Goal: Information Seeking & Learning: Learn about a topic

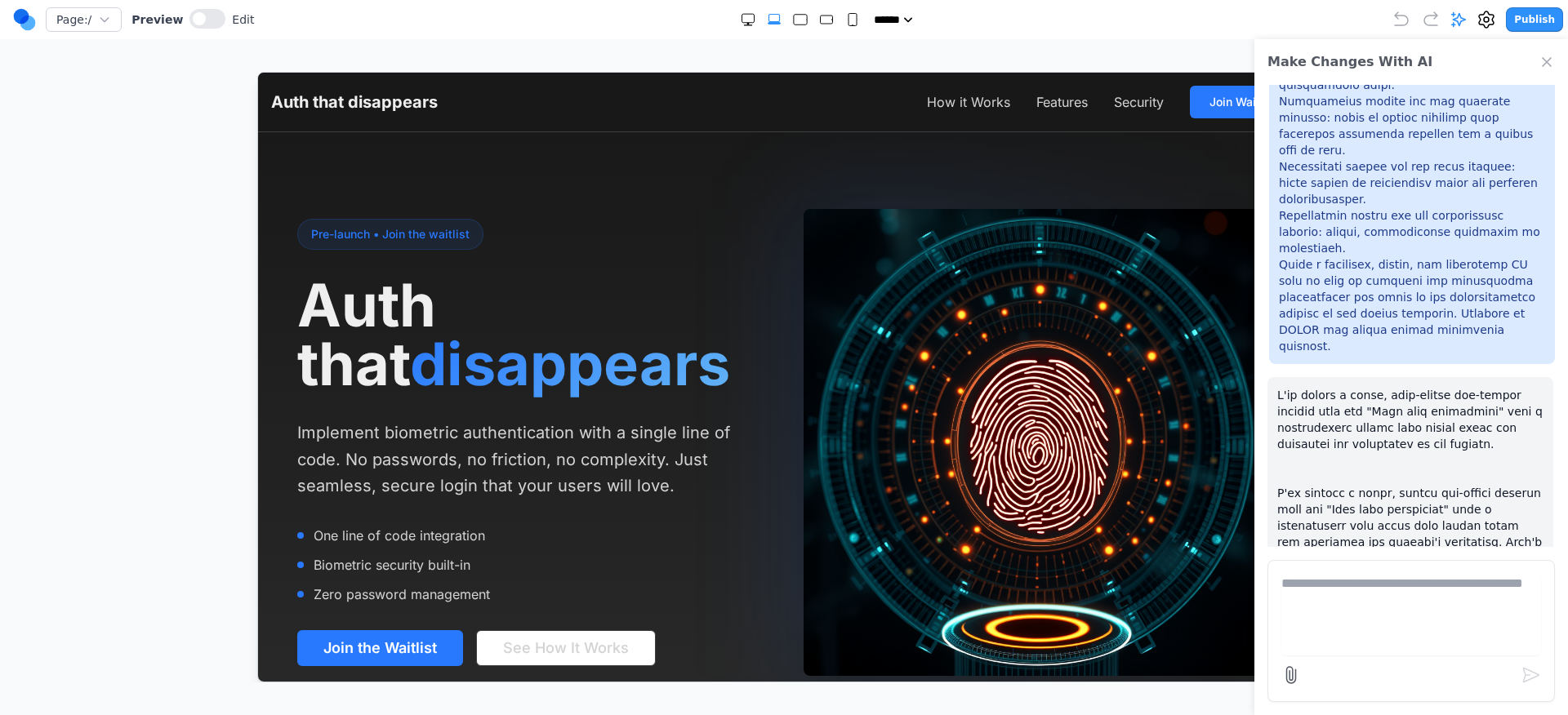
click at [1558, 63] on div "Make Changes With AI" at bounding box center [1411, 61] width 314 height 46
click at [1543, 65] on icon "Close Chat" at bounding box center [1546, 61] width 8 height 8
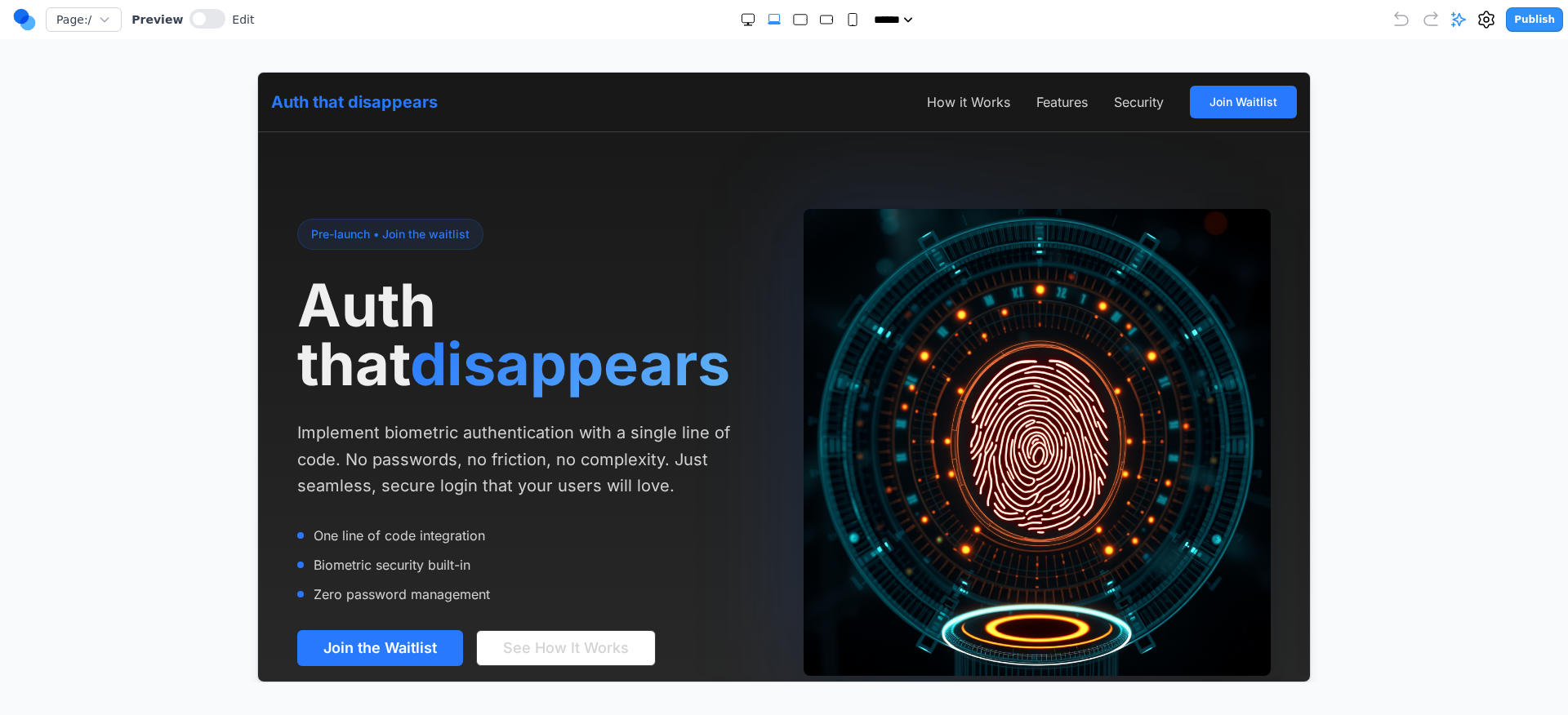
click at [416, 100] on link "Auth that disappears" at bounding box center [353, 101] width 166 height 23
click at [970, 93] on button "How it Works" at bounding box center [967, 101] width 84 height 20
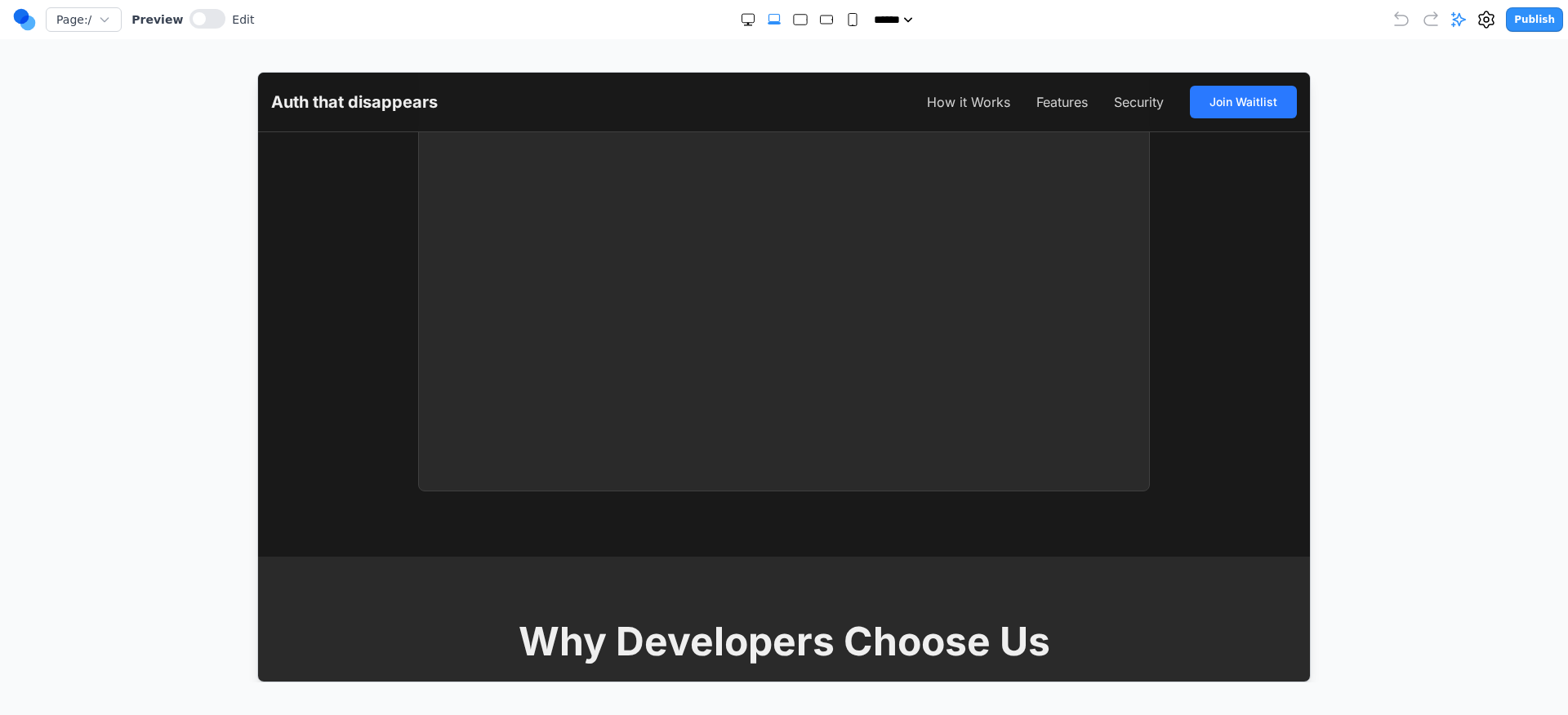
scroll to position [1753, 0]
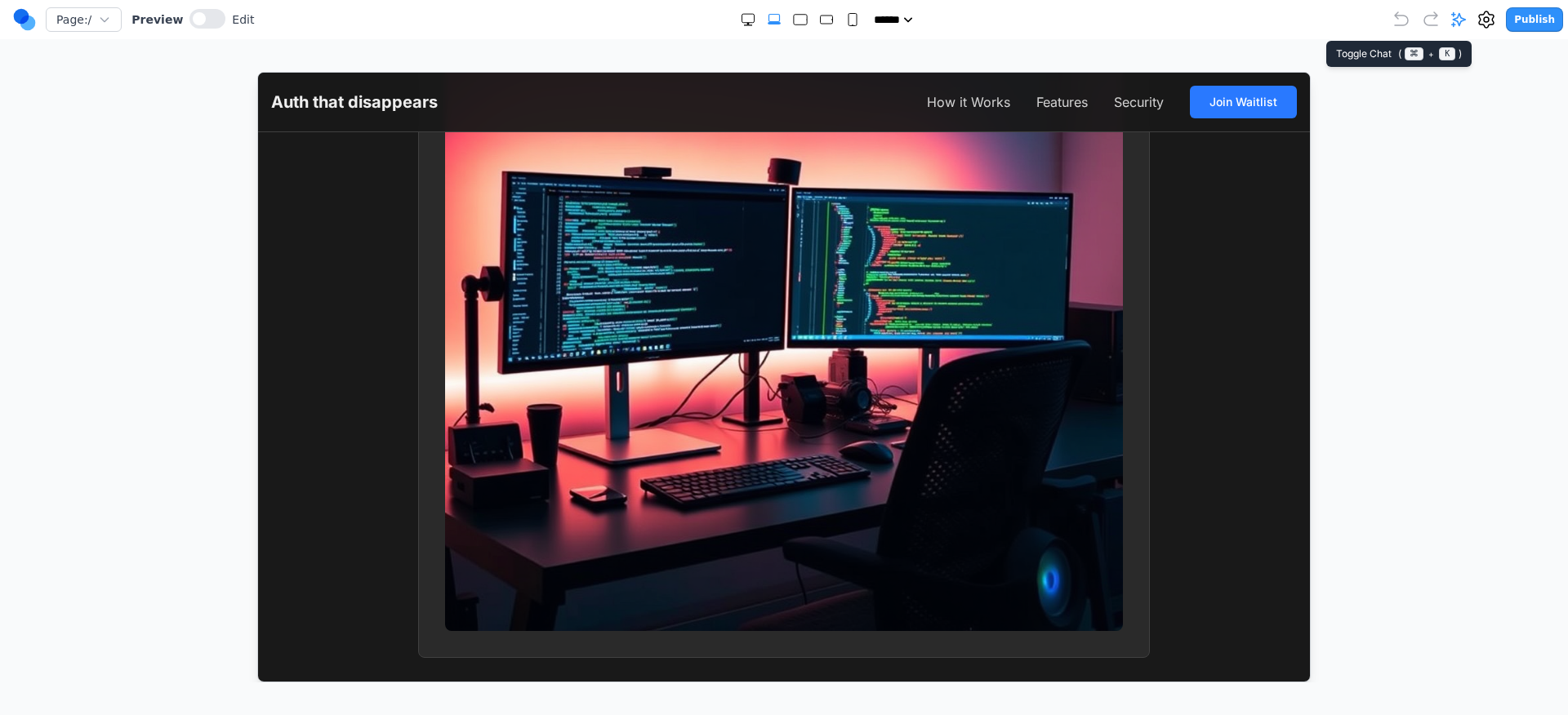
click at [1463, 14] on icon at bounding box center [1459, 20] width 14 height 14
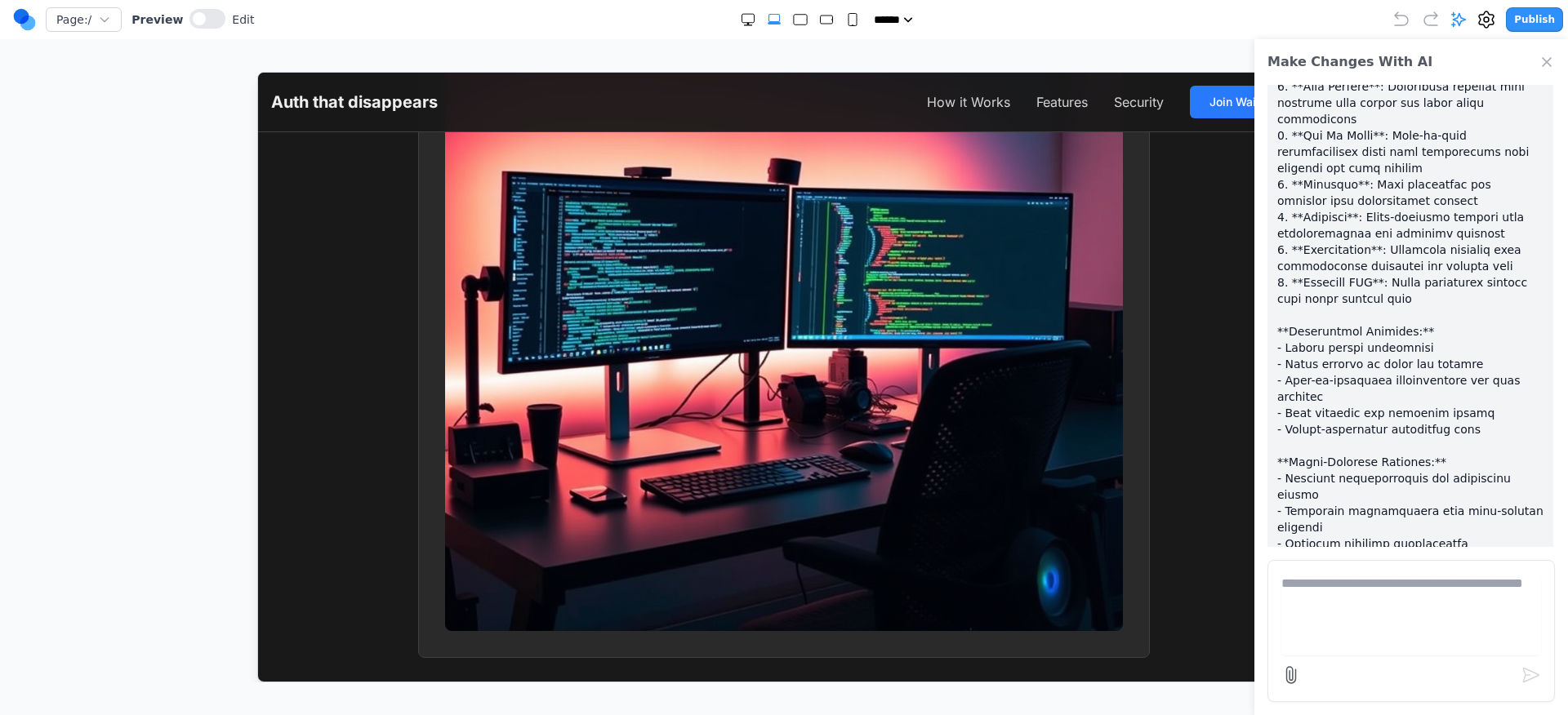
scroll to position [2195, 0]
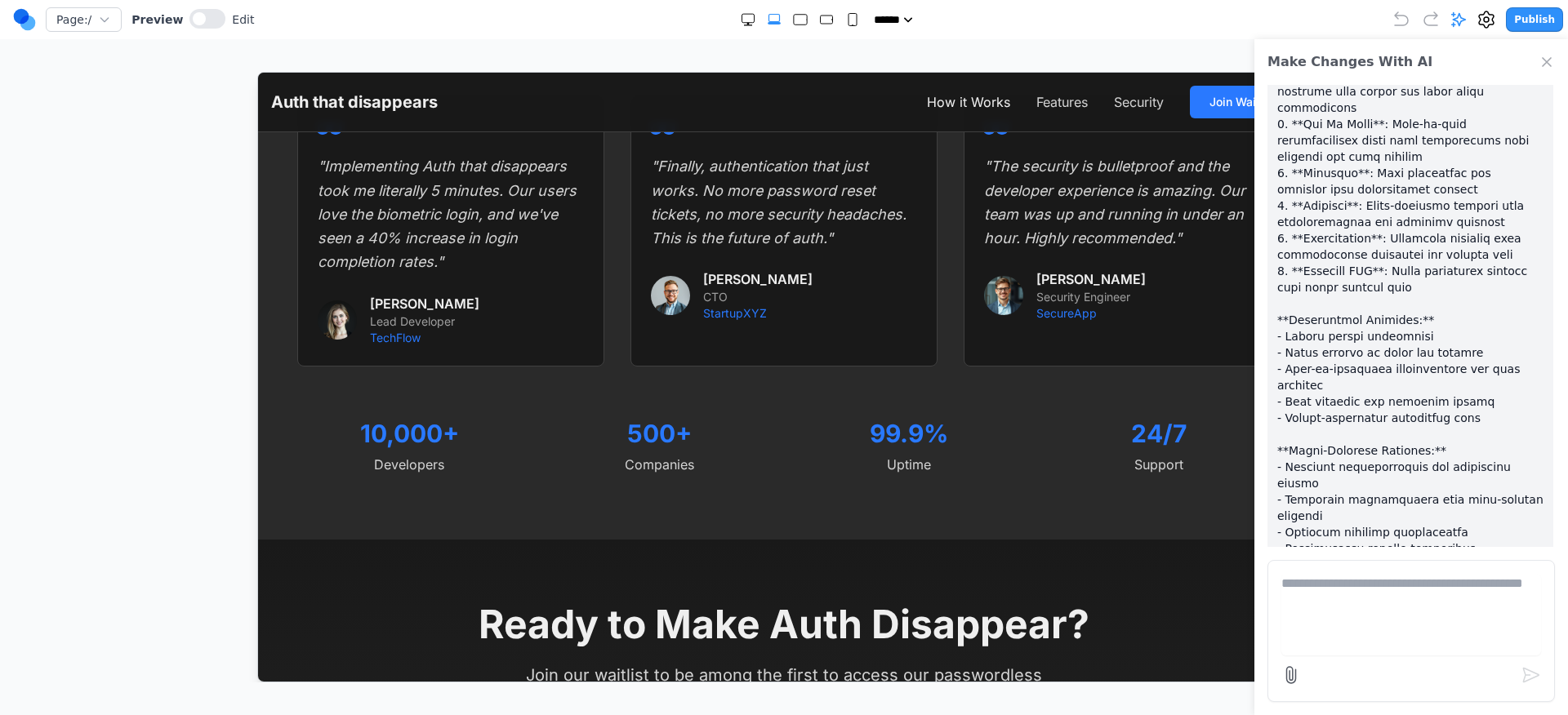
click at [982, 109] on button "How it Works" at bounding box center [967, 101] width 84 height 20
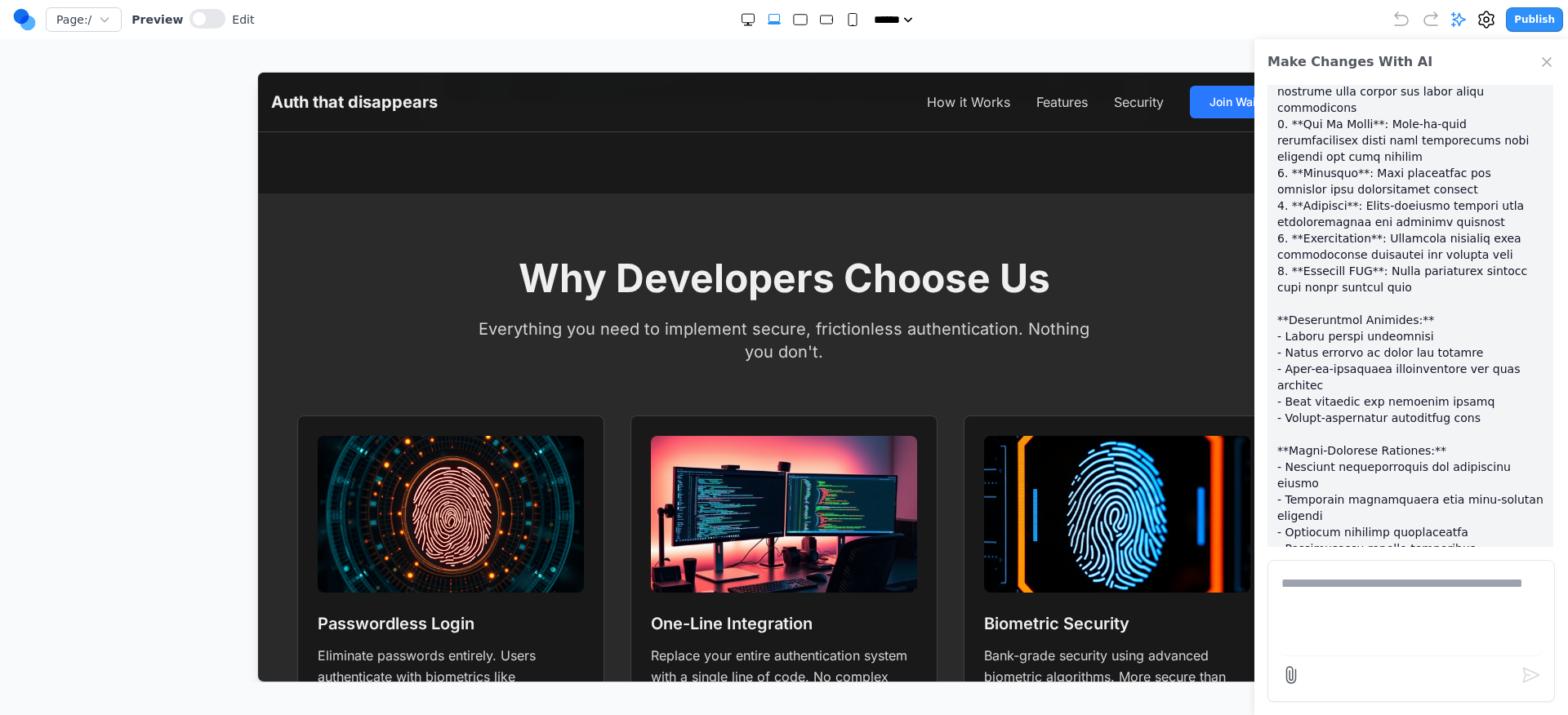
click at [1085, 99] on nav "How it Works Features Security Join Waitlist" at bounding box center [1110, 102] width 370 height 33
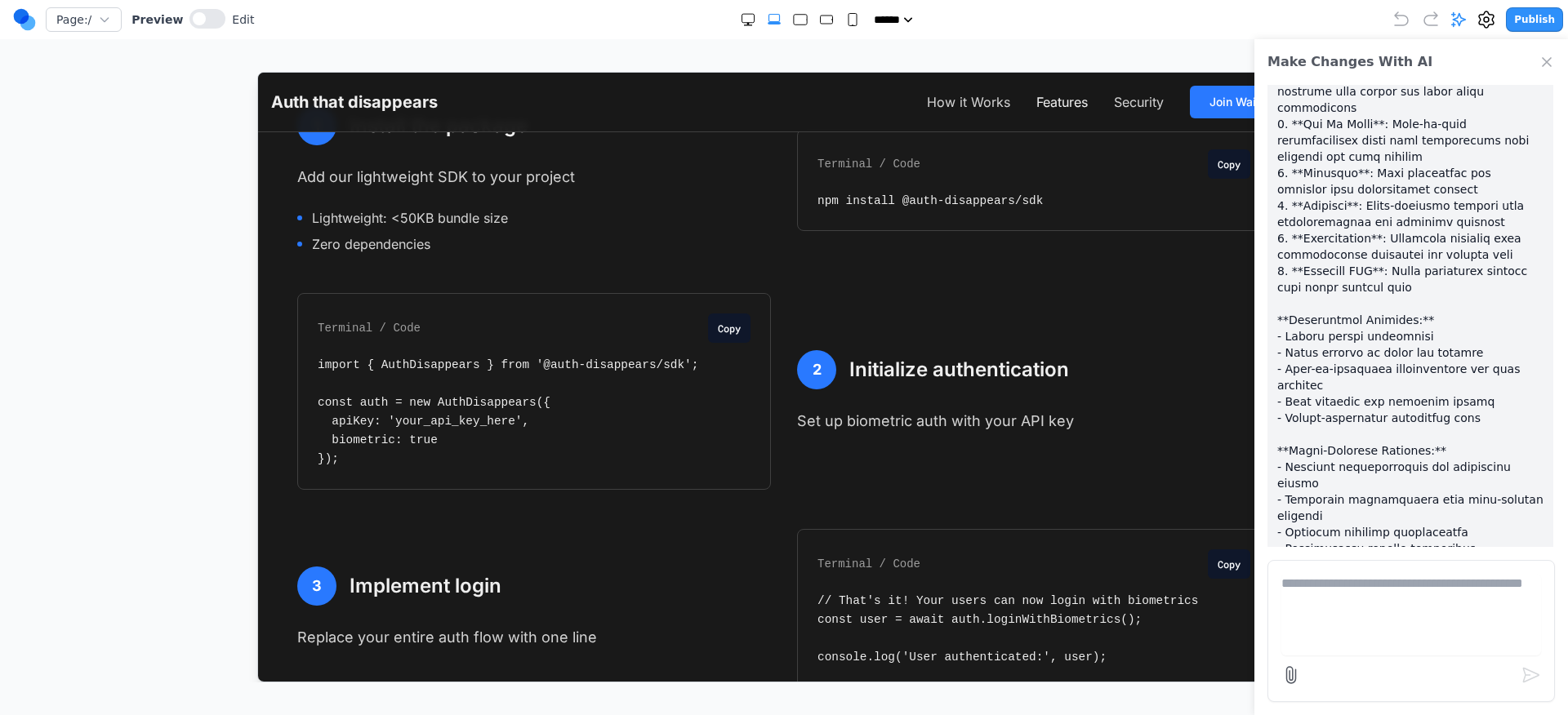
click at [1060, 101] on button "Features" at bounding box center [1061, 101] width 52 height 20
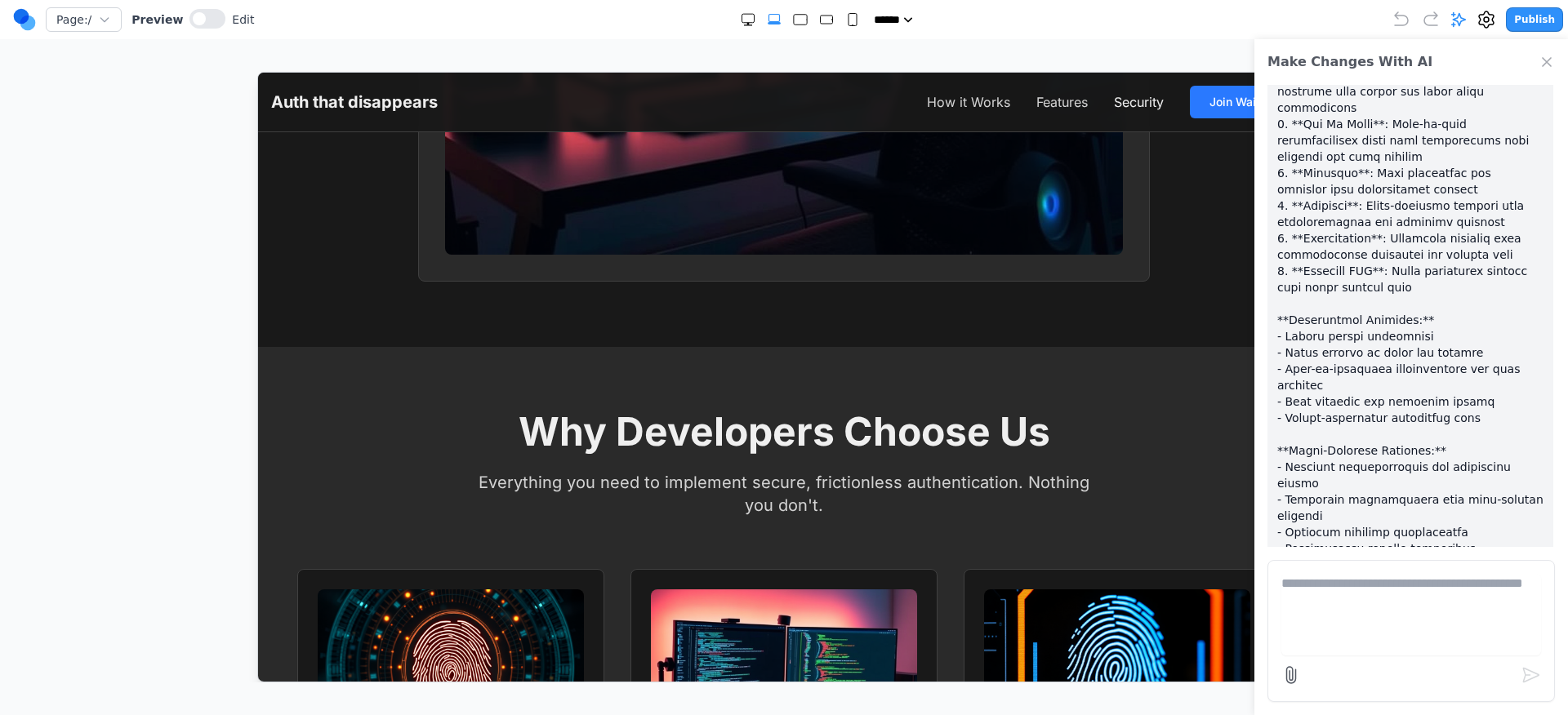
click at [1121, 99] on button "Security" at bounding box center [1138, 101] width 50 height 20
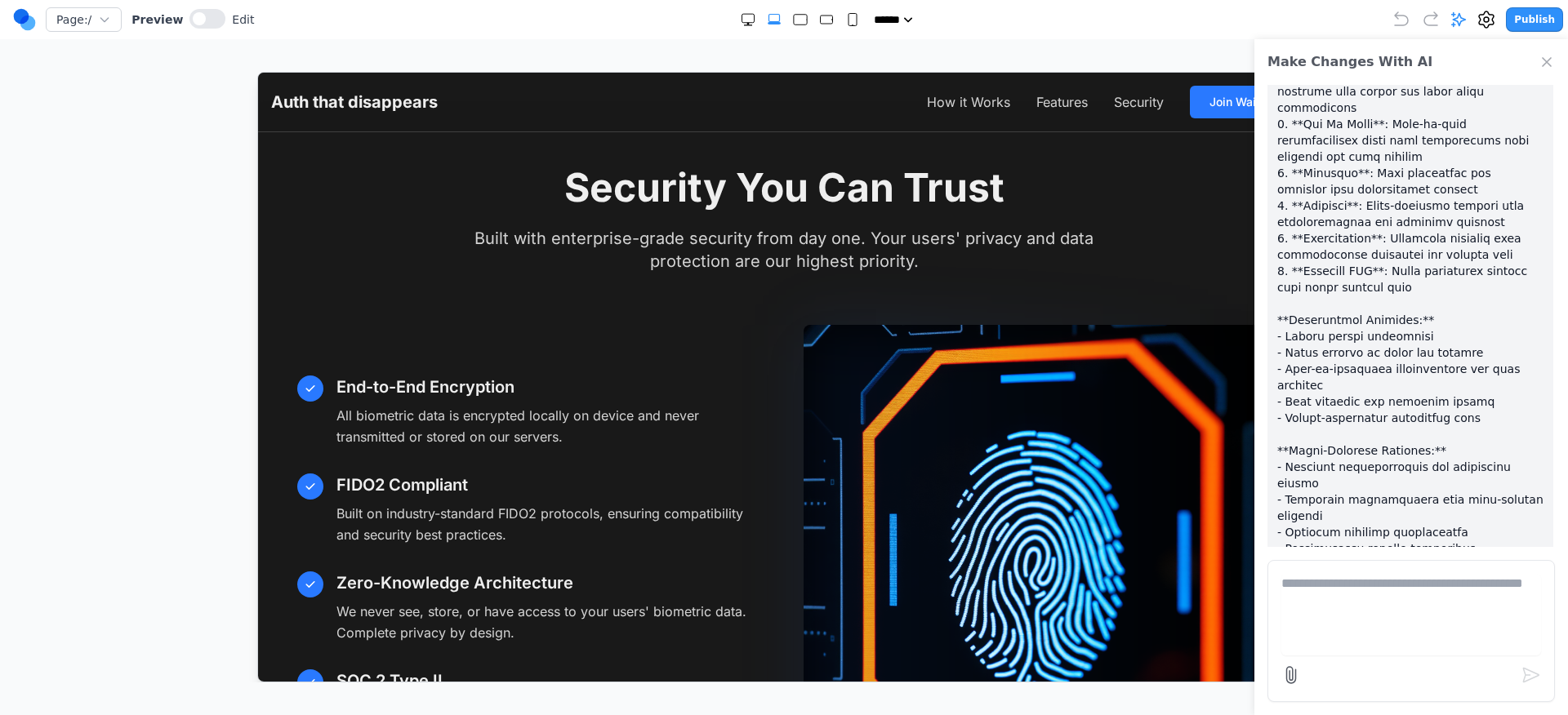
scroll to position [3451, 0]
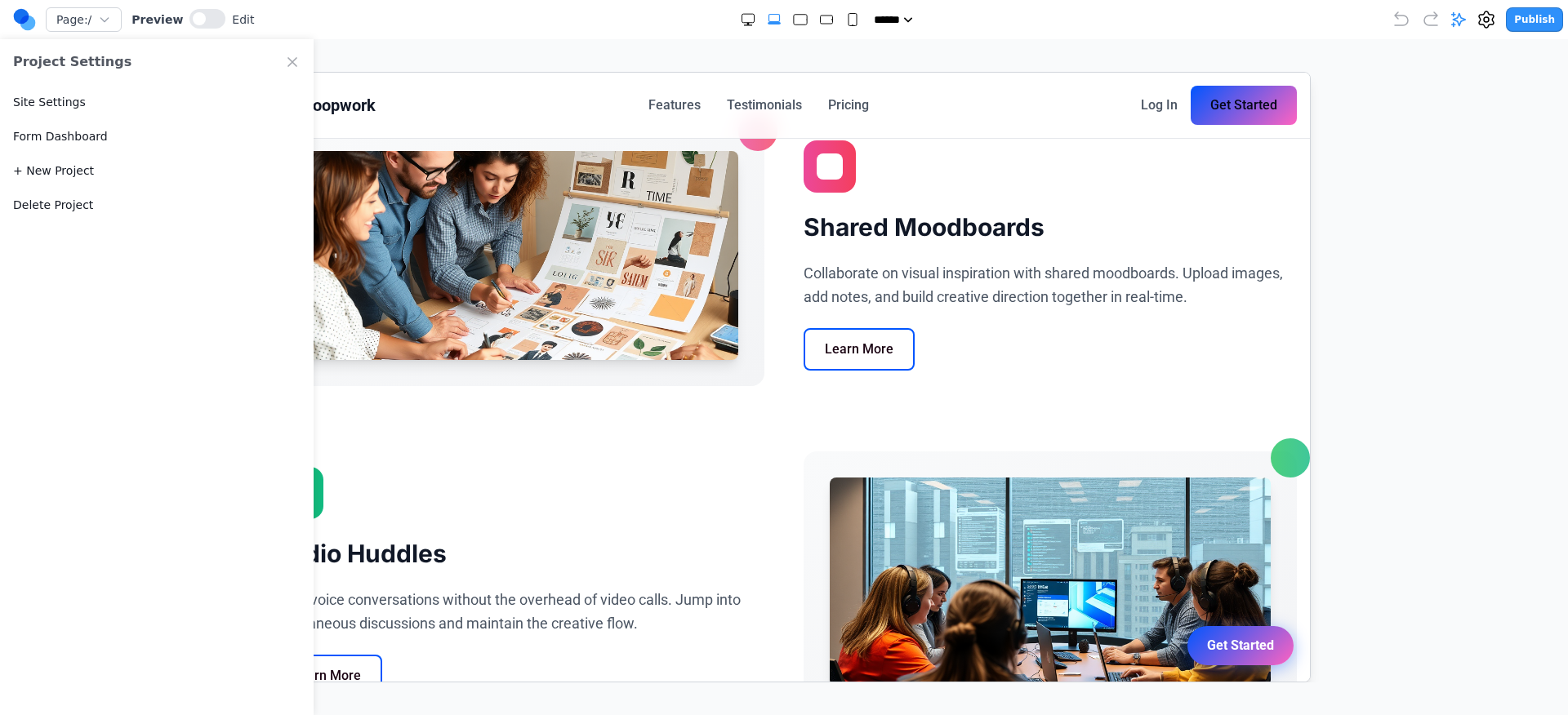
scroll to position [551, 0]
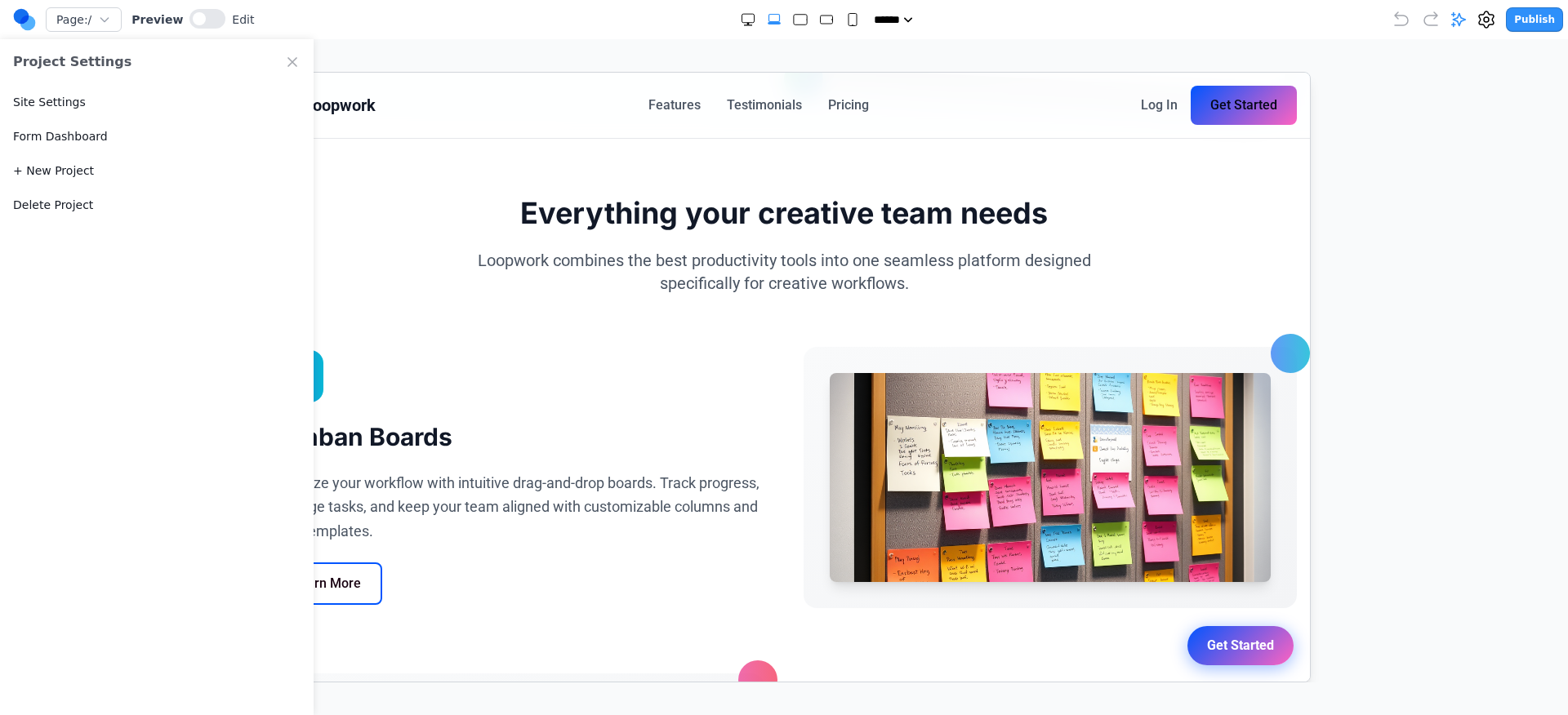
click at [508, 73] on div "Loopwork Features Testimonials Pricing Log In Get Started" at bounding box center [783, 104] width 1052 height 65
click at [286, 55] on icon "Close Project Settings" at bounding box center [292, 62] width 16 height 16
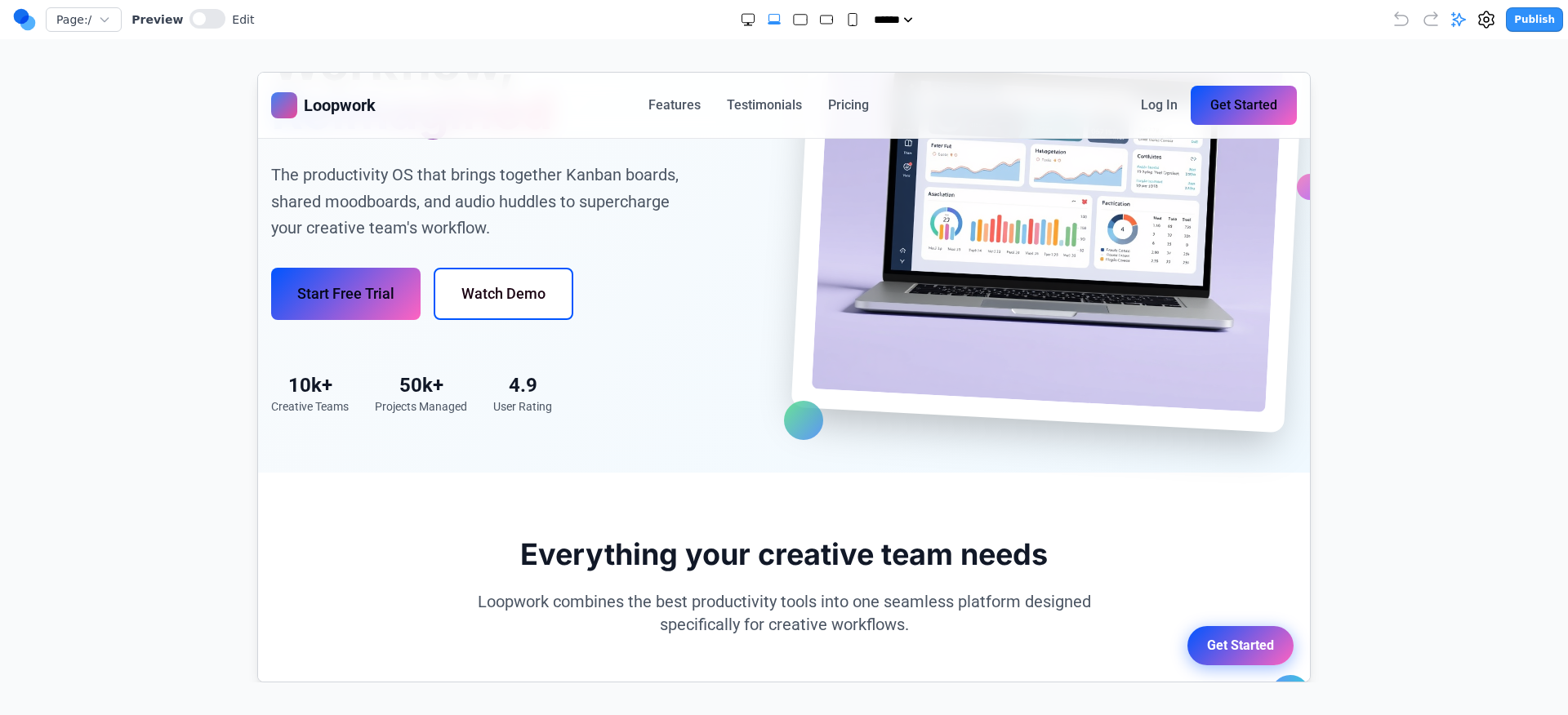
scroll to position [0, 0]
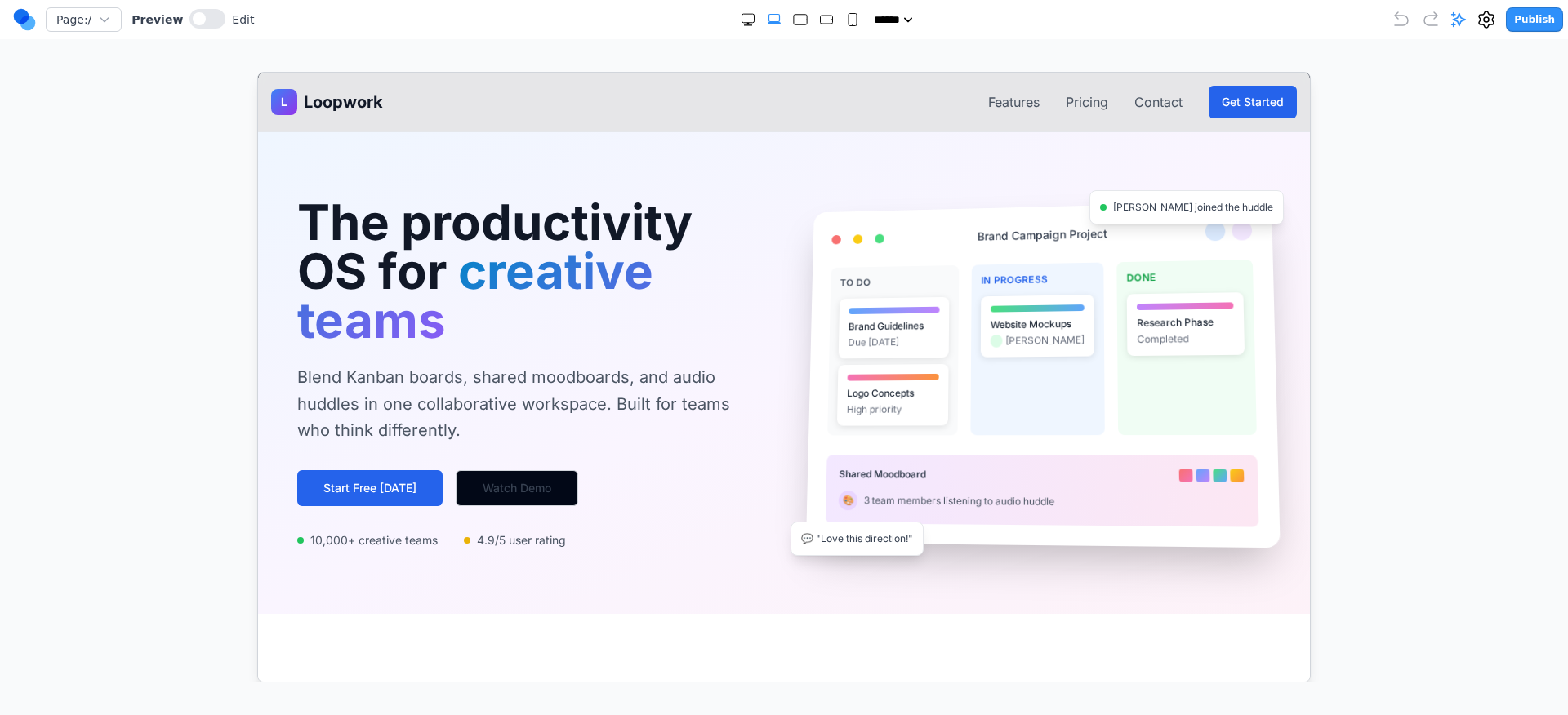
scroll to position [1185, 0]
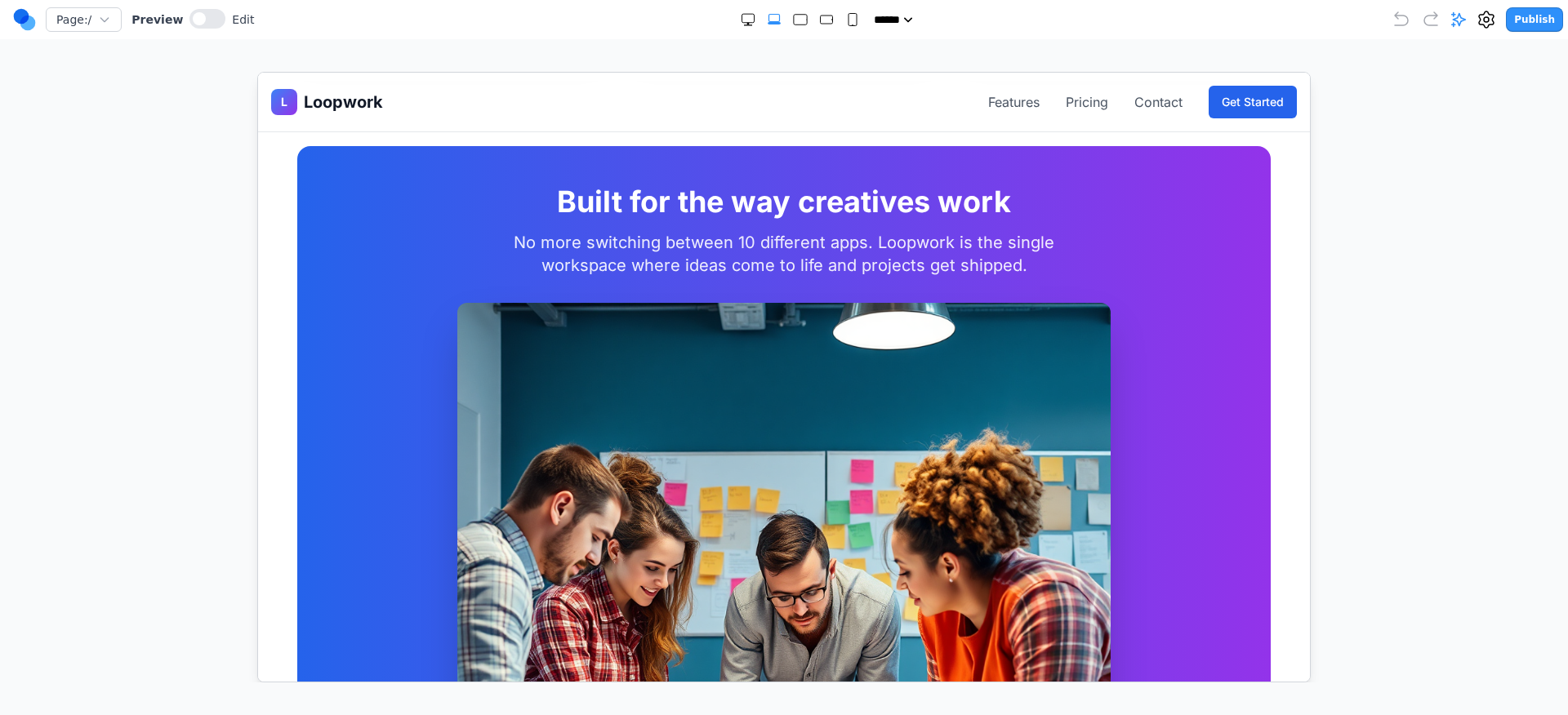
click at [345, 100] on span "Loopwork" at bounding box center [342, 101] width 79 height 23
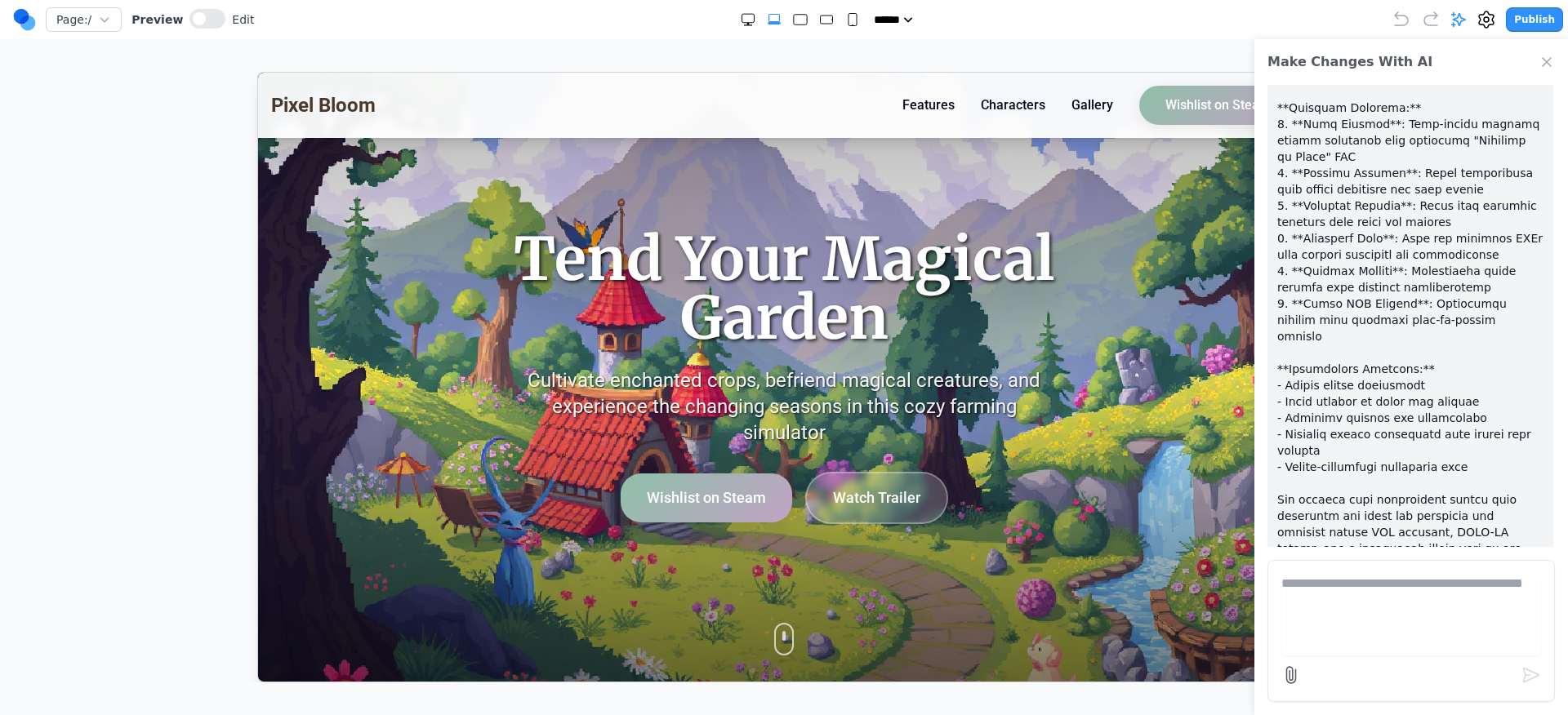
click at [1539, 53] on div "Make Changes With AI" at bounding box center [1411, 61] width 314 height 46
click at [1540, 54] on icon "Close Chat" at bounding box center [1546, 62] width 16 height 16
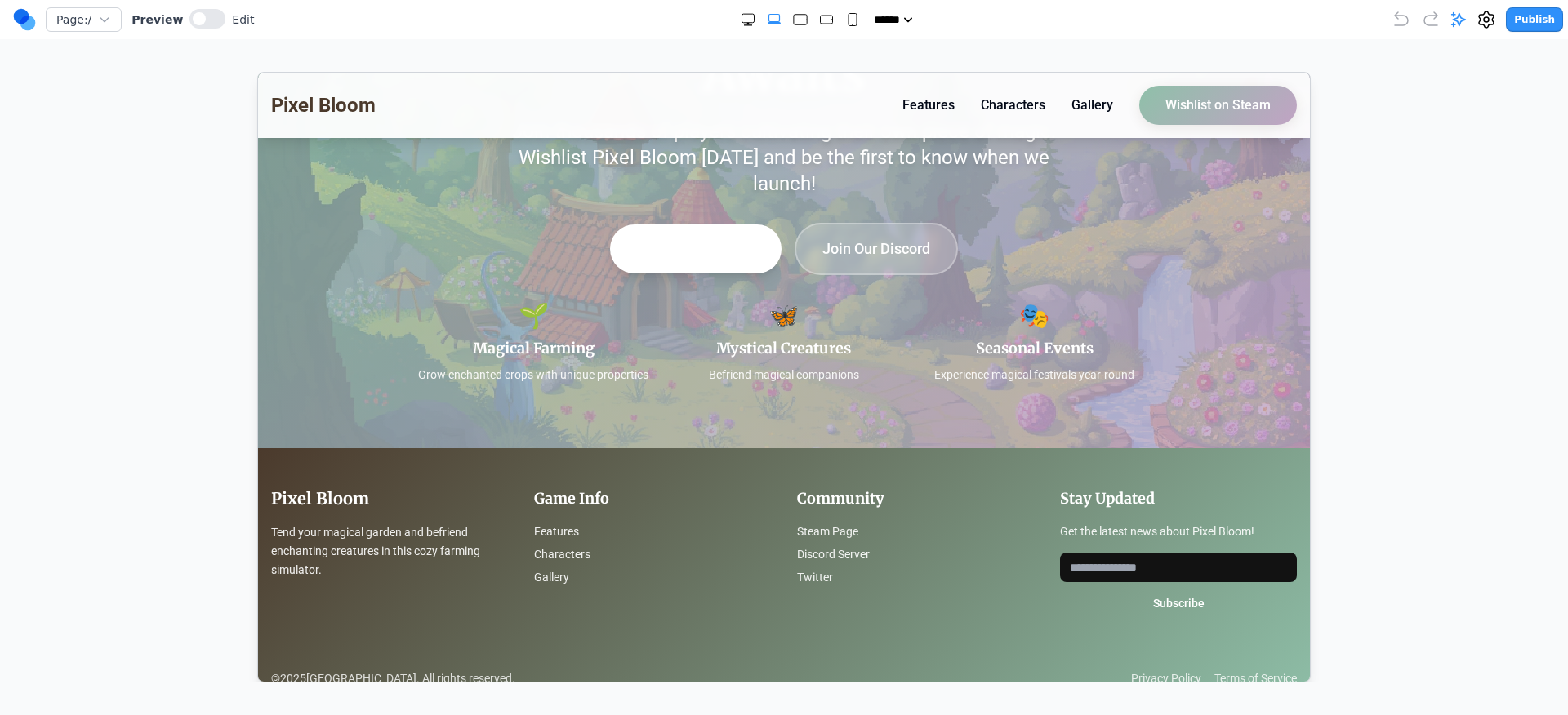
scroll to position [3174, 0]
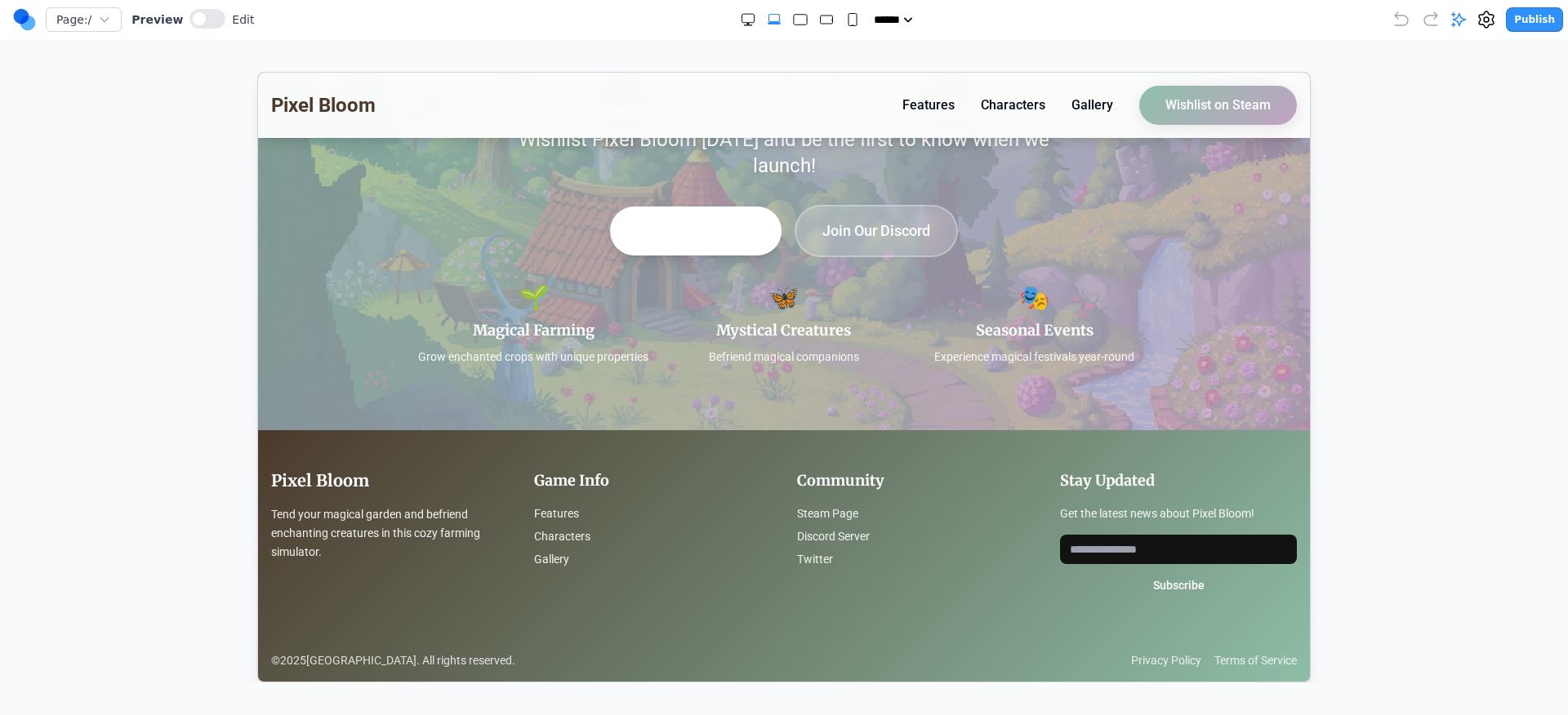
click at [740, 23] on icon "Double Extra Large" at bounding box center [747, 19] width 16 height 16
select select "***"
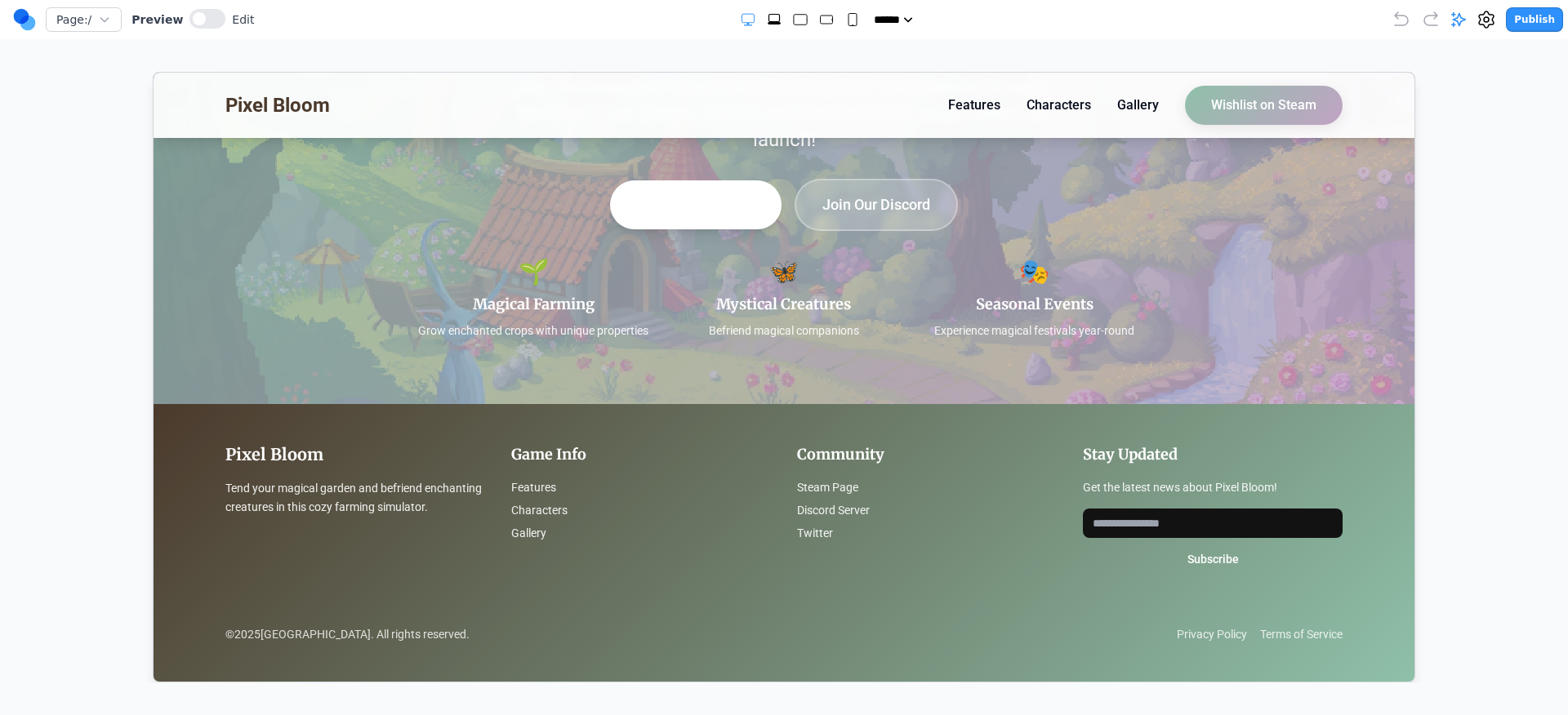
scroll to position [3155, 0]
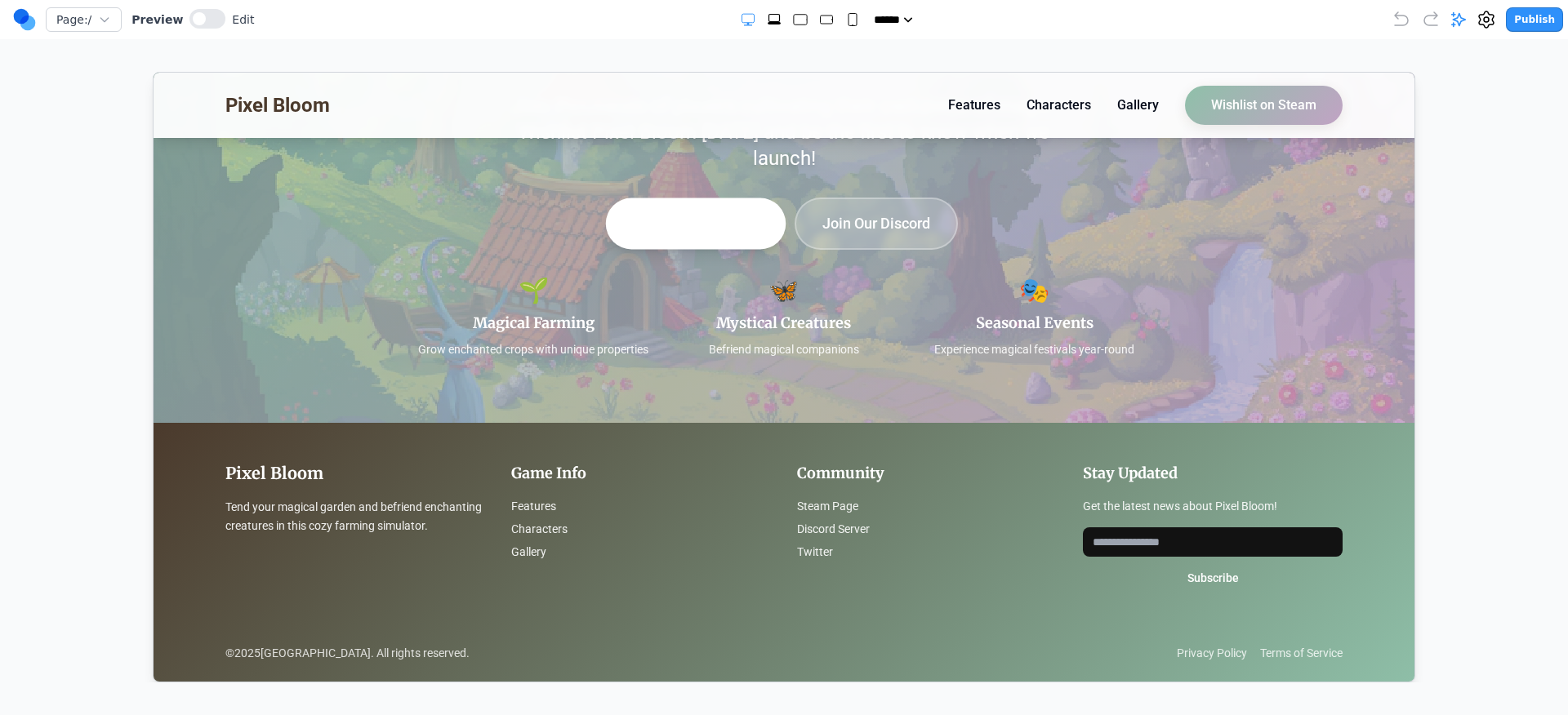
click at [667, 203] on button "Wishlist on Steam" at bounding box center [695, 223] width 180 height 52
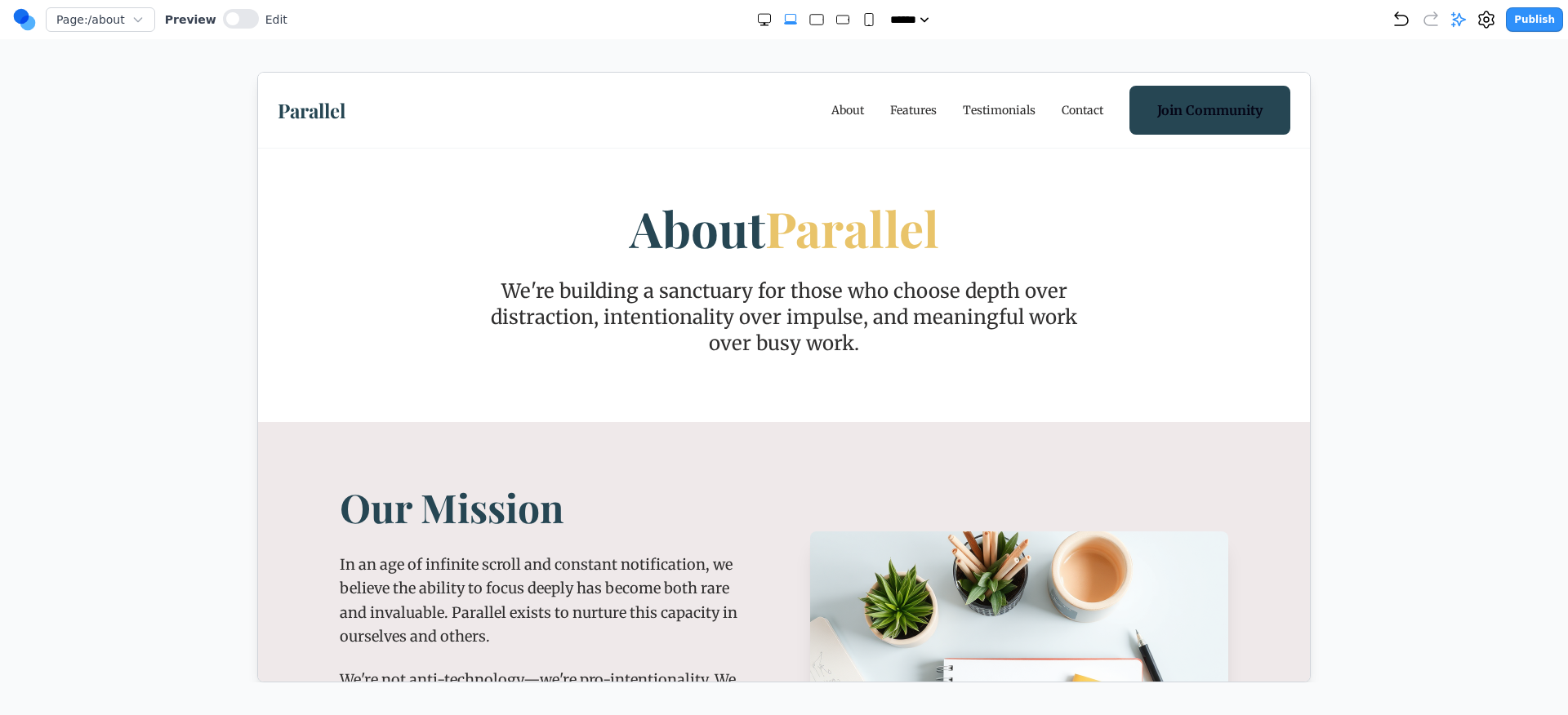
click at [313, 103] on link "Parallel" at bounding box center [310, 109] width 68 height 26
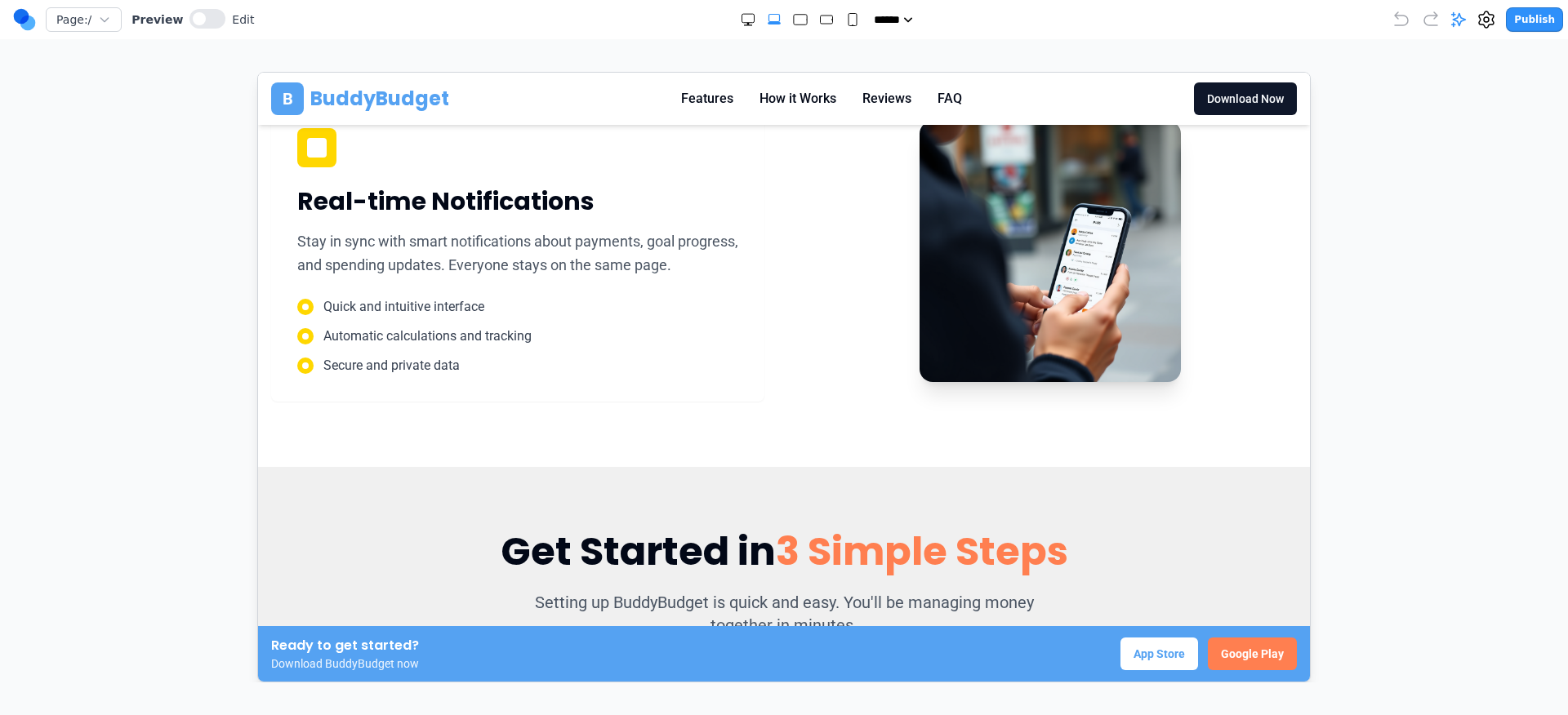
scroll to position [1473, 0]
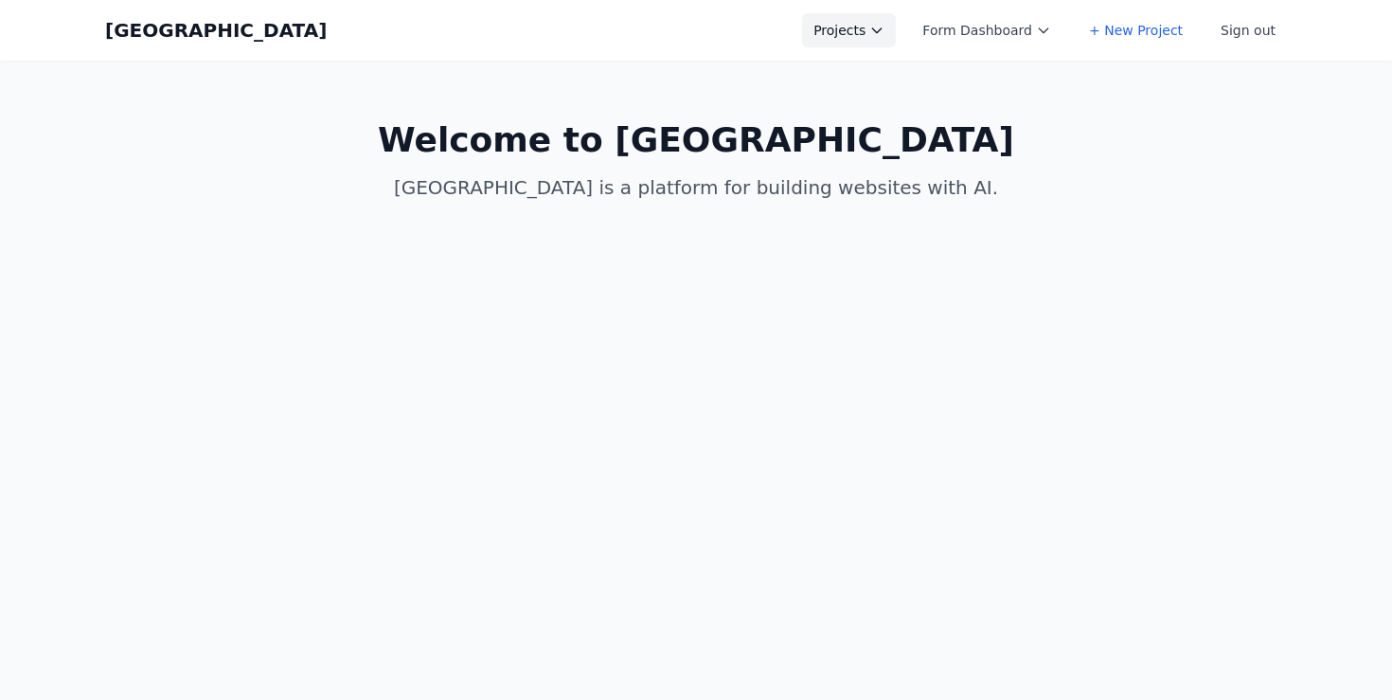
click at [866, 39] on button "Projects" at bounding box center [849, 30] width 94 height 34
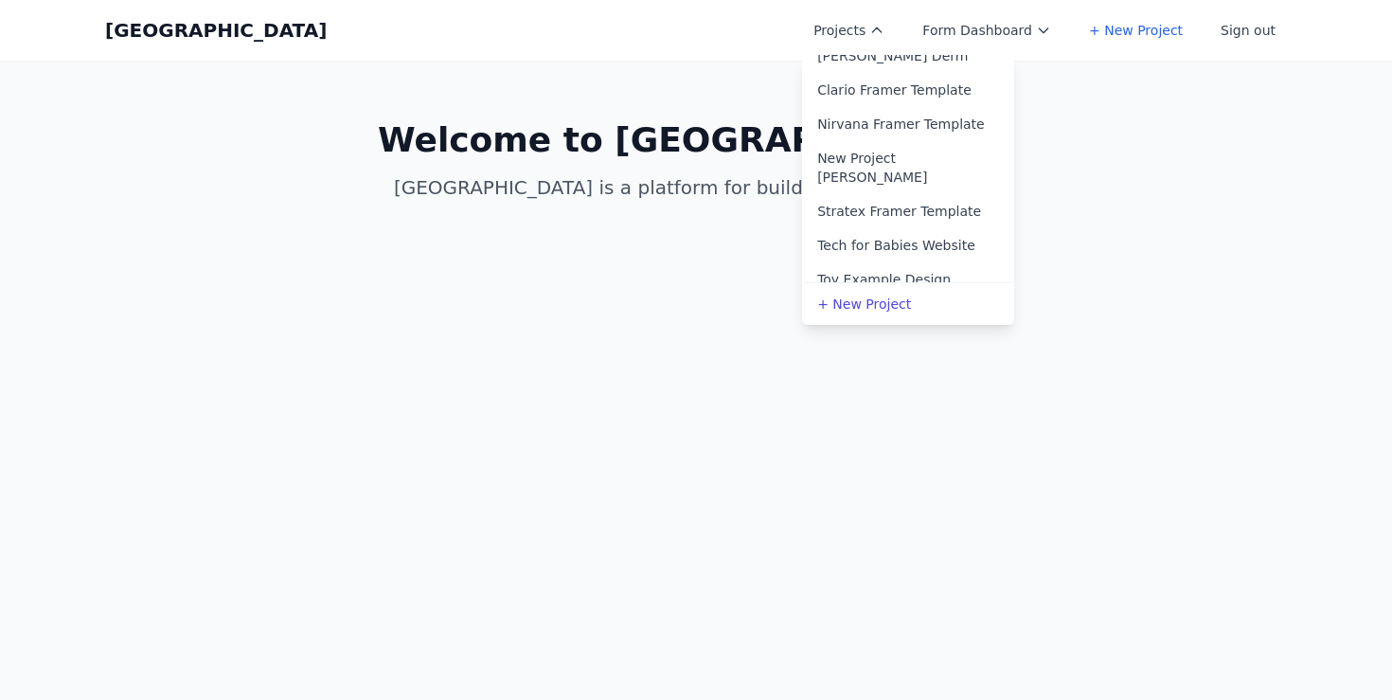
scroll to position [820, 0]
click at [882, 197] on link "Stratex Framer Template" at bounding box center [908, 214] width 212 height 34
click at [893, 110] on link "Nirvana Framer Template" at bounding box center [908, 127] width 212 height 34
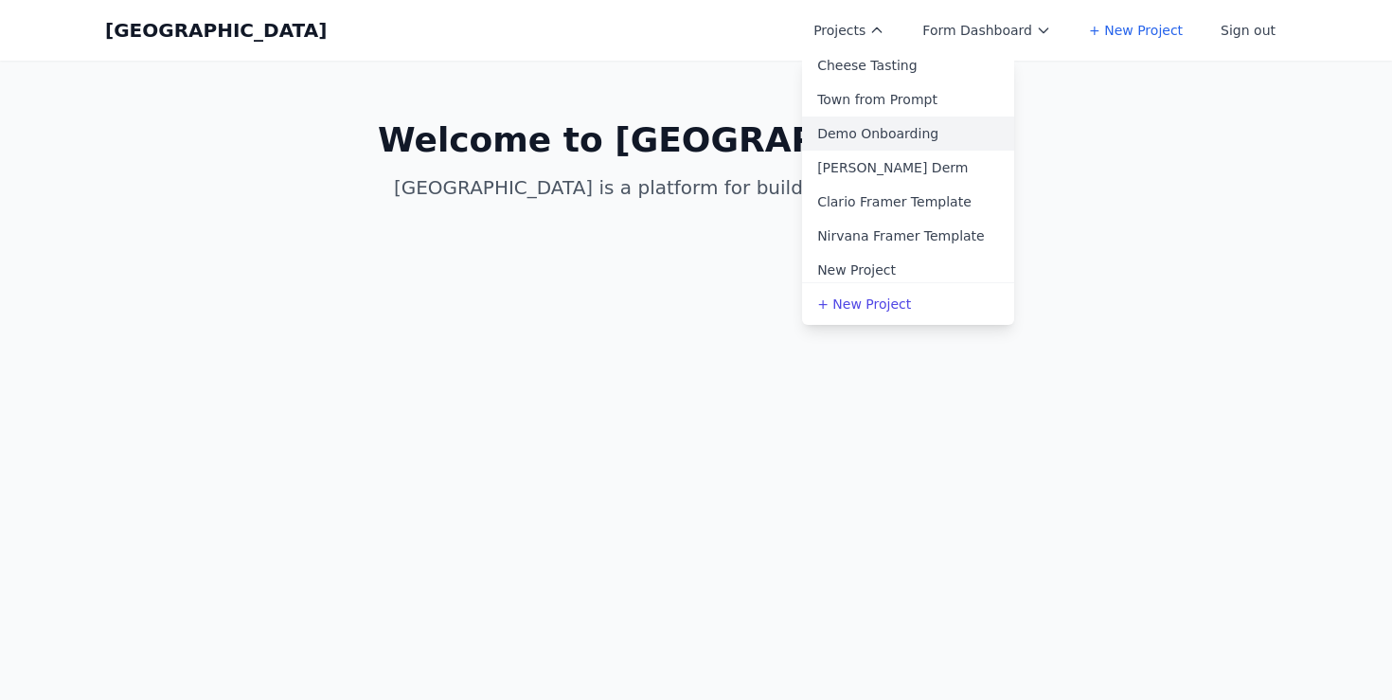
scroll to position [731, 0]
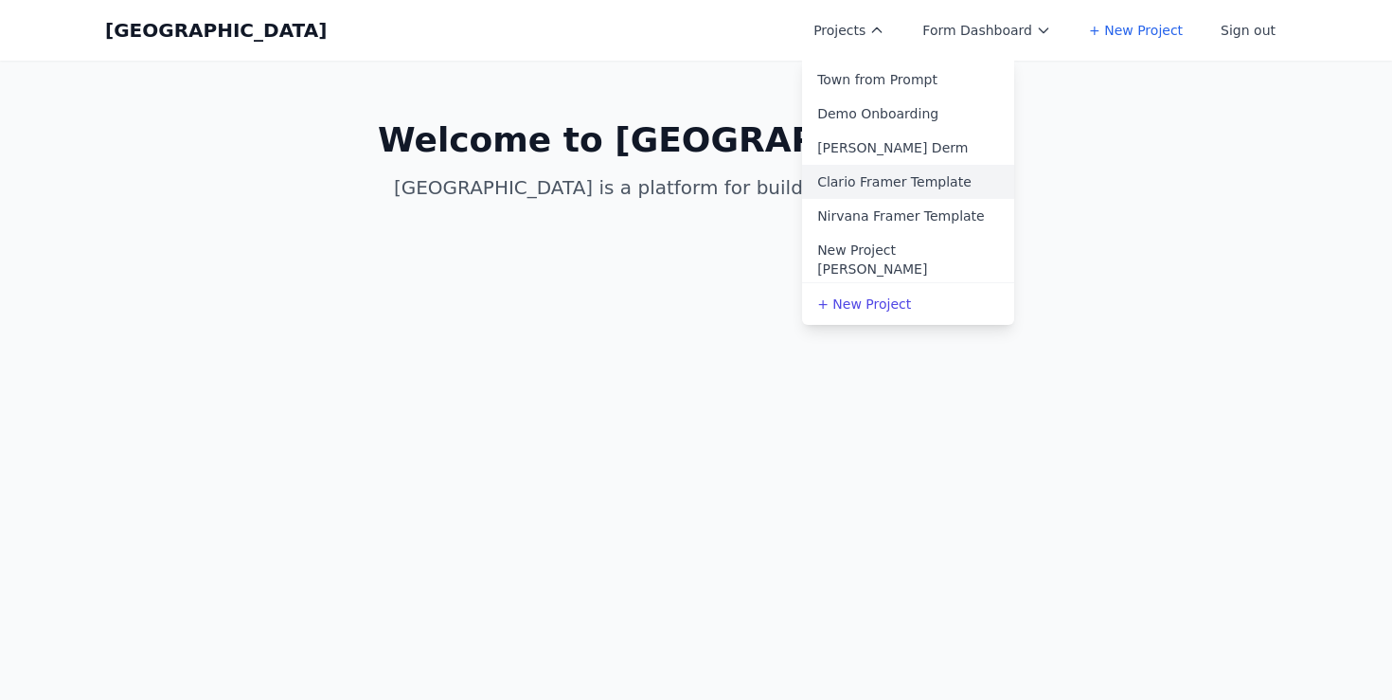
click at [918, 165] on link "Clario Framer Template" at bounding box center [908, 182] width 212 height 34
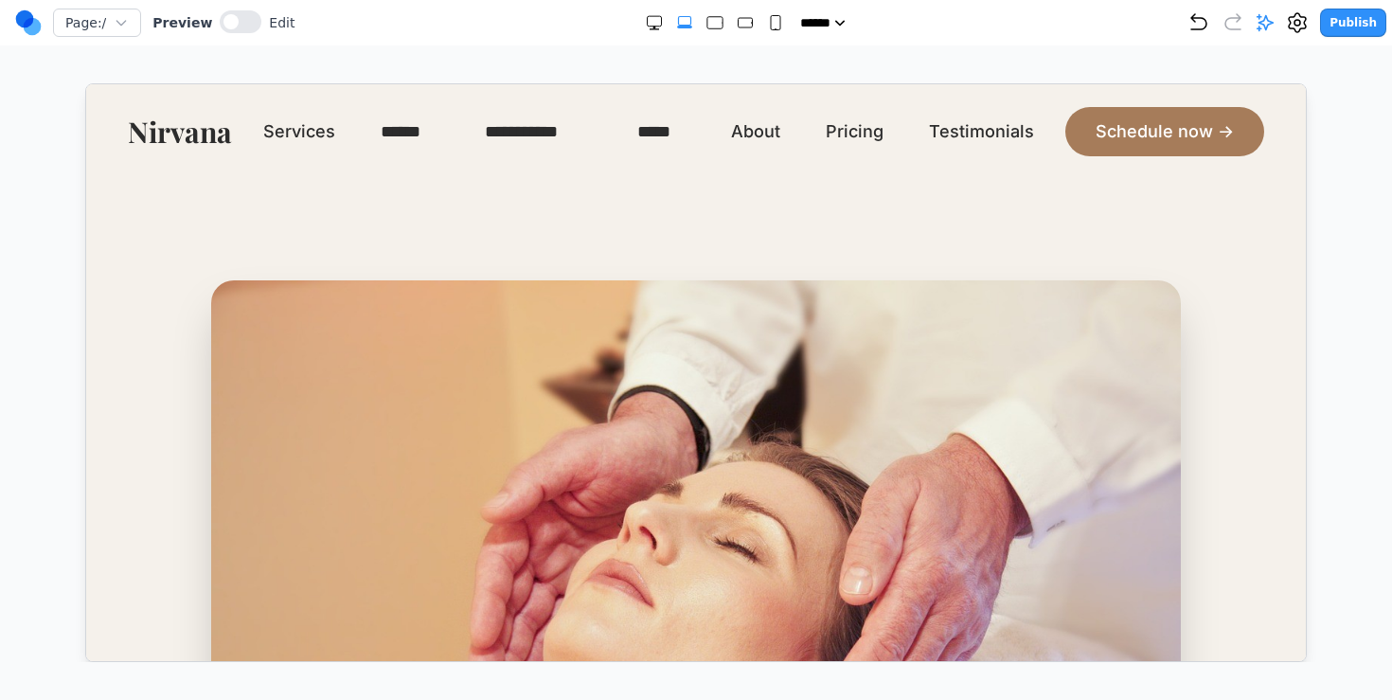
scroll to position [645, 0]
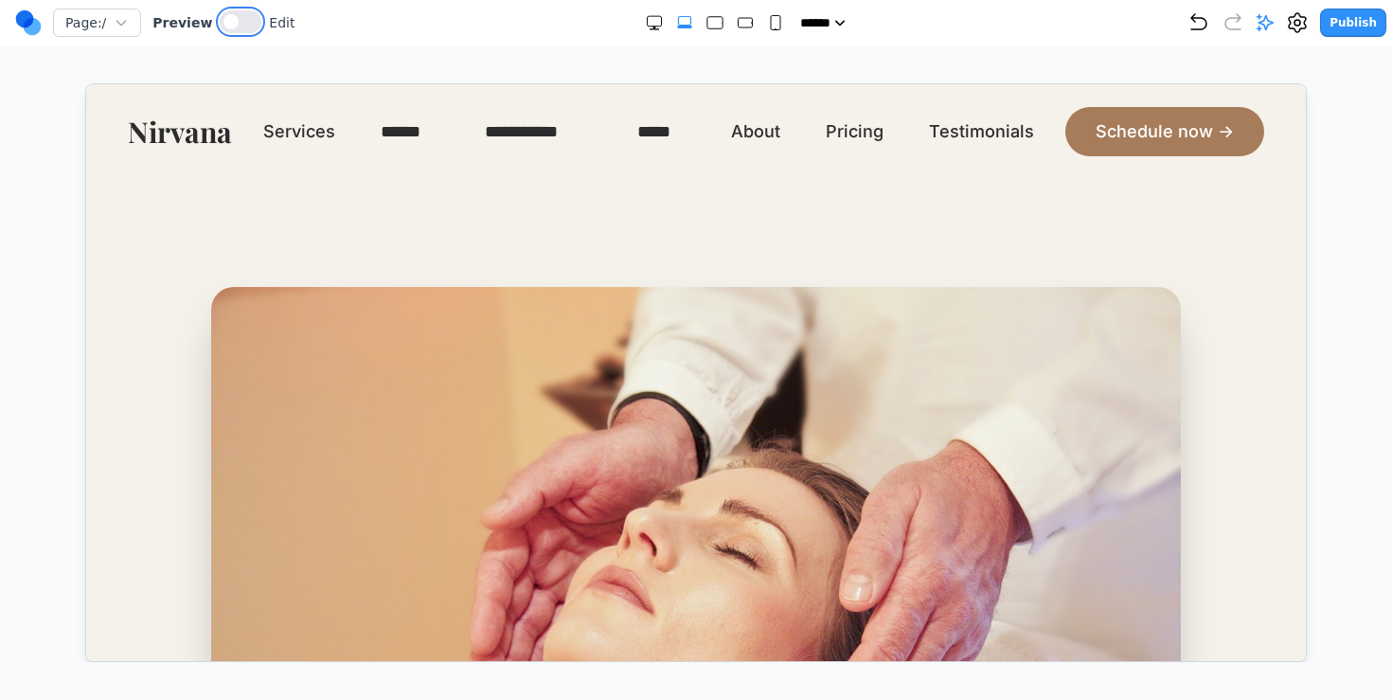
click at [250, 17] on button at bounding box center [241, 21] width 42 height 23
click at [419, 128] on link "******" at bounding box center [409, 130] width 59 height 27
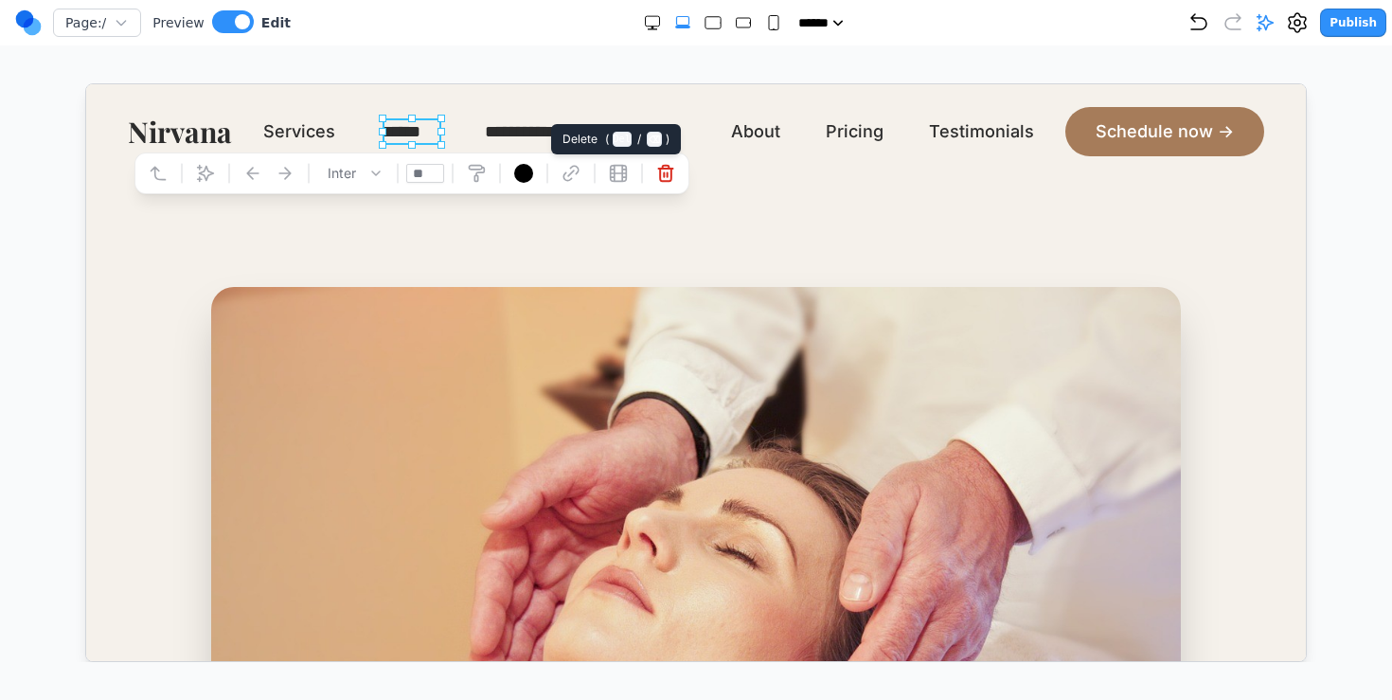
click at [662, 168] on icon at bounding box center [664, 173] width 14 height 16
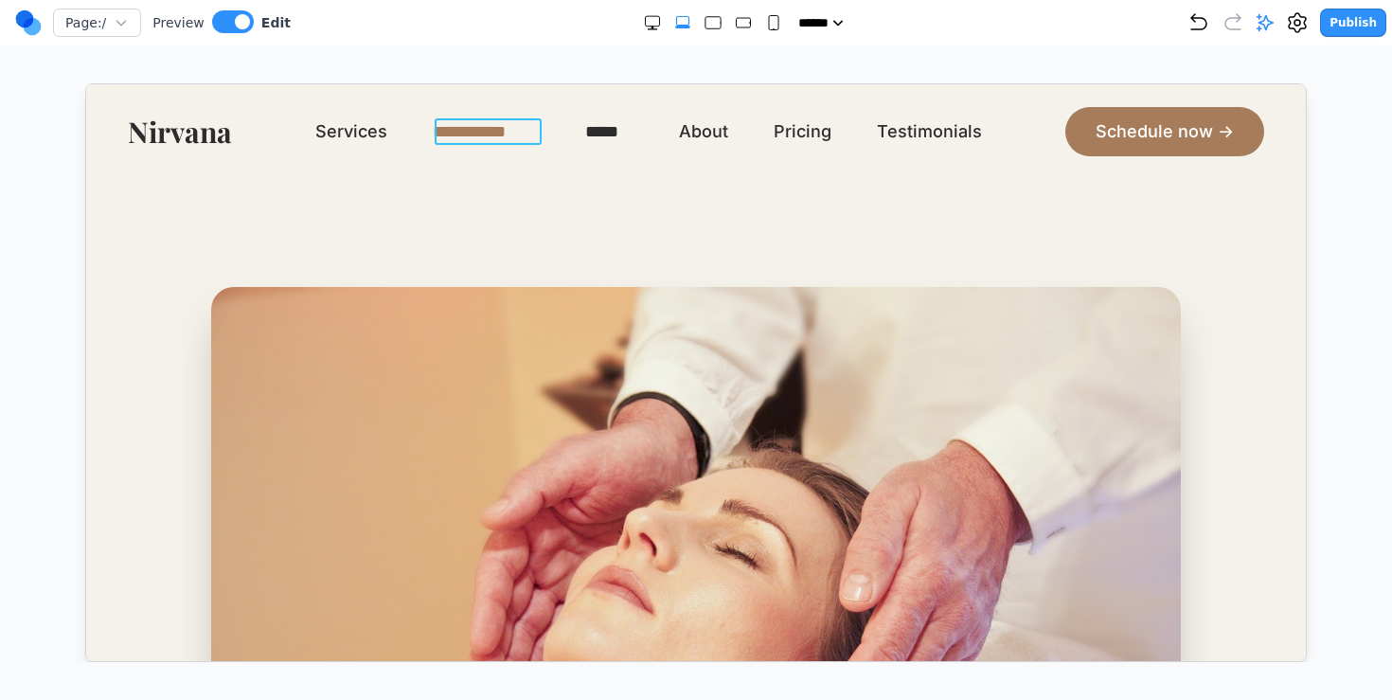
click at [470, 120] on link "**********" at bounding box center [485, 130] width 107 height 27
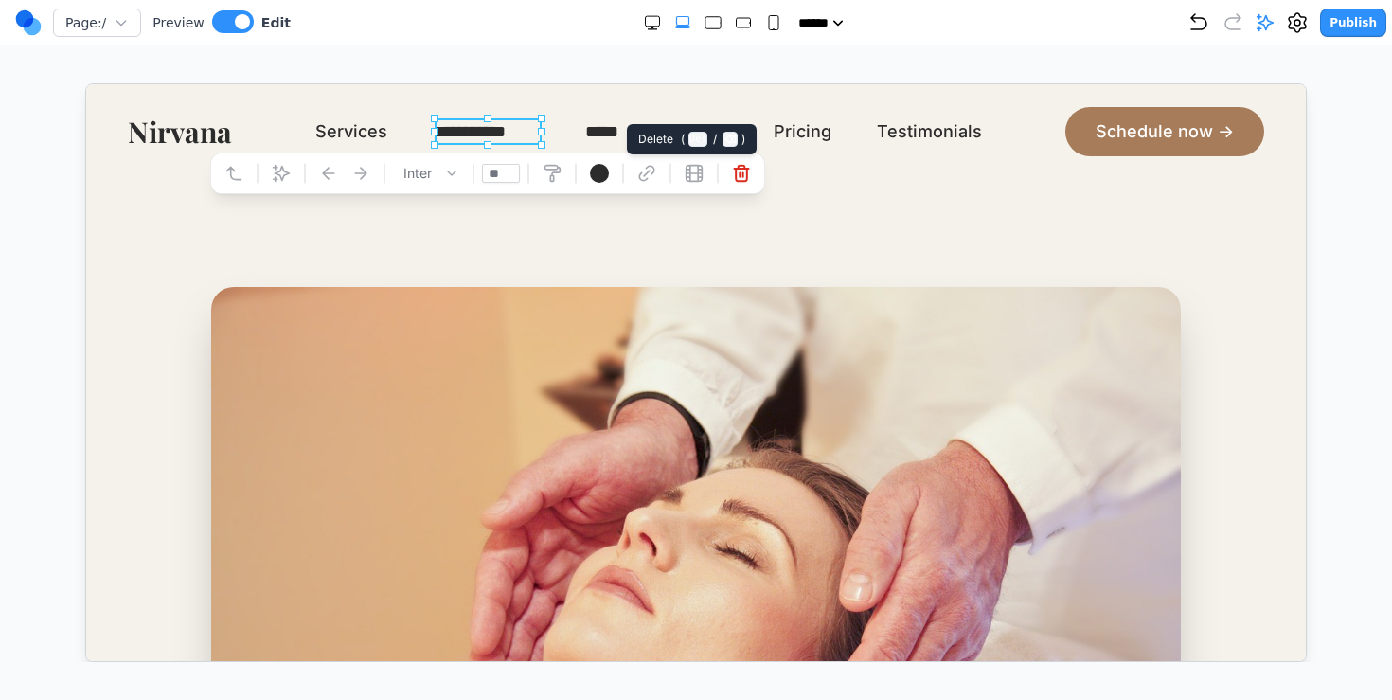
click at [735, 177] on icon at bounding box center [741, 173] width 14 height 16
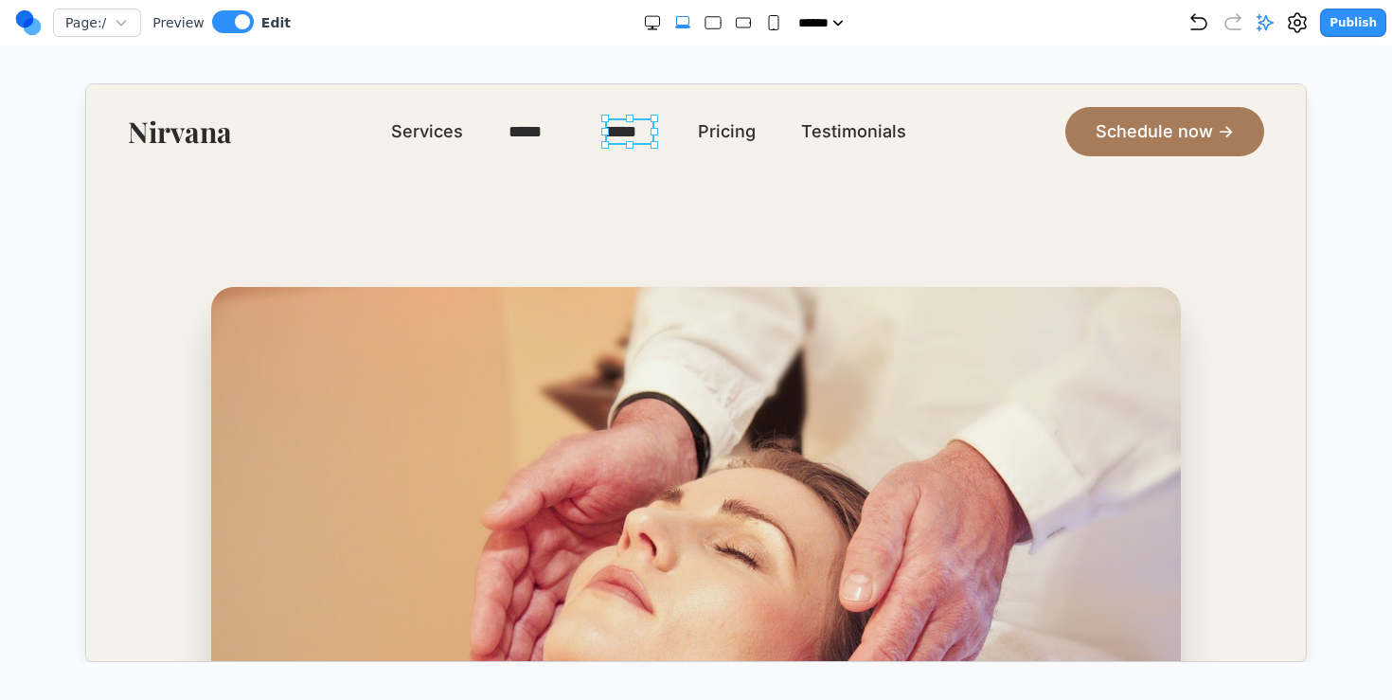
click at [619, 117] on link "*****" at bounding box center [626, 130] width 49 height 27
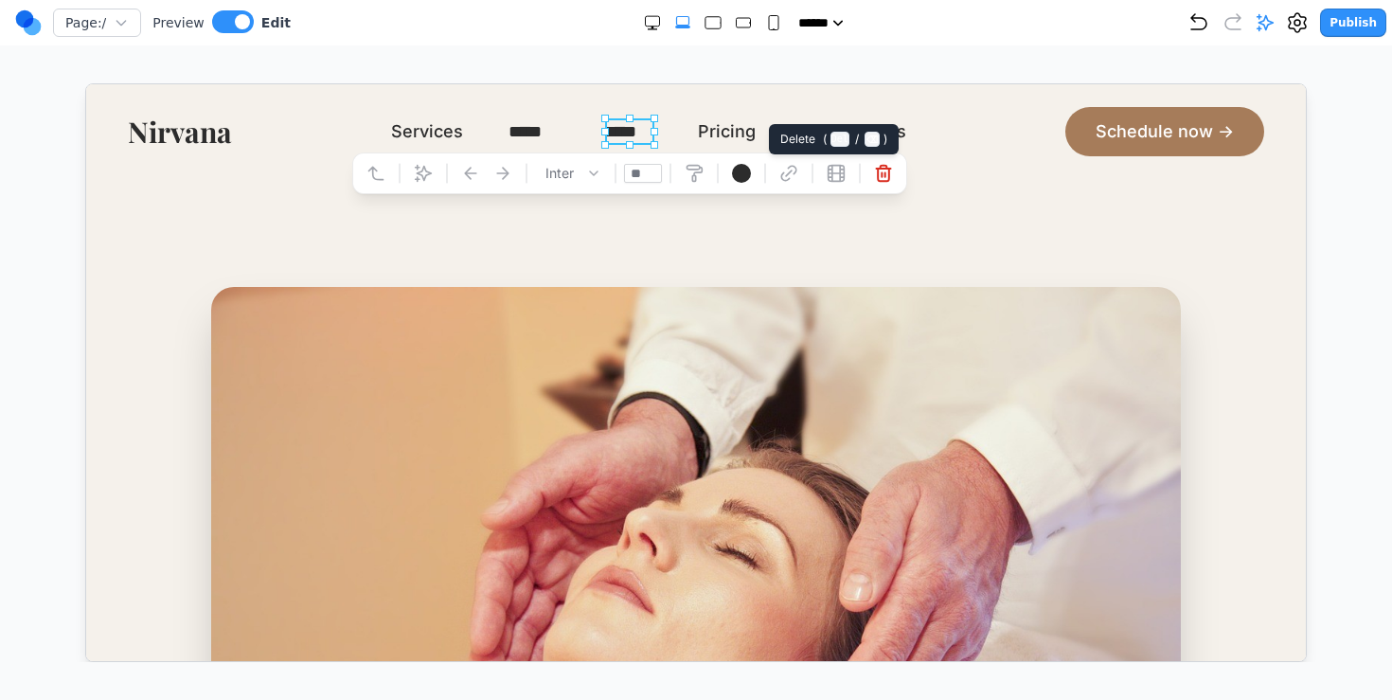
click at [885, 168] on icon at bounding box center [882, 172] width 19 height 19
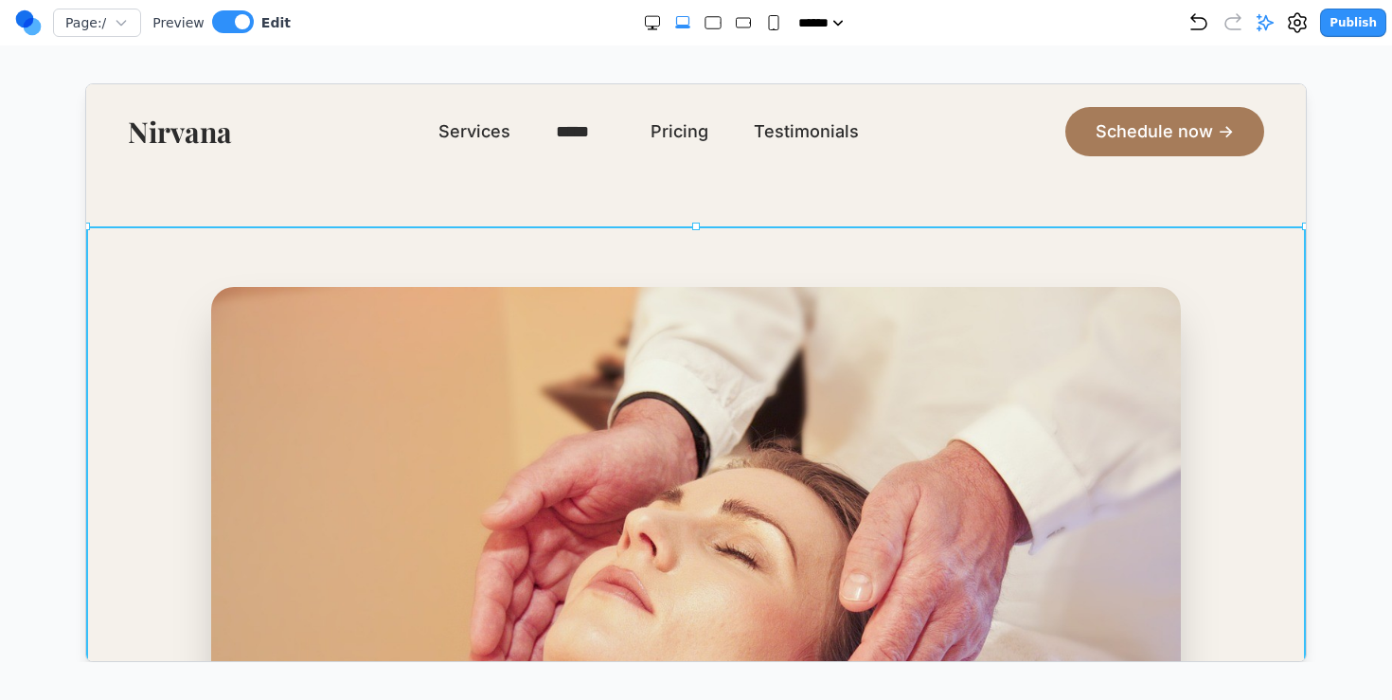
click at [790, 253] on section "100+ Treatments offered 50+ Certified therapists 2000+ Satisfied clients 300+ U…" at bounding box center [695, 669] width 1220 height 888
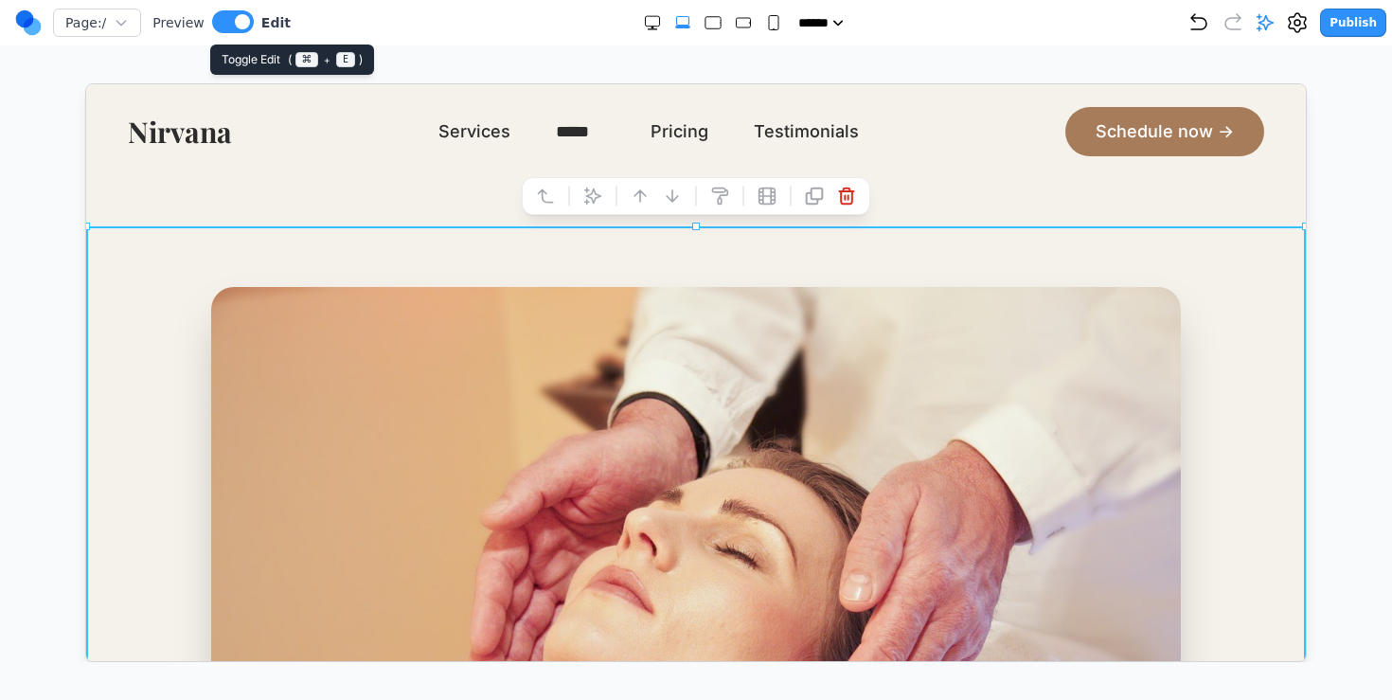
click at [243, 33] on div at bounding box center [233, 23] width 42 height 26
click at [247, 20] on span at bounding box center [242, 21] width 15 height 15
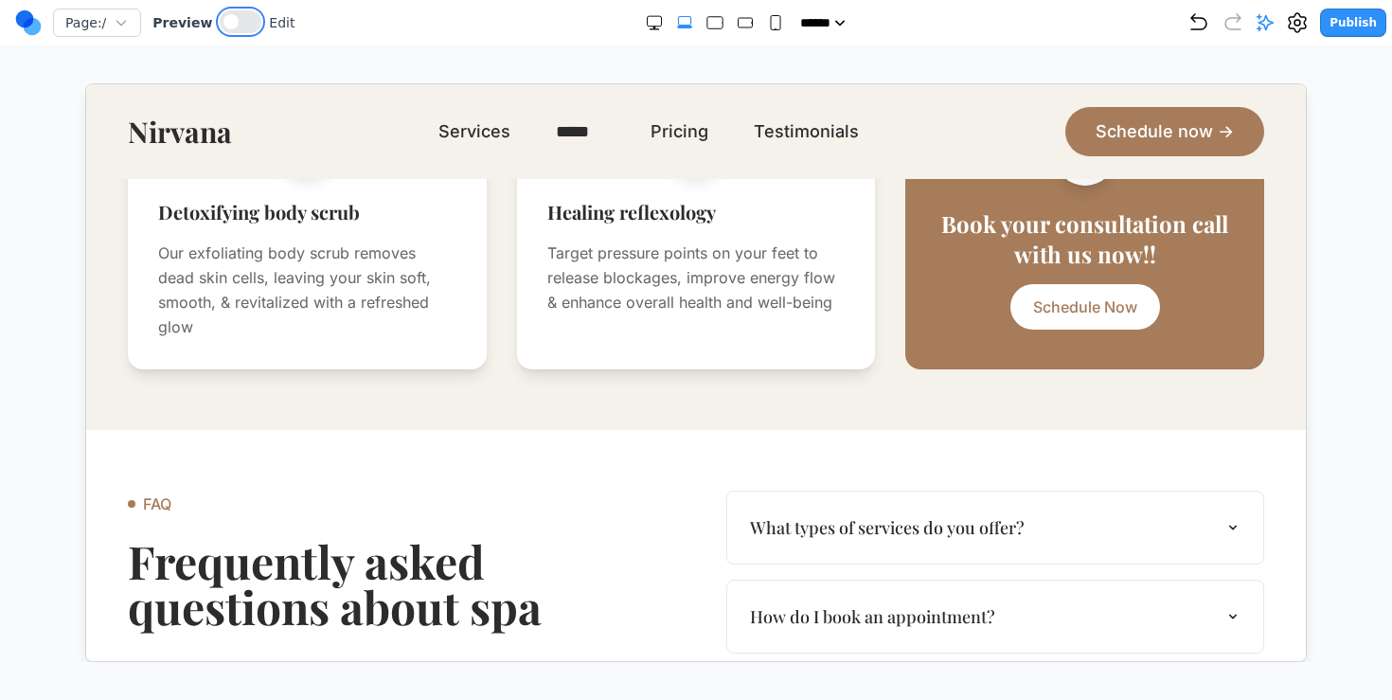
scroll to position [2376, 0]
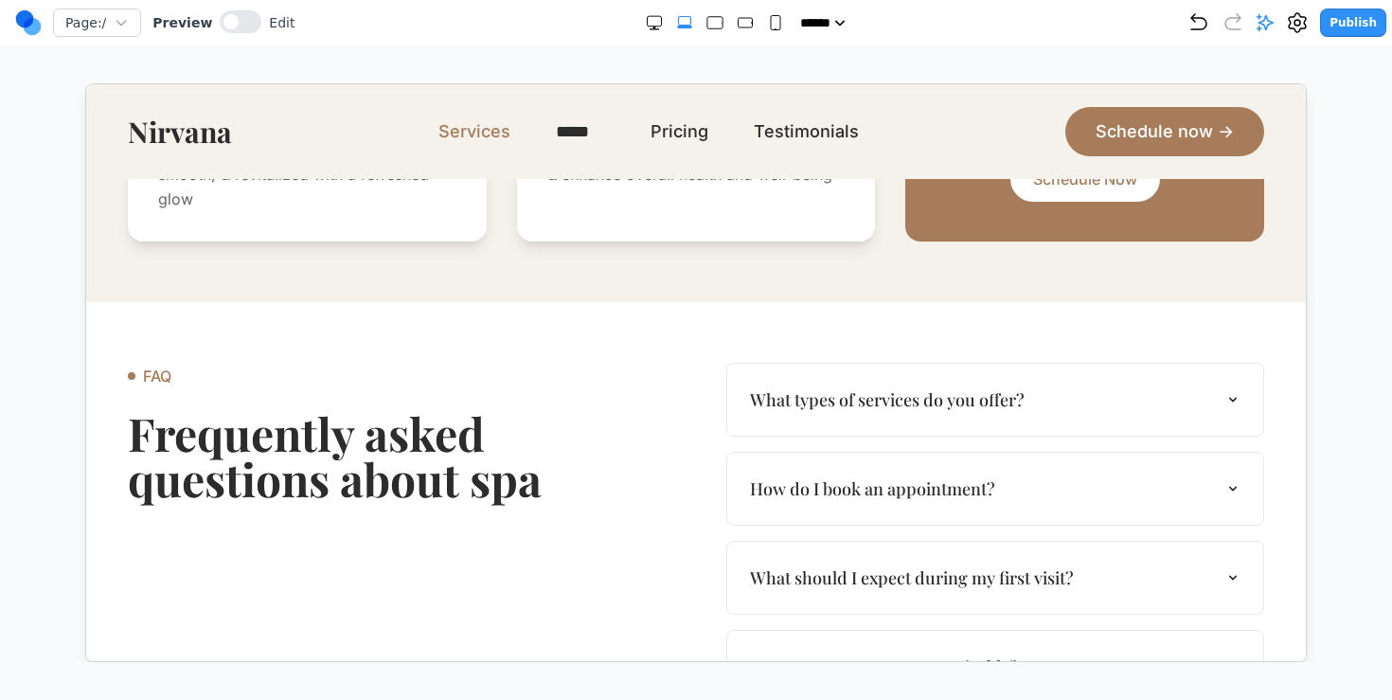
click at [457, 125] on link "Services" at bounding box center [474, 130] width 72 height 27
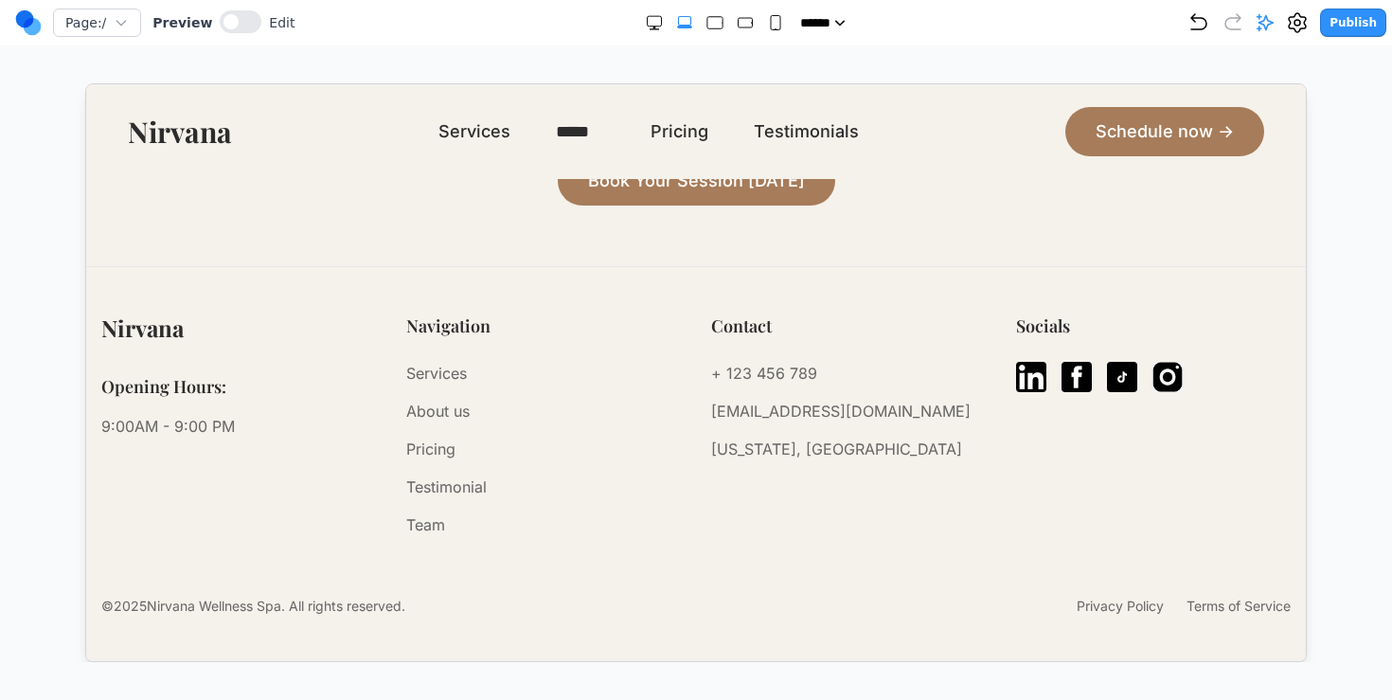
scroll to position [0, 0]
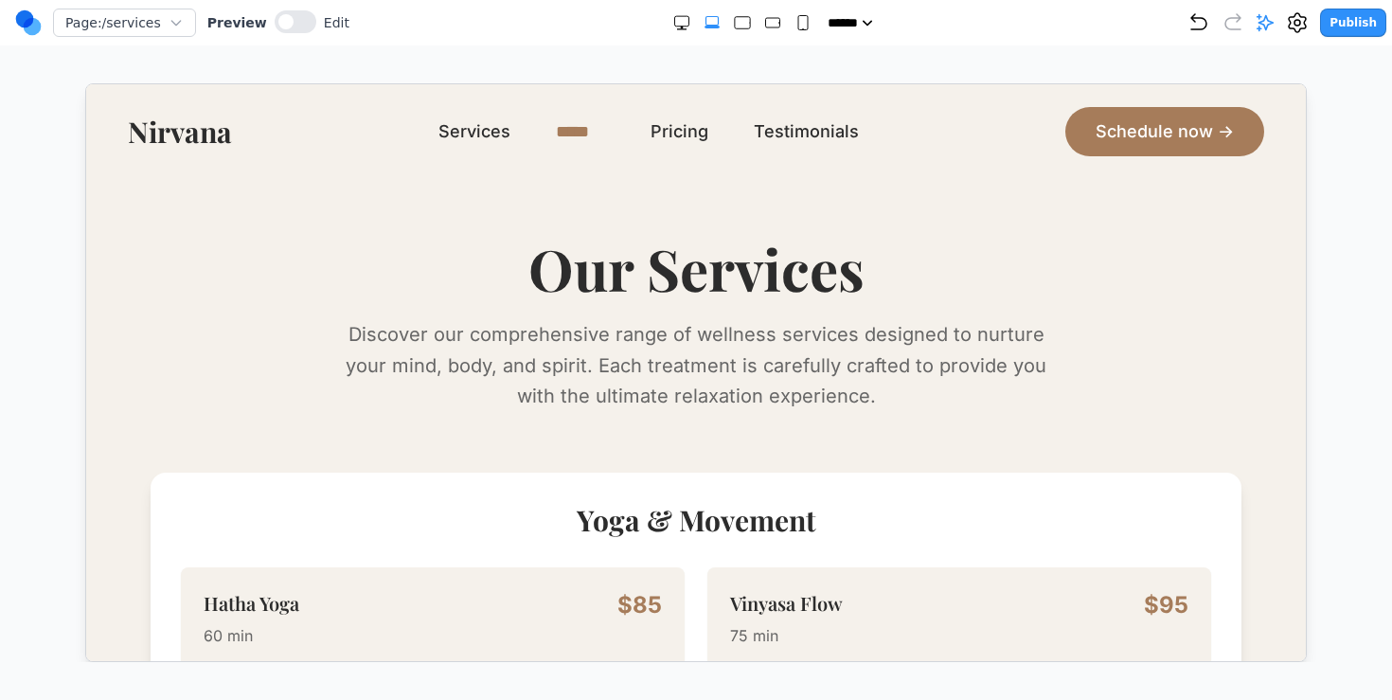
click at [603, 134] on link "*****" at bounding box center [579, 130] width 49 height 27
click at [576, 140] on link "*****" at bounding box center [579, 130] width 49 height 27
click at [680, 239] on h1 "Our Services" at bounding box center [695, 267] width 1091 height 57
click at [589, 126] on link "*****" at bounding box center [579, 130] width 49 height 27
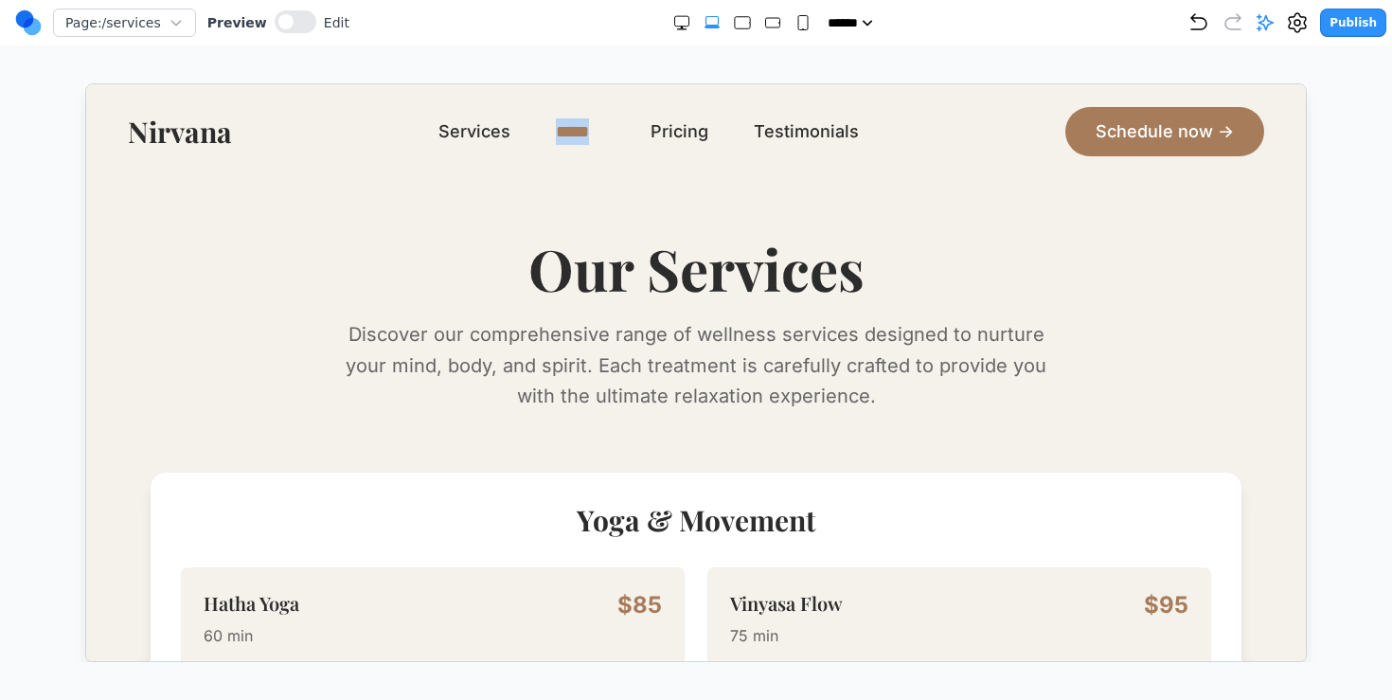
click at [589, 126] on link "*****" at bounding box center [579, 130] width 49 height 27
click at [739, 133] on nav "**********" at bounding box center [648, 130] width 421 height 27
click at [683, 133] on link "Pricing" at bounding box center [679, 130] width 58 height 27
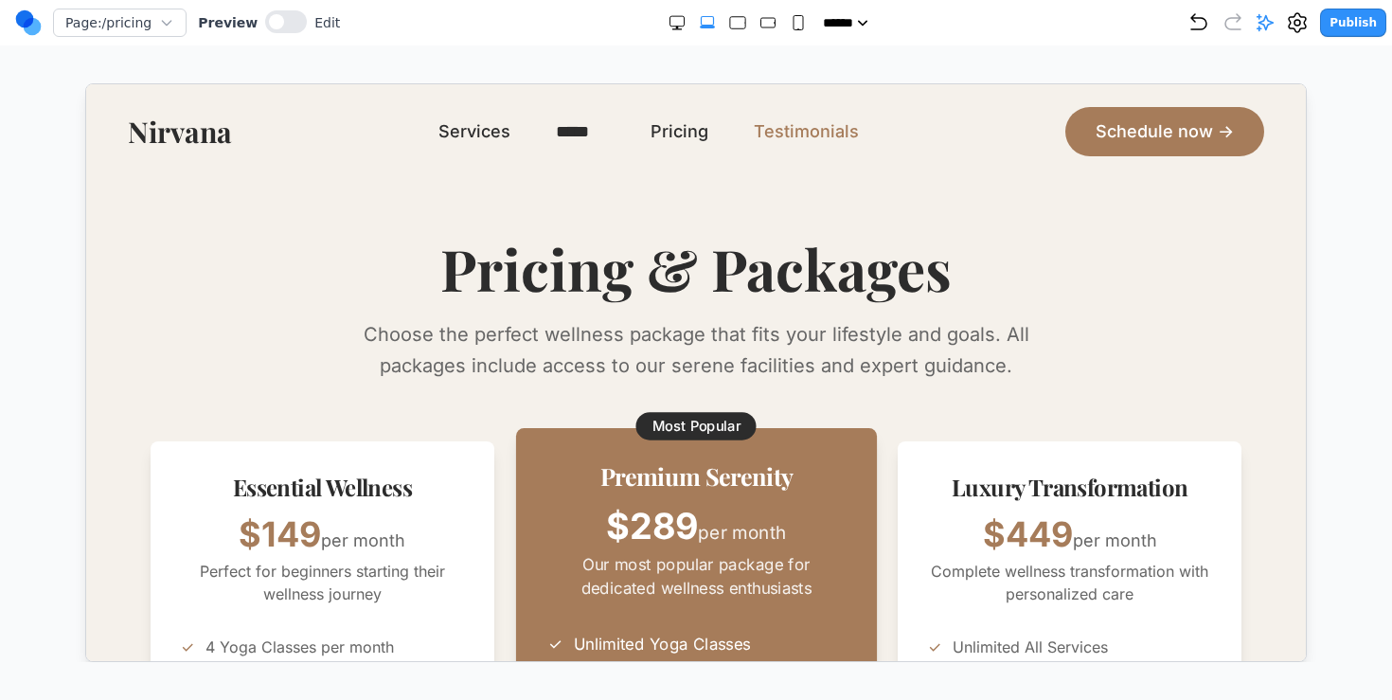
click at [769, 134] on link "Testimonials" at bounding box center [805, 130] width 105 height 27
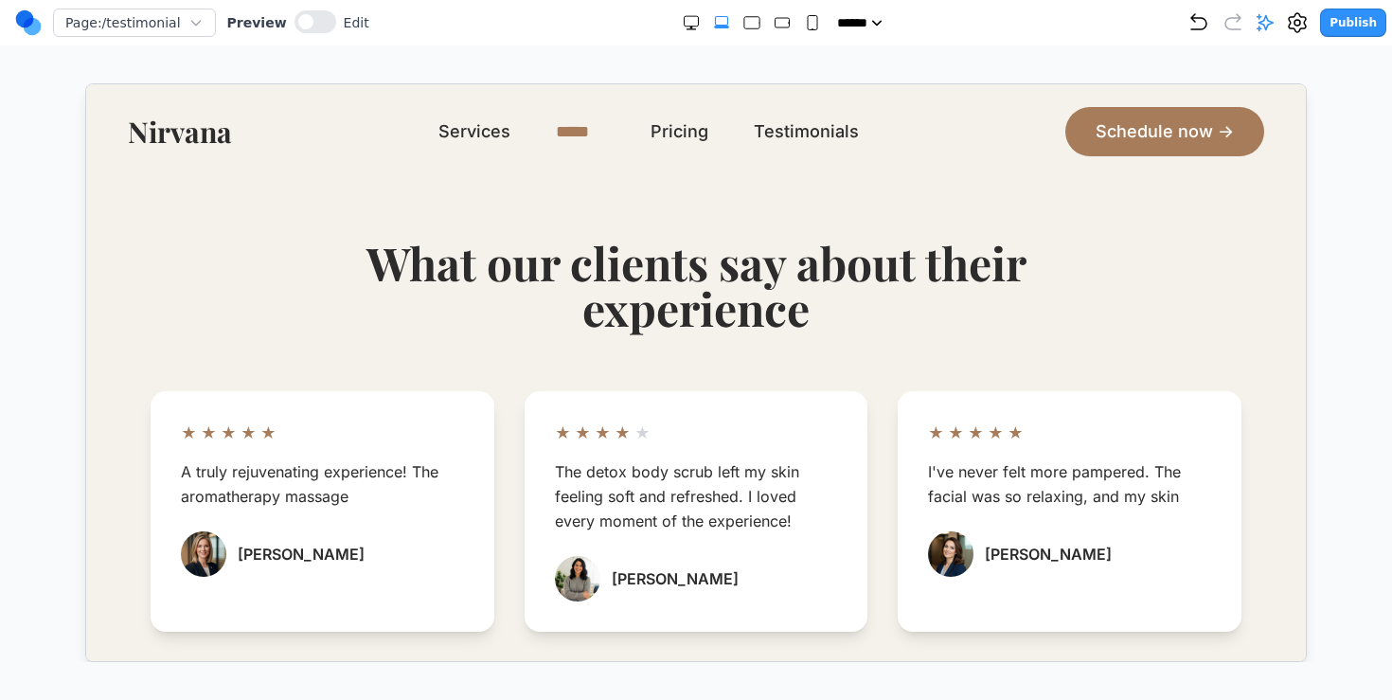
click at [563, 119] on link "*****" at bounding box center [579, 130] width 49 height 27
click at [566, 127] on link "*****" at bounding box center [579, 130] width 49 height 27
click at [510, 251] on h1 "What our clients say about their experience" at bounding box center [695, 284] width 727 height 91
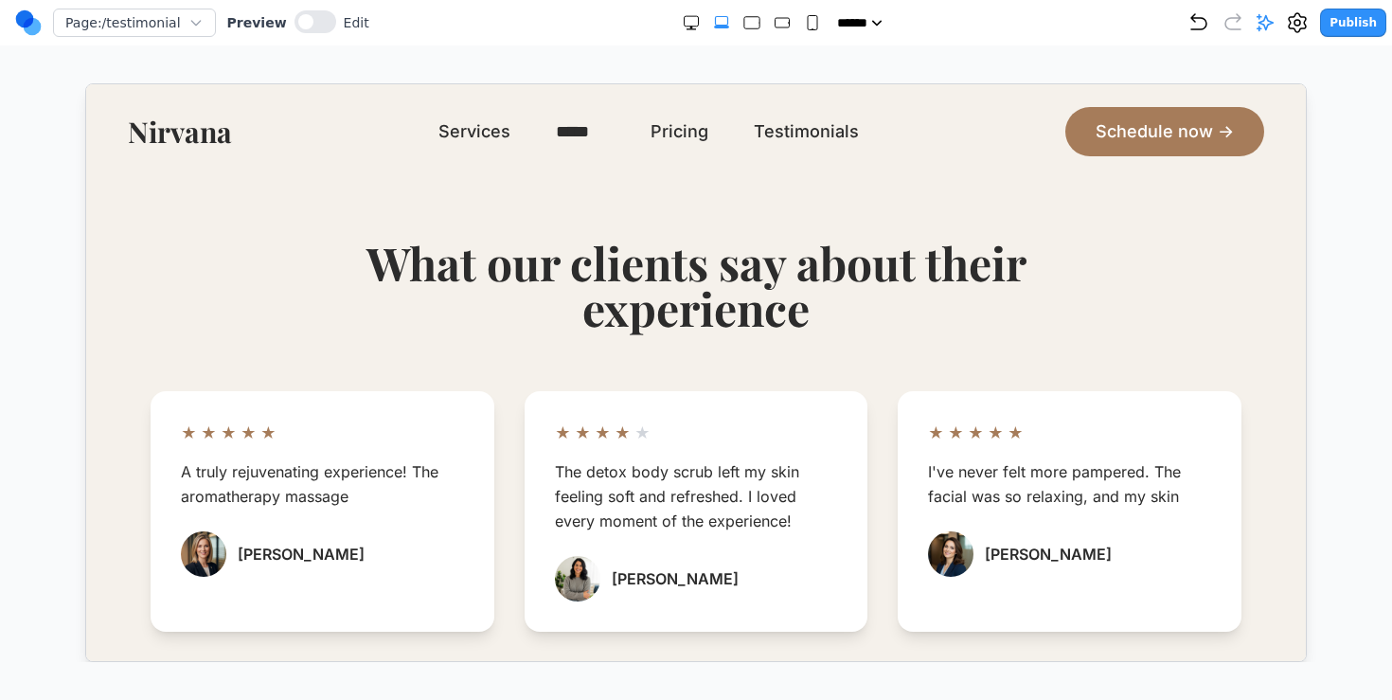
click at [101, 141] on header "**********" at bounding box center [695, 130] width 1220 height 95
click at [151, 140] on link "Nirvana" at bounding box center [179, 131] width 104 height 34
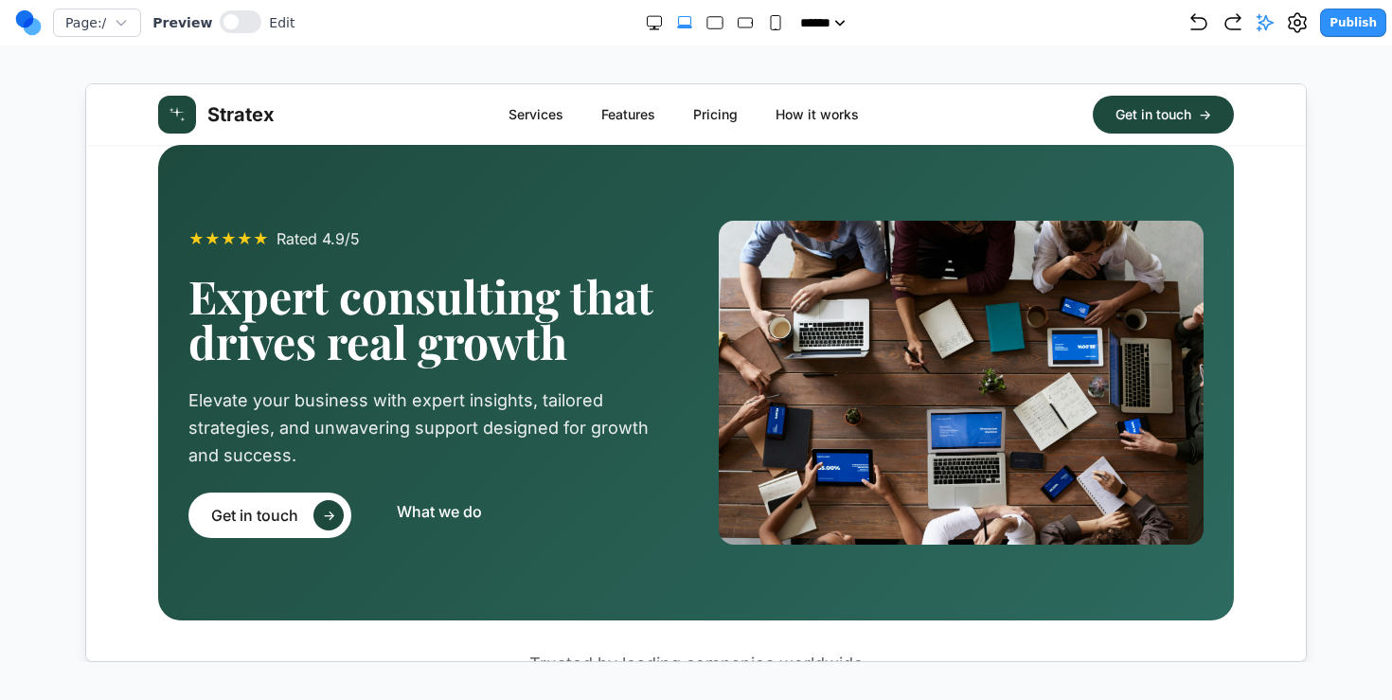
click at [708, 20] on rect "Large" at bounding box center [715, 23] width 15 height 12
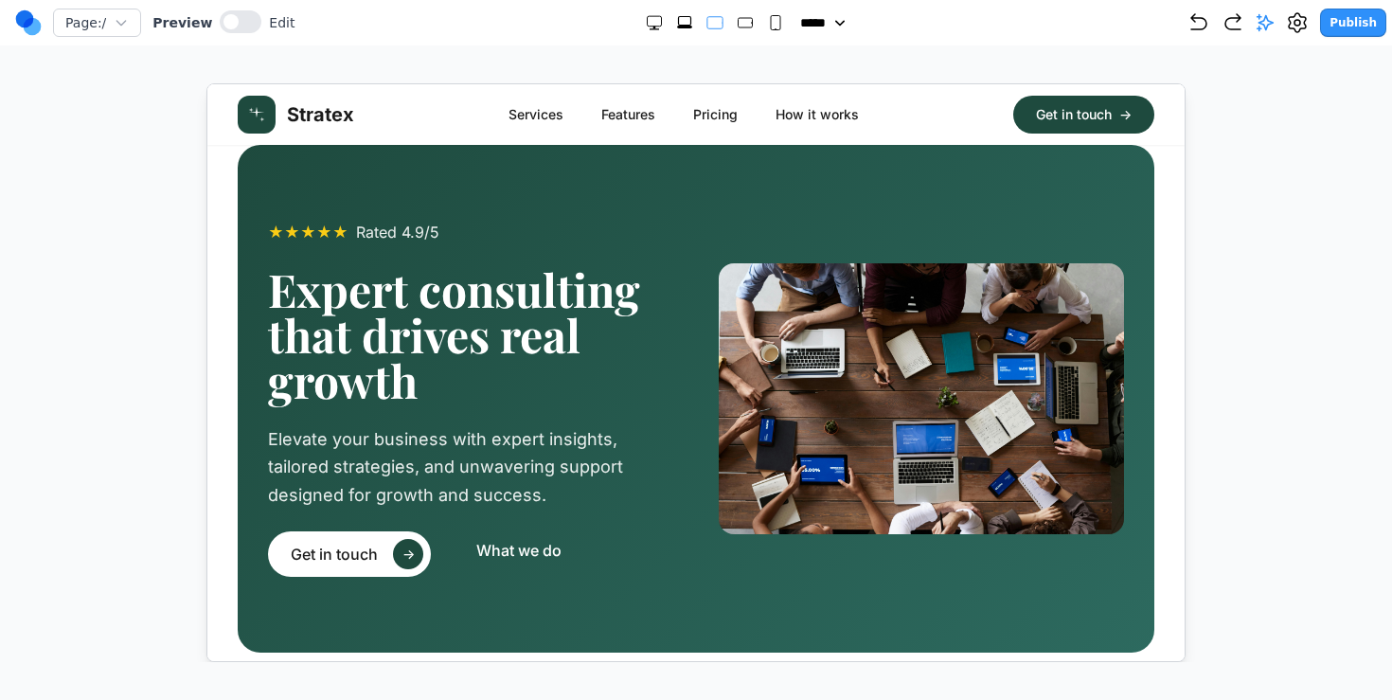
click at [771, 25] on rect "Small" at bounding box center [775, 23] width 9 height 14
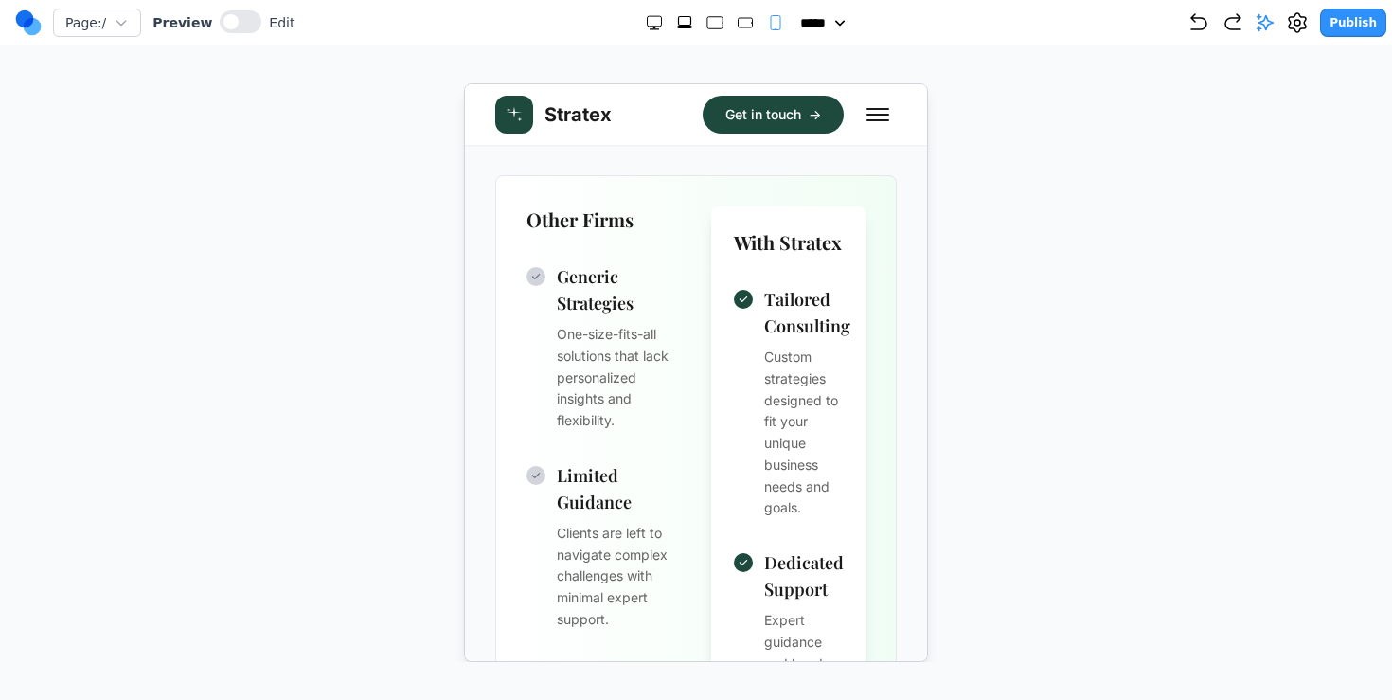
scroll to position [1261, 0]
click at [672, 369] on p "One-size-fits-all solutions that lack personalized insights and flexibility." at bounding box center [618, 378] width 124 height 108
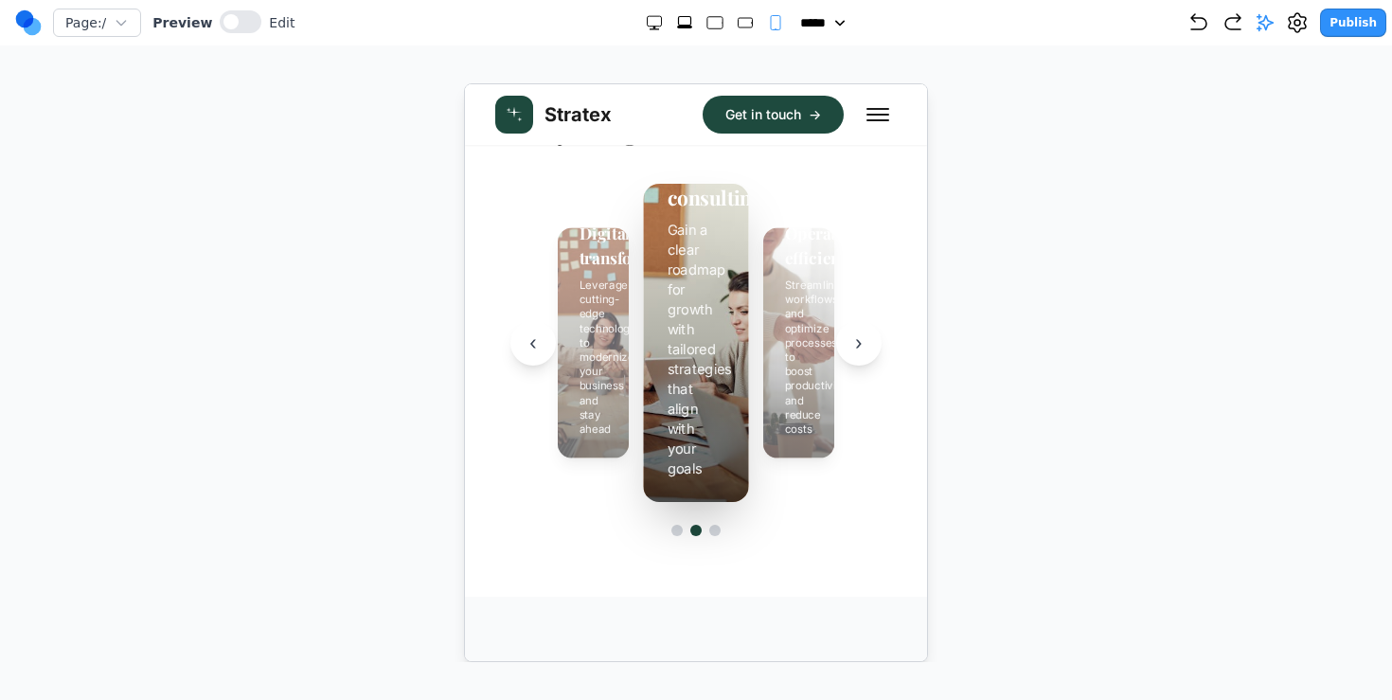
scroll to position [2370, 0]
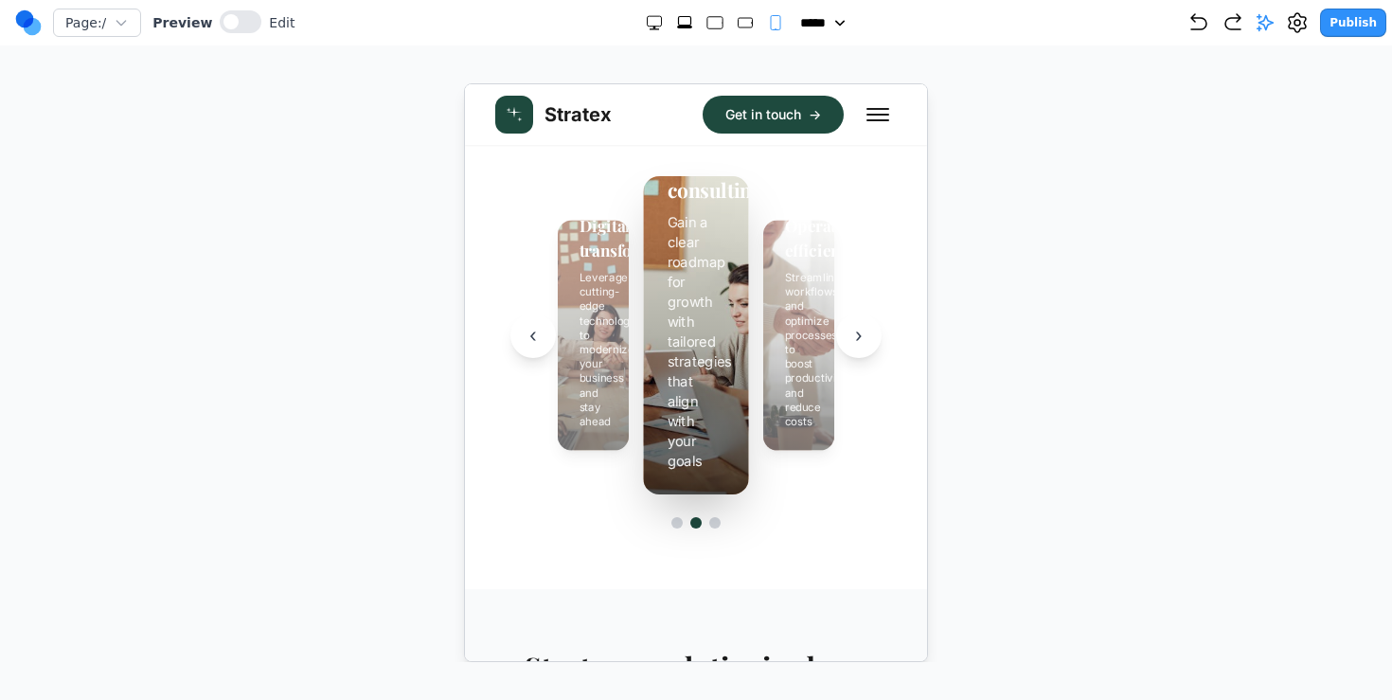
click at [1159, 192] on div at bounding box center [696, 372] width 1317 height 579
click at [678, 18] on rect "Extra Large" at bounding box center [684, 21] width 12 height 9
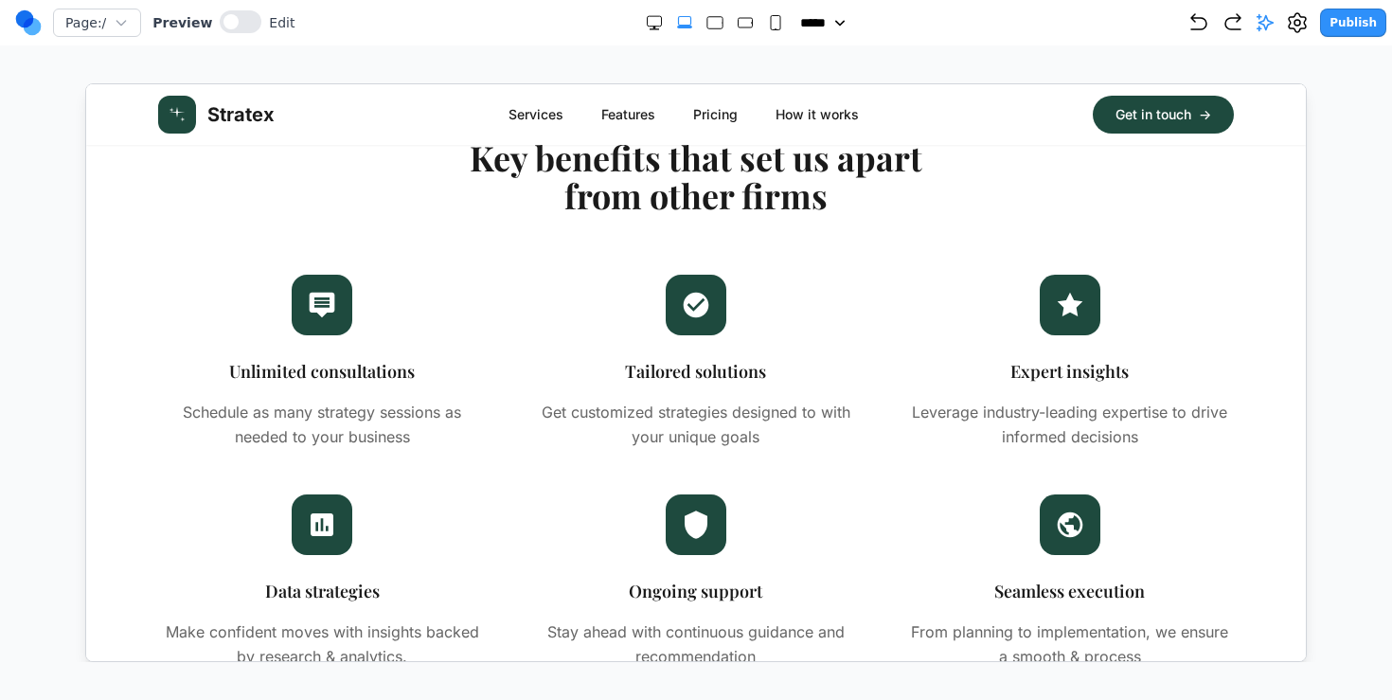
scroll to position [1443, 0]
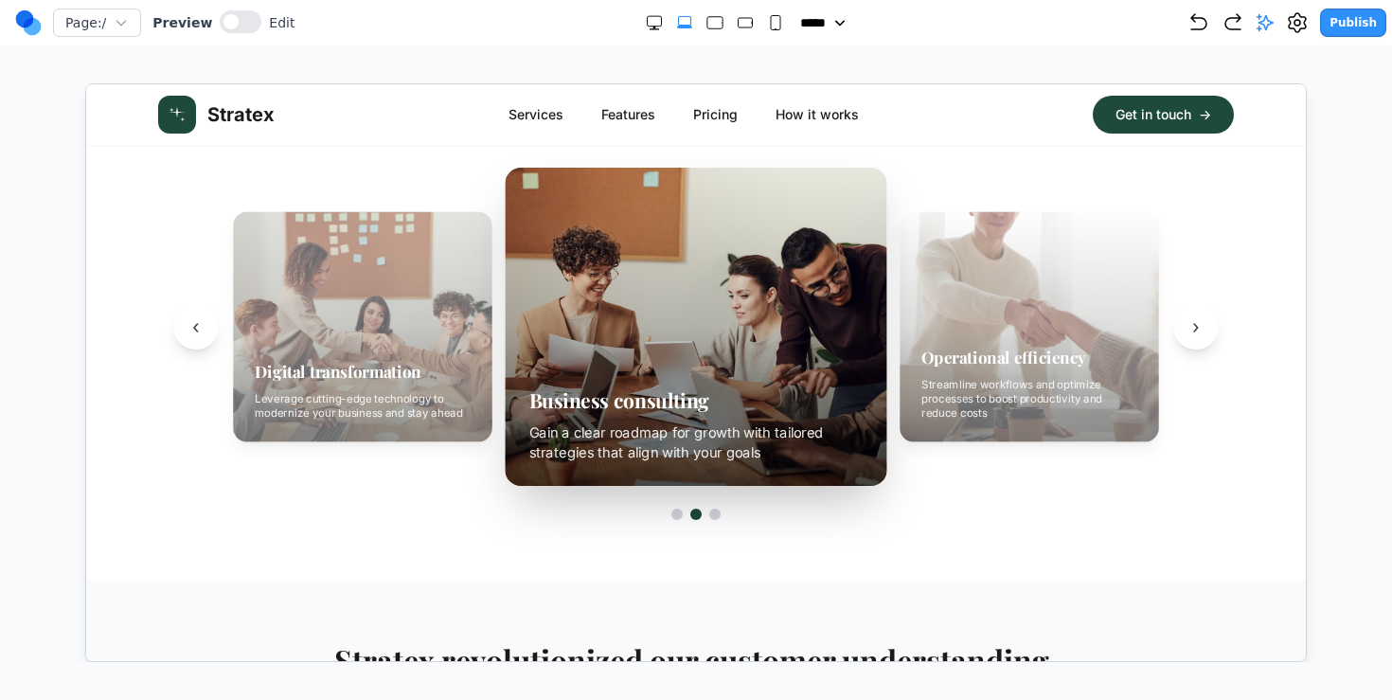
click at [709, 25] on rect "Large" at bounding box center [715, 23] width 15 height 12
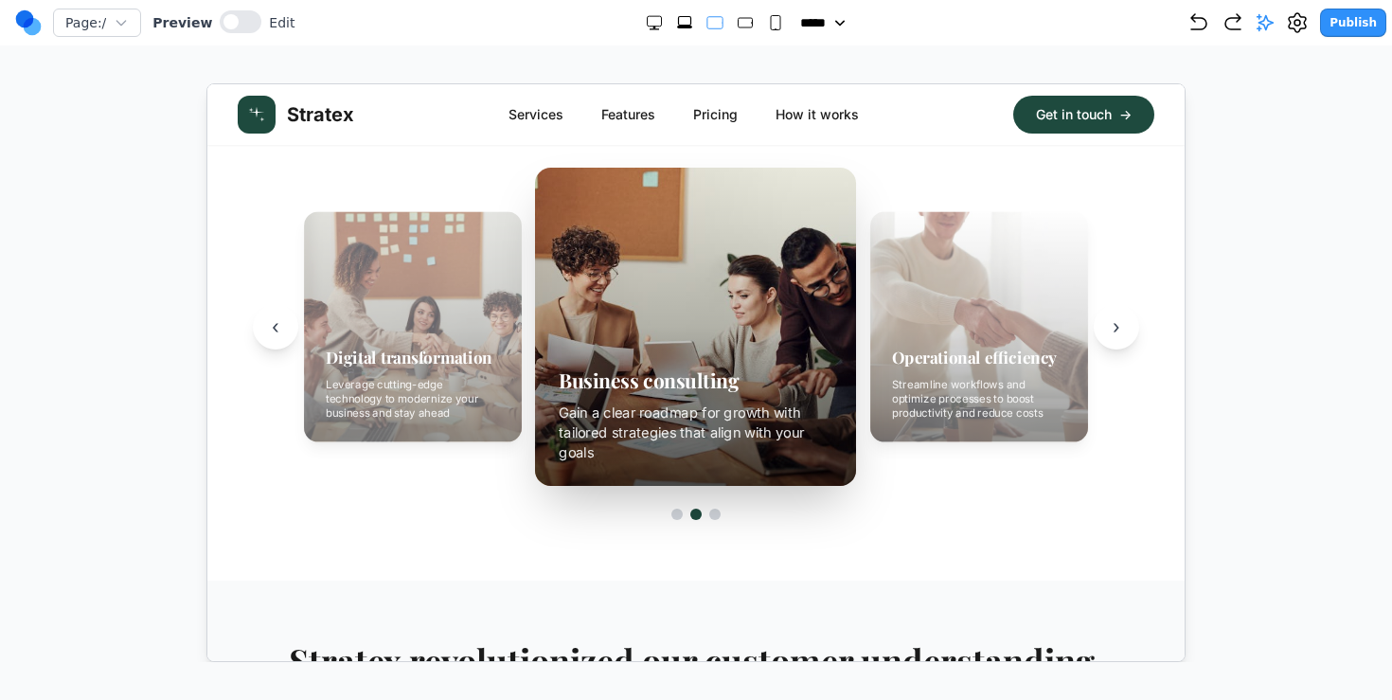
click at [736, 27] on icon "Medium" at bounding box center [745, 22] width 19 height 19
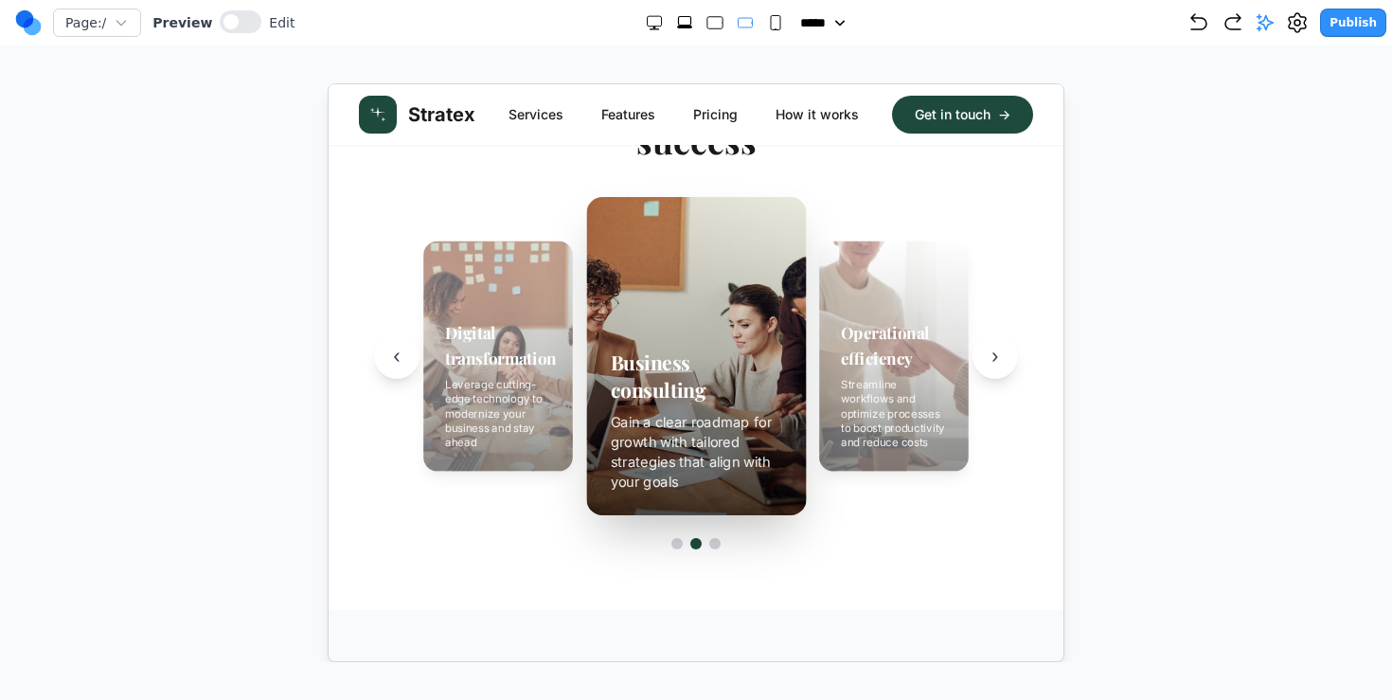
scroll to position [2041, 0]
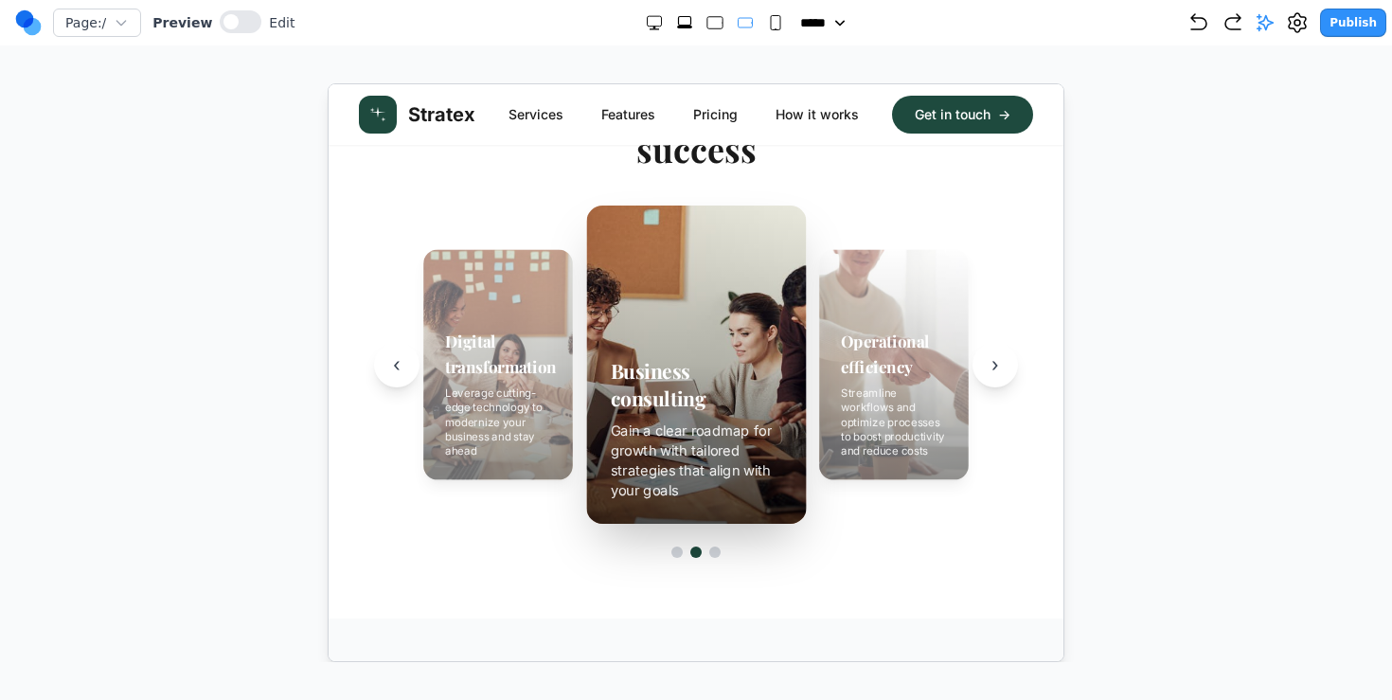
click at [649, 26] on rect "Double Extra Large" at bounding box center [654, 21] width 14 height 10
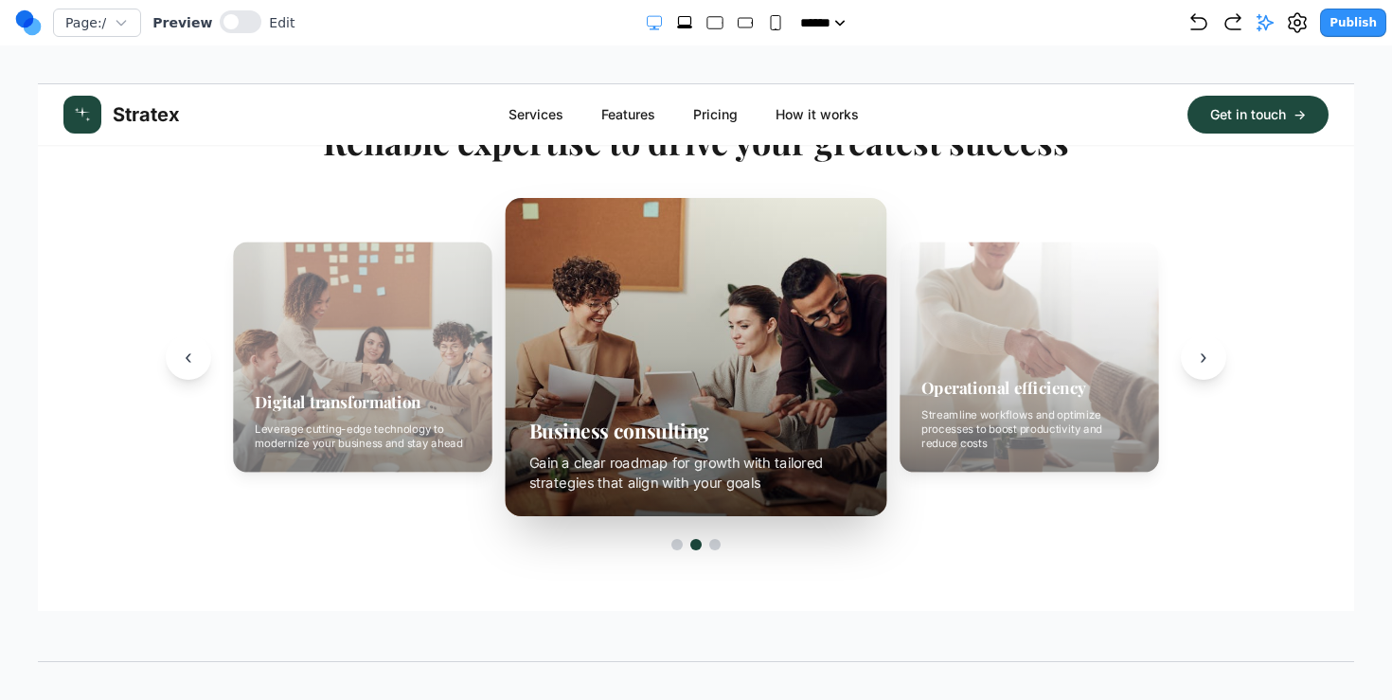
scroll to position [1443, 0]
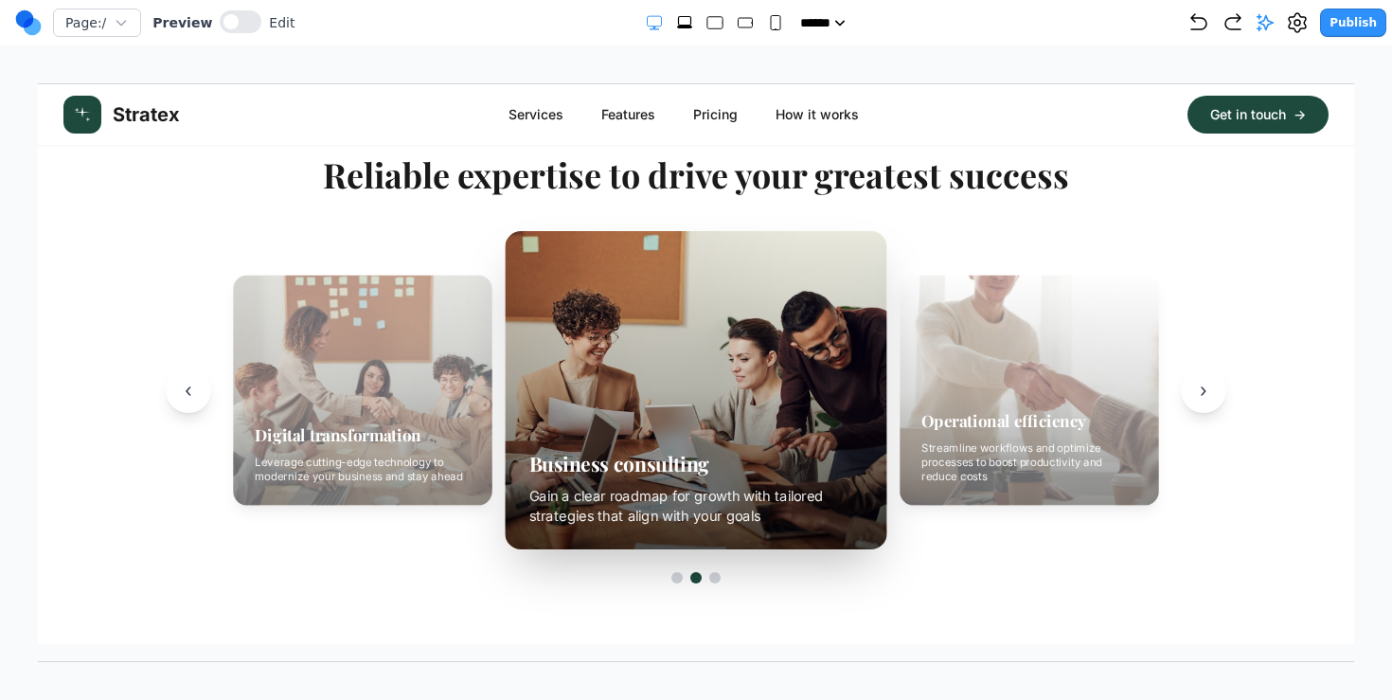
click at [771, 26] on rect "Small" at bounding box center [775, 23] width 9 height 14
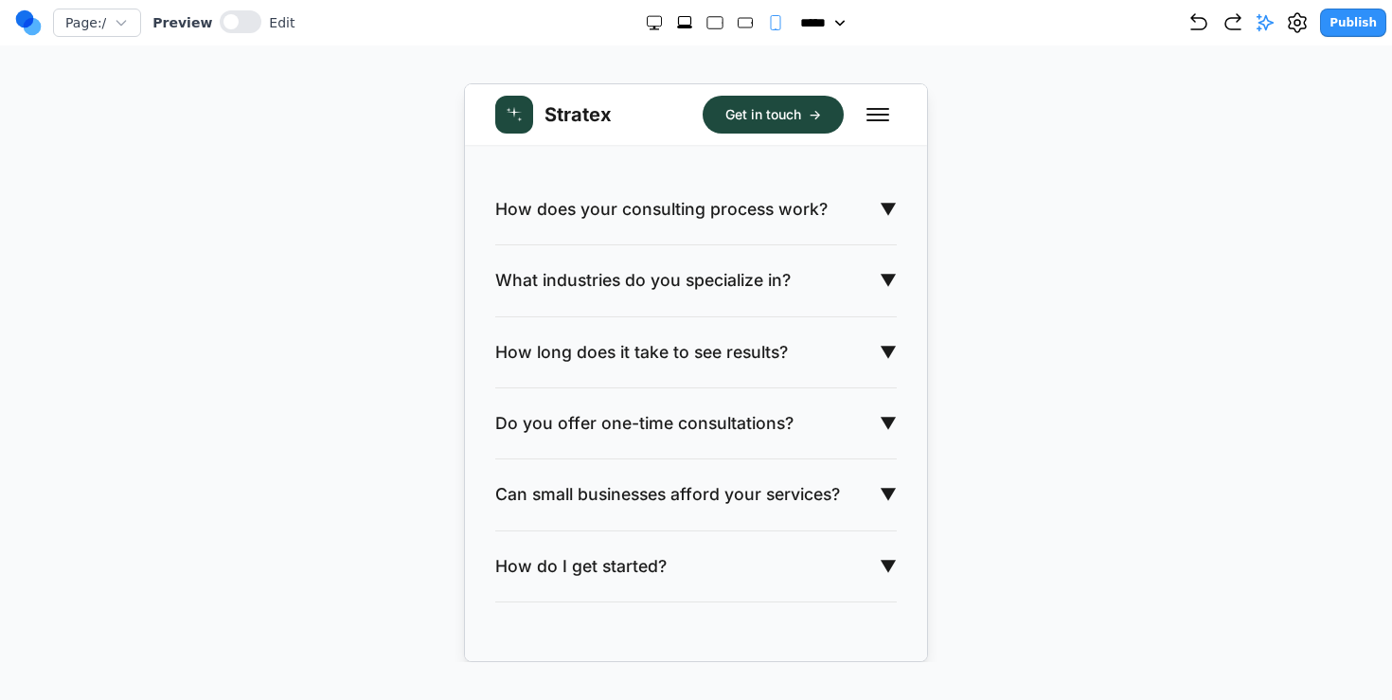
scroll to position [5002, 0]
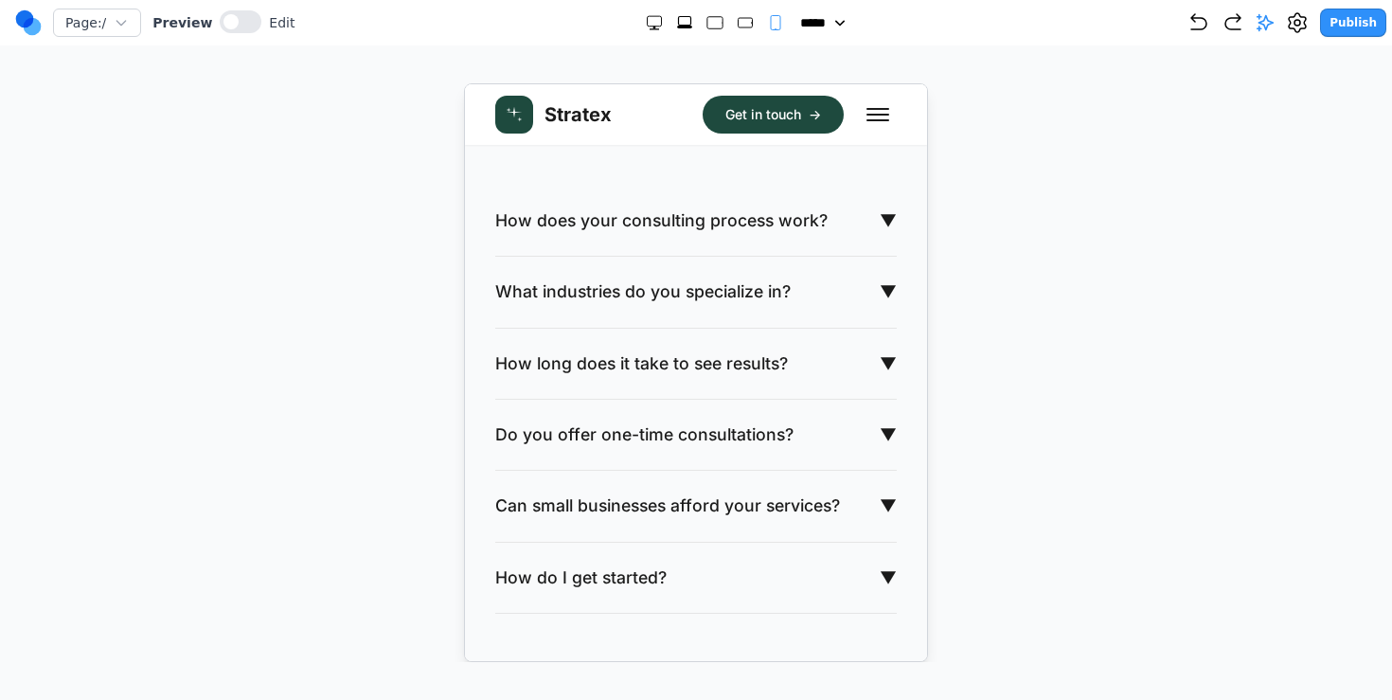
click at [740, 230] on span "How does your consulting process work?" at bounding box center [660, 219] width 332 height 25
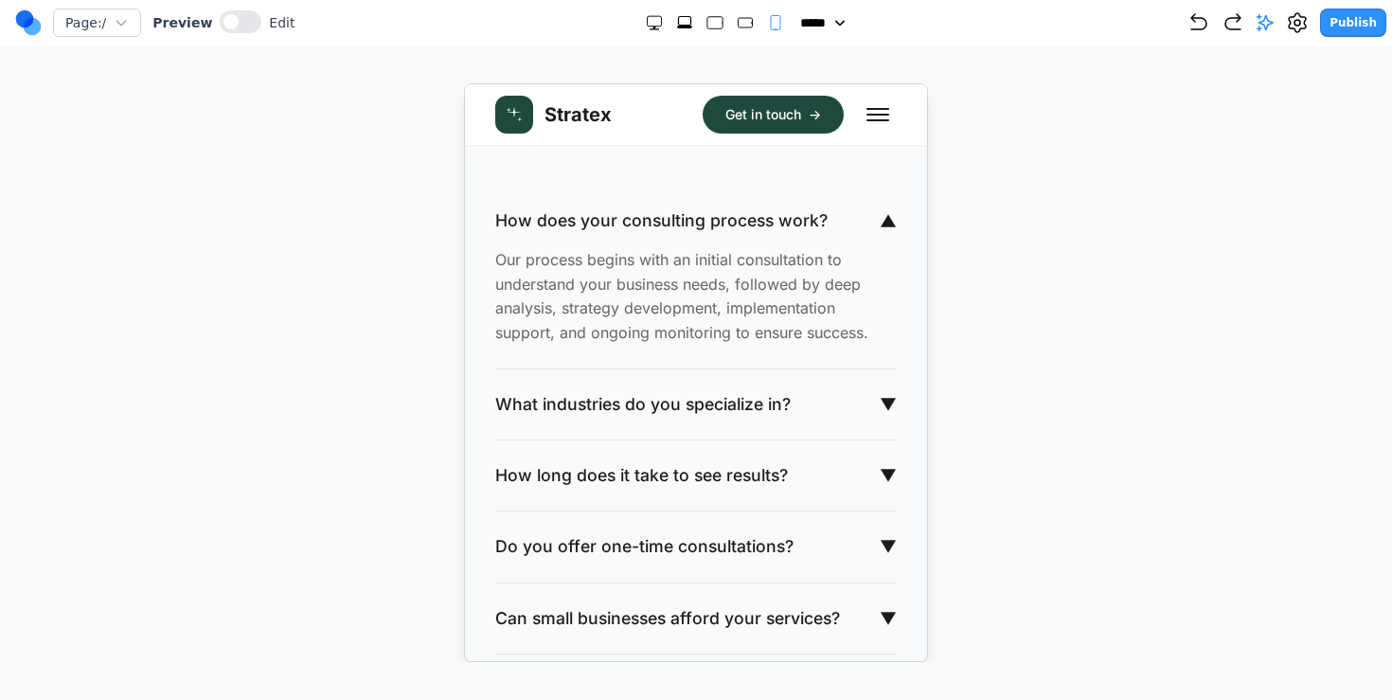
click at [663, 439] on div "What industries do you specialize in? ▼" at bounding box center [695, 403] width 402 height 71
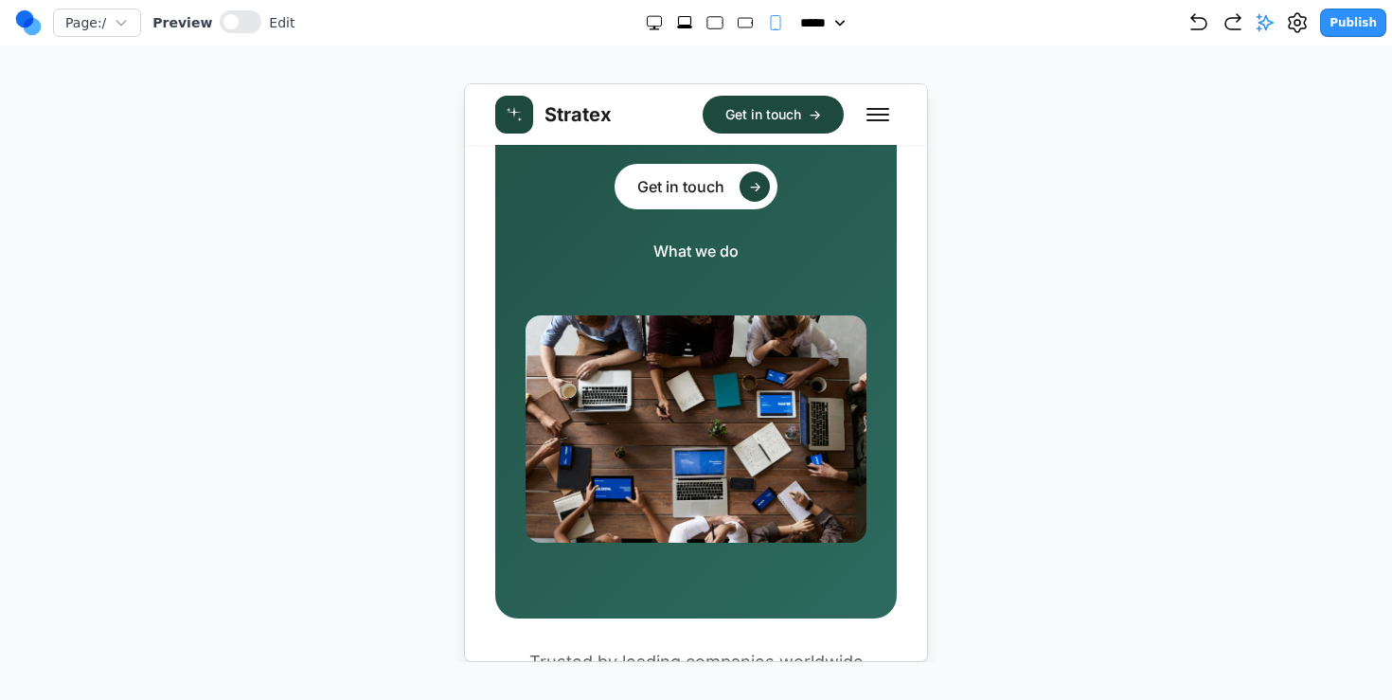
scroll to position [0, 0]
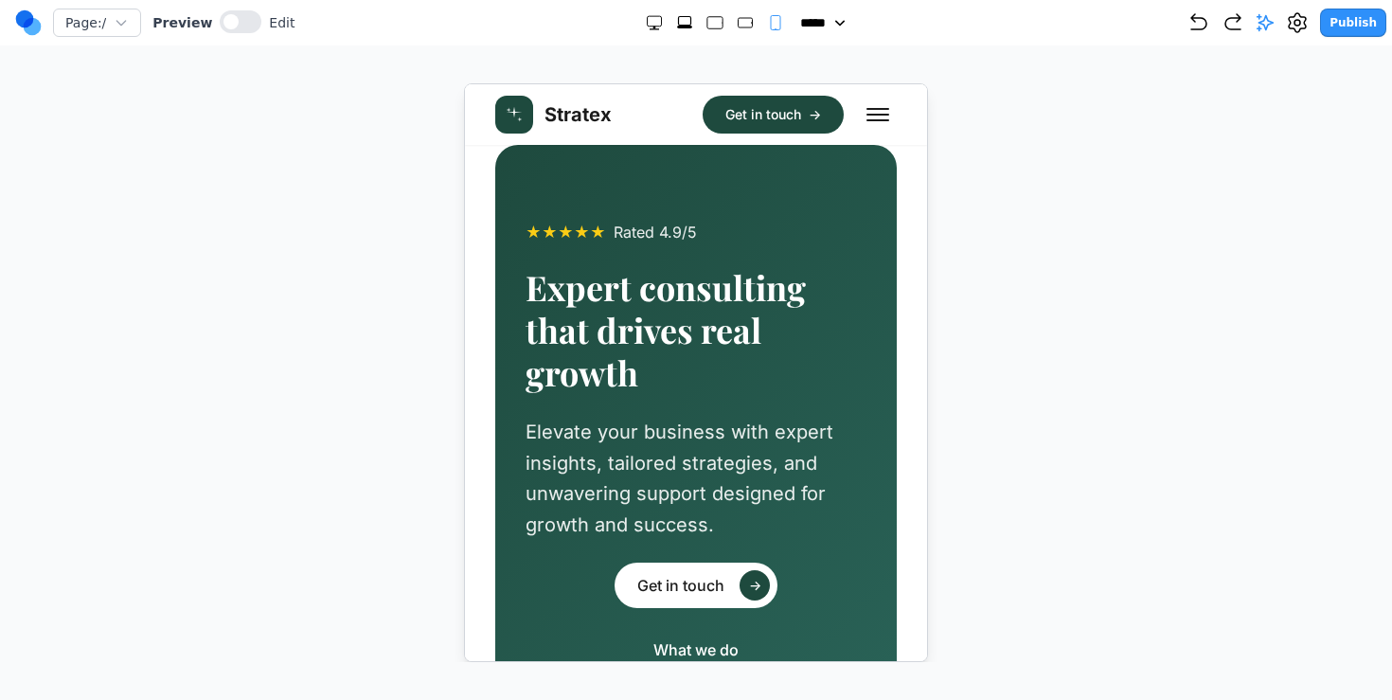
click at [583, 122] on span "Stratex" at bounding box center [577, 113] width 67 height 27
click at [726, 19] on div at bounding box center [715, 22] width 140 height 19
click at [738, 19] on rect "Medium" at bounding box center [745, 22] width 14 height 9
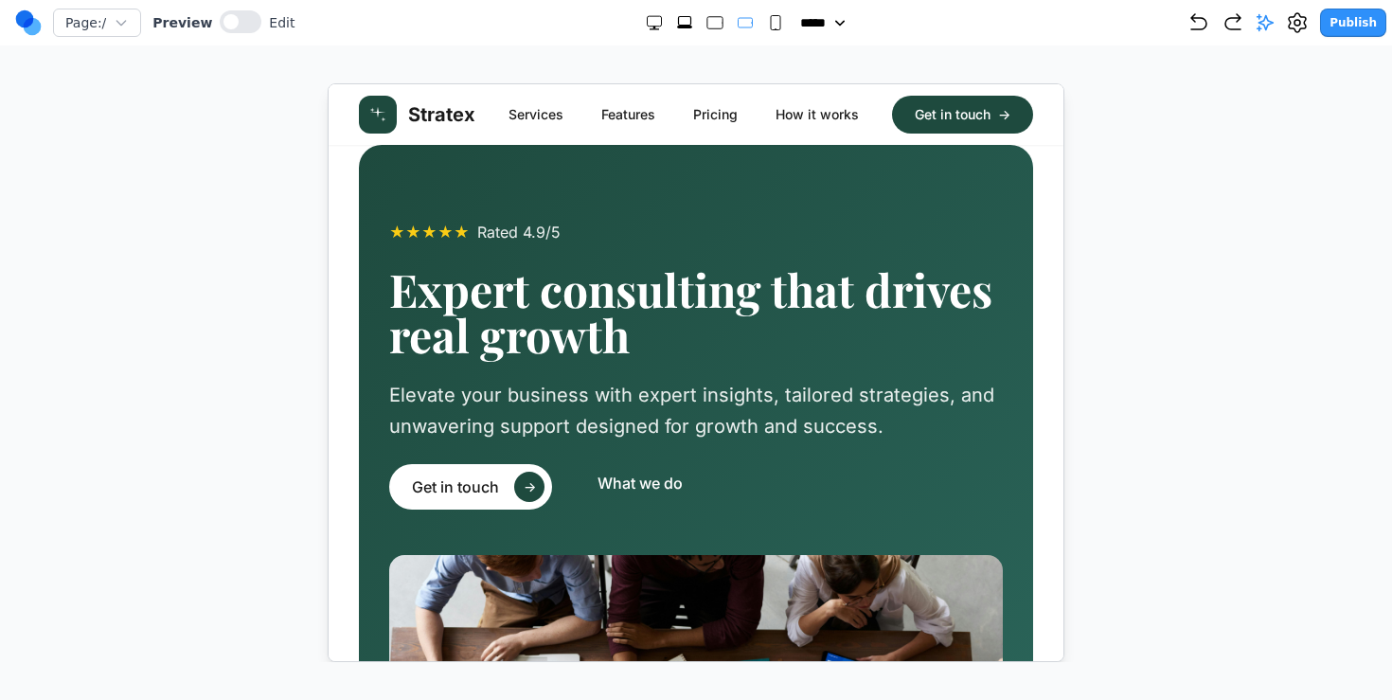
click at [655, 22] on div at bounding box center [715, 22] width 140 height 19
click at [681, 25] on rect "Extra Large" at bounding box center [684, 21] width 12 height 9
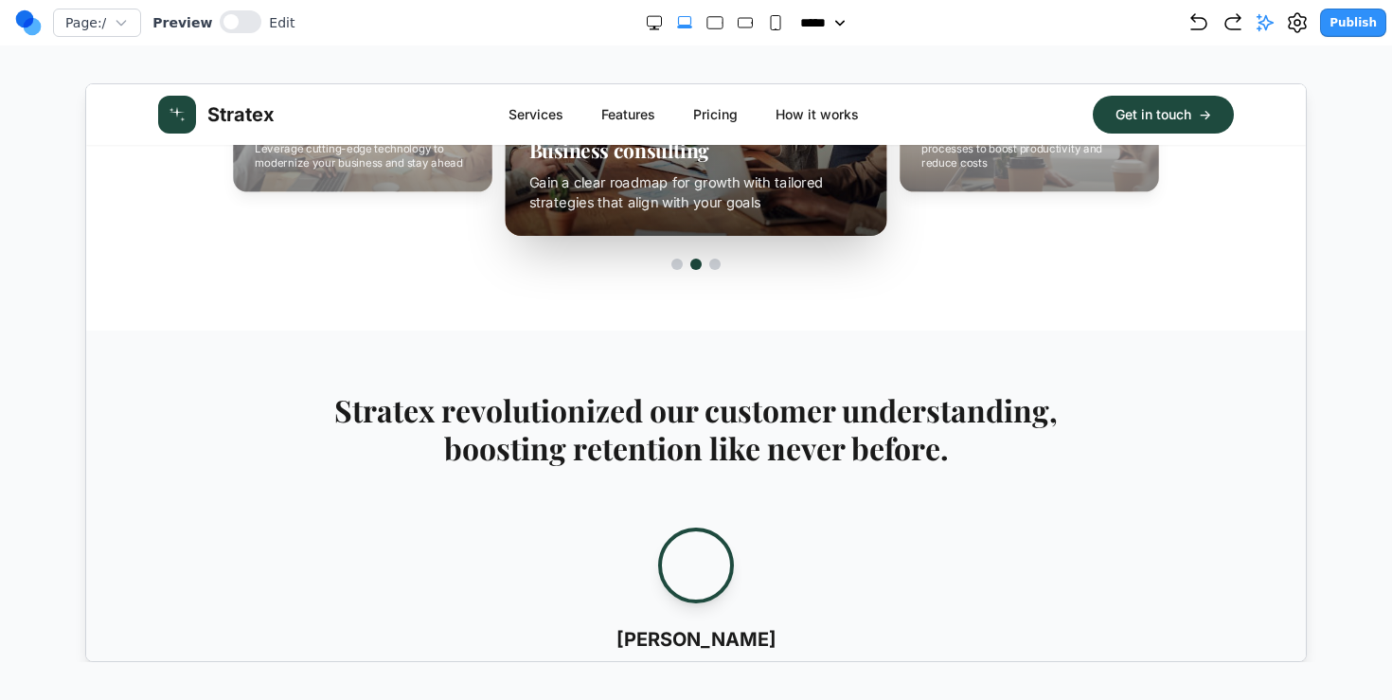
scroll to position [1360, 0]
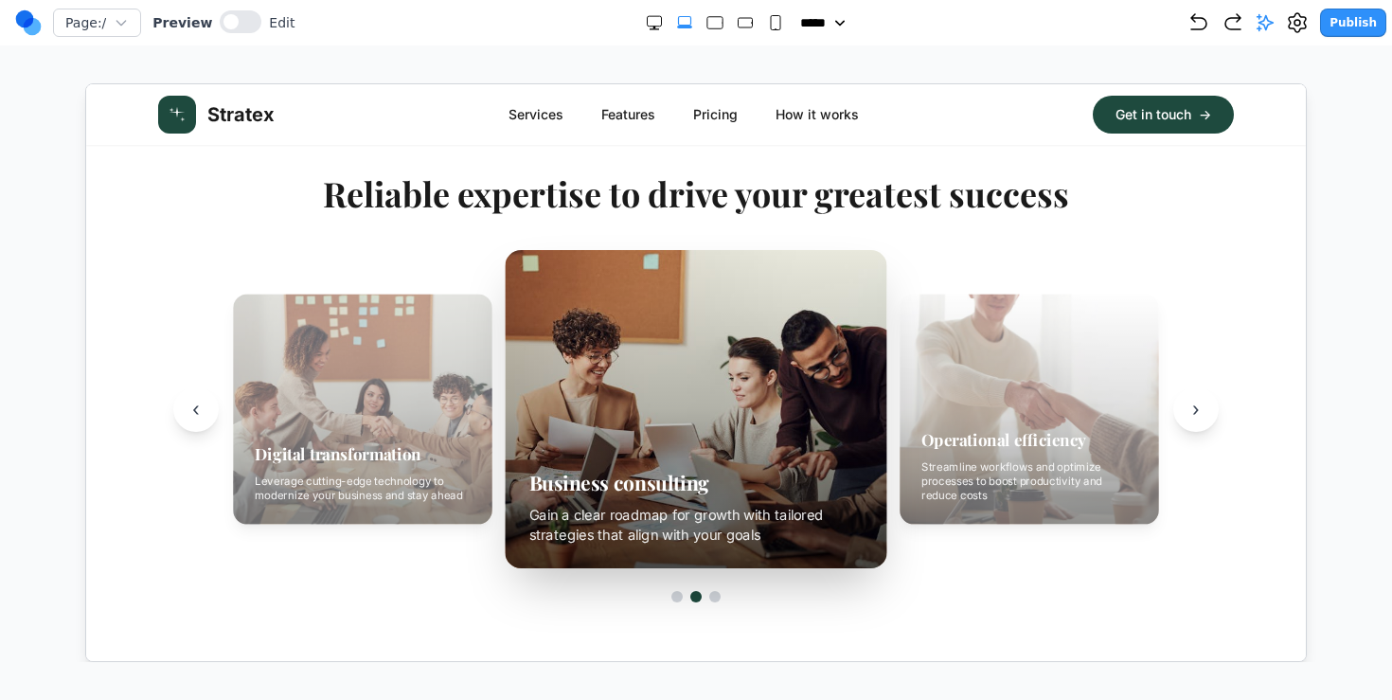
click at [1015, 349] on div at bounding box center [1029, 409] width 260 height 230
click at [235, 19] on button at bounding box center [241, 21] width 42 height 23
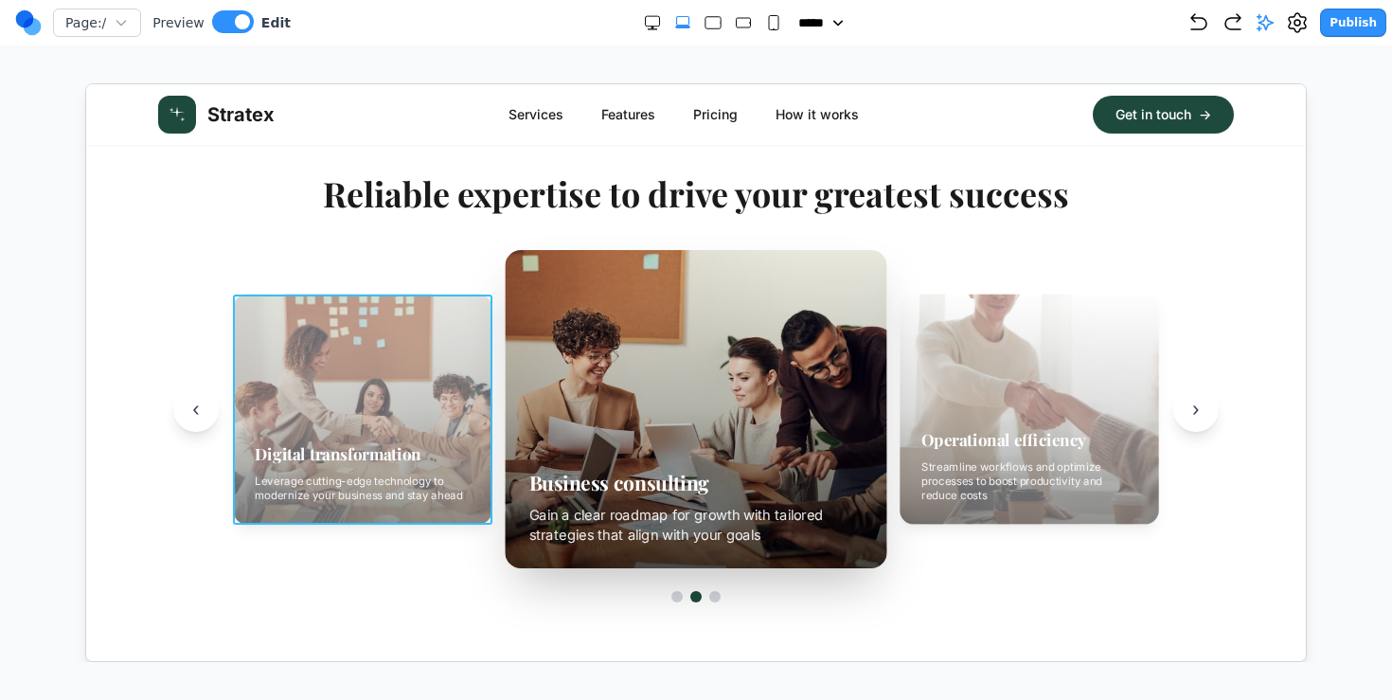
click at [357, 404] on div at bounding box center [362, 409] width 260 height 230
click at [950, 198] on h2 "Reliable expertise to drive your greatest success" at bounding box center [695, 192] width 1076 height 38
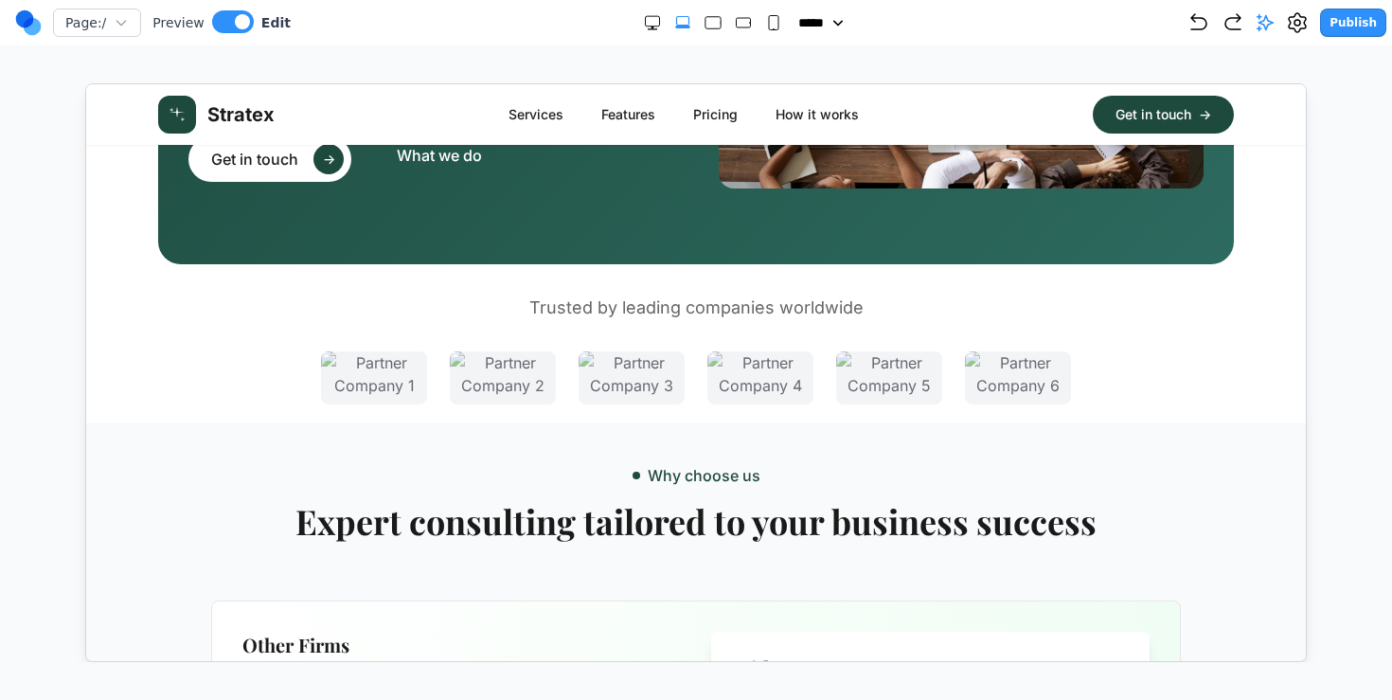
scroll to position [0, 0]
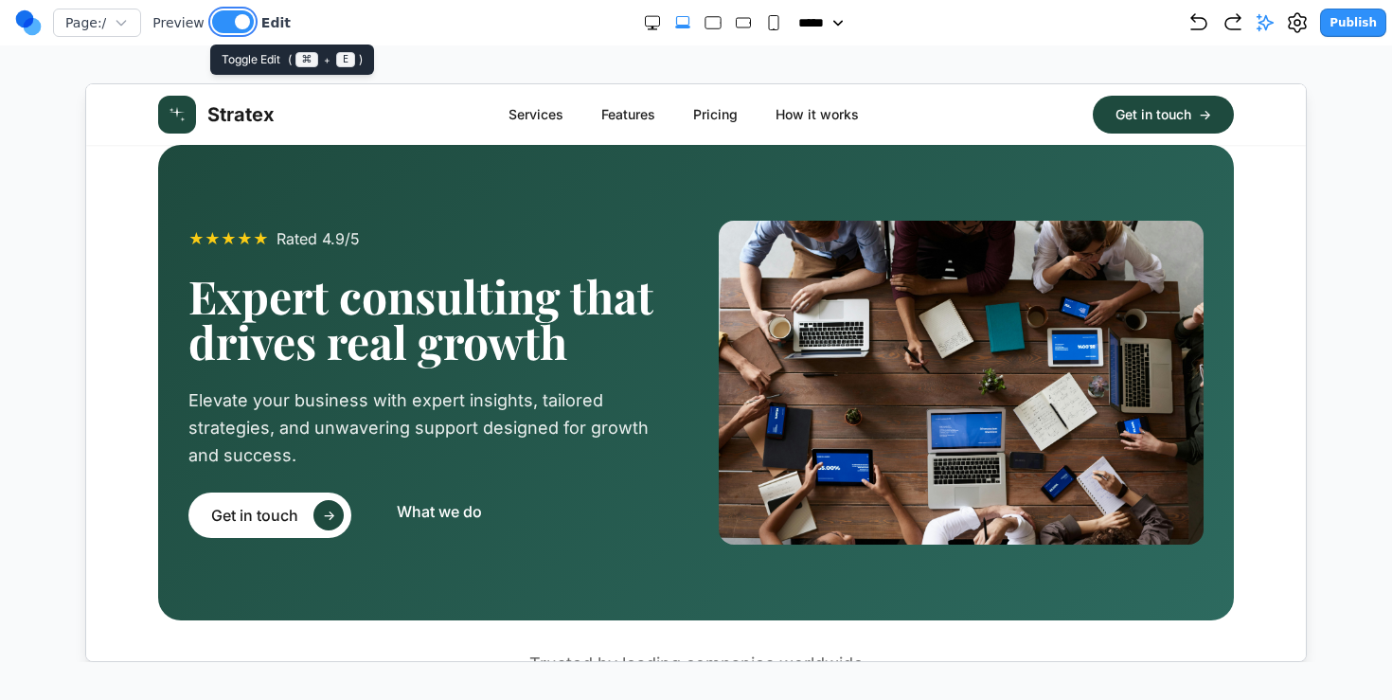
click at [229, 26] on button at bounding box center [233, 21] width 42 height 23
click at [635, 113] on link "Features" at bounding box center [628, 113] width 54 height 19
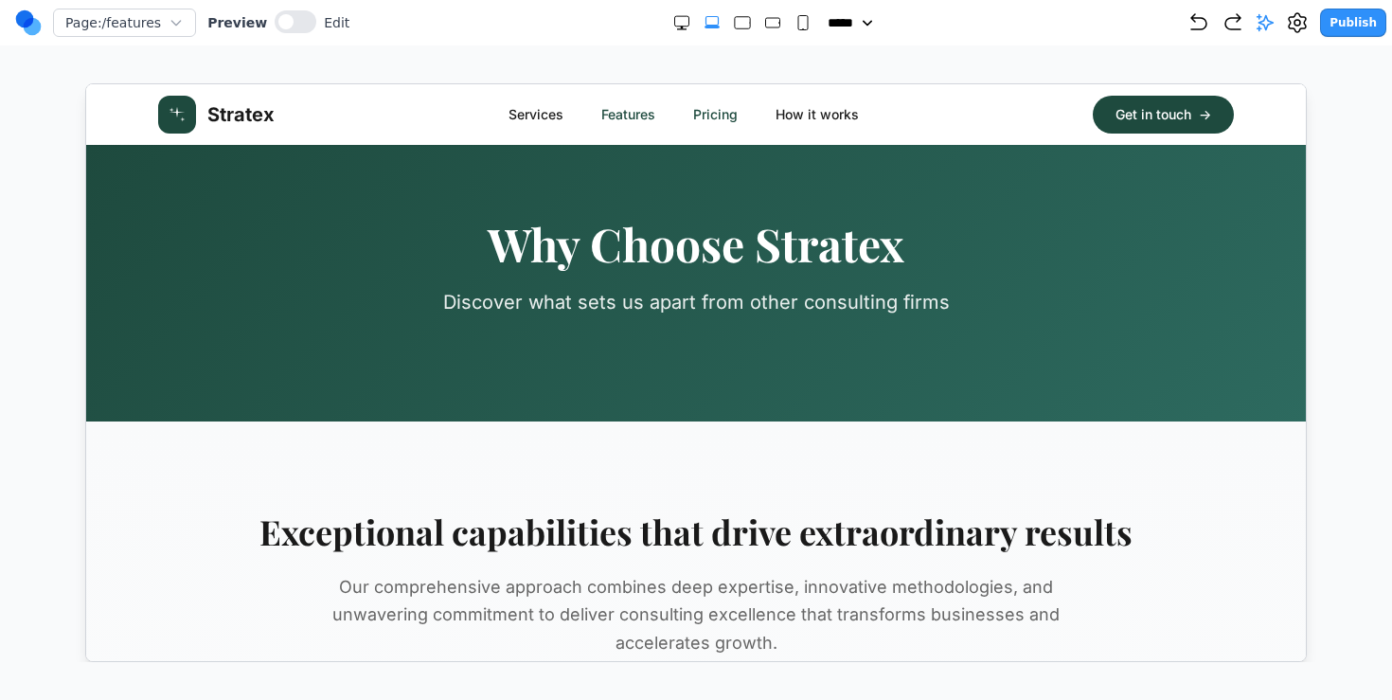
click at [722, 111] on link "Pricing" at bounding box center [714, 113] width 45 height 19
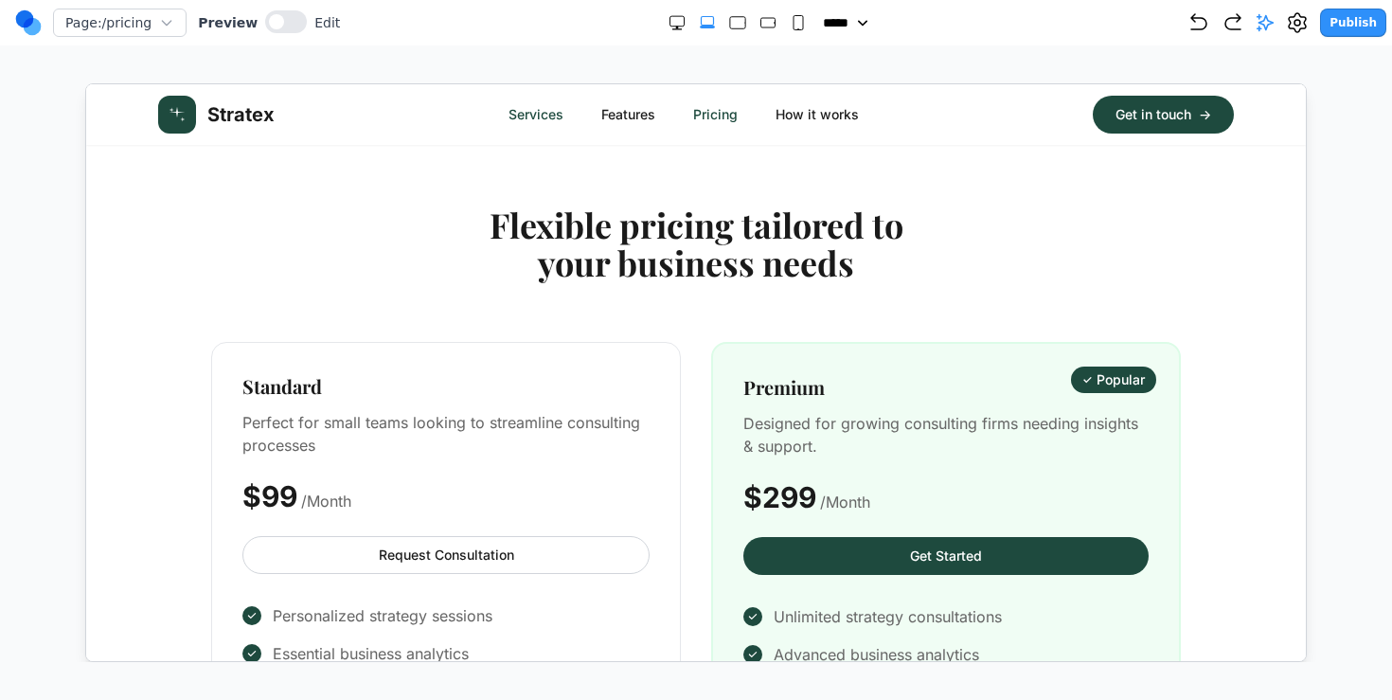
click at [544, 110] on link "Services" at bounding box center [535, 113] width 55 height 19
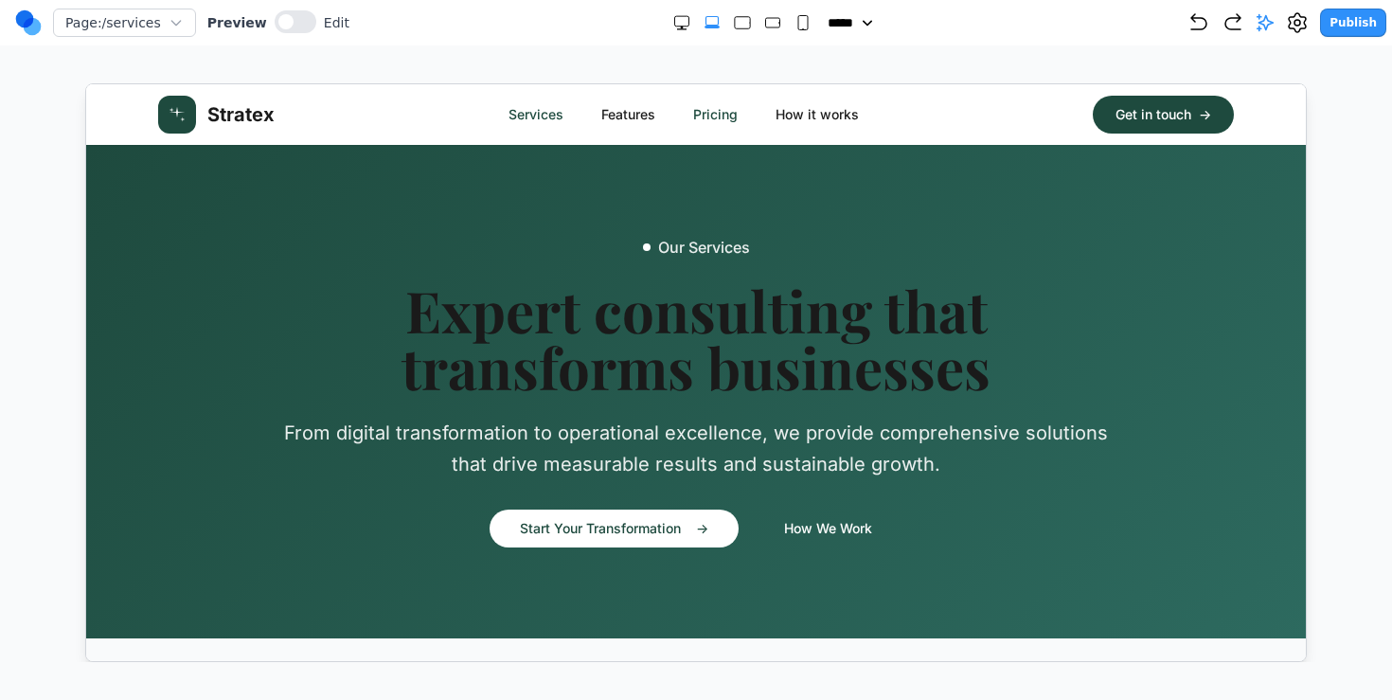
click at [726, 113] on link "Pricing" at bounding box center [714, 113] width 45 height 19
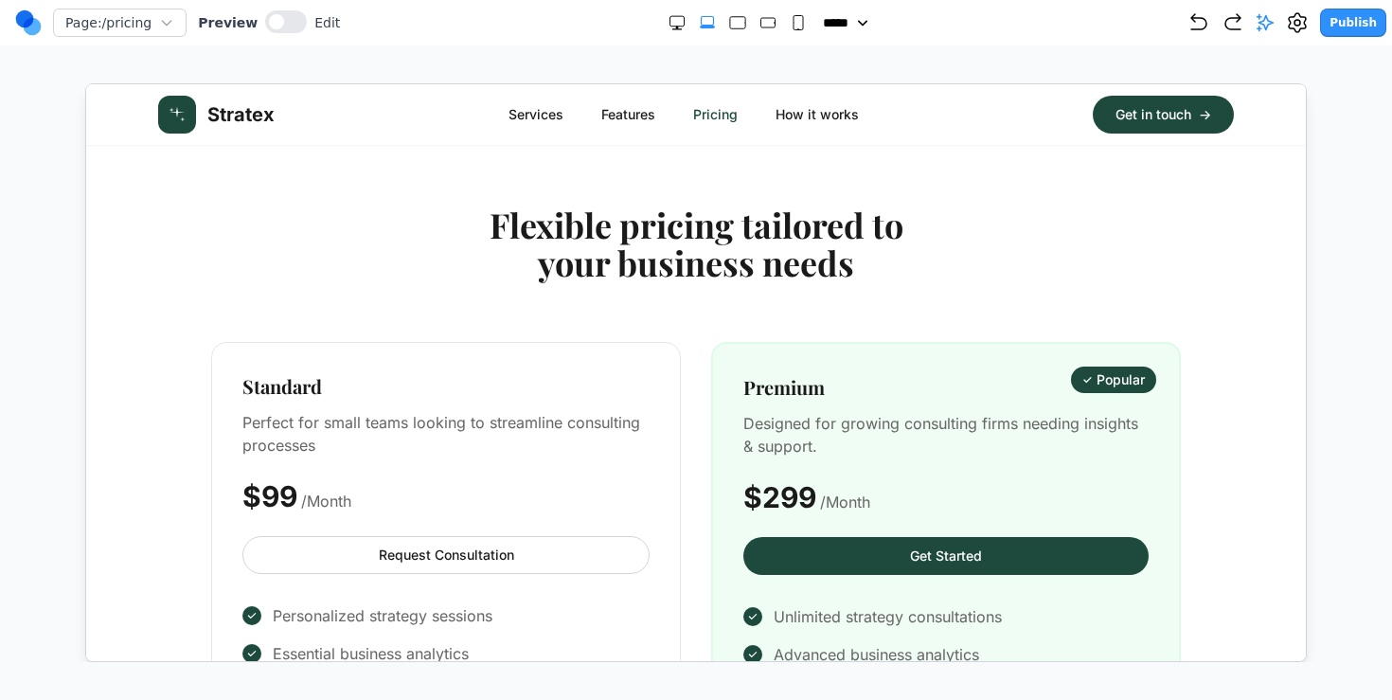
click at [799, 45] on nav "Page: /pricing Preview Edit ***** ***** ****** ****** ****** Publish" at bounding box center [696, 22] width 1392 height 45
click at [794, 28] on rect "Small" at bounding box center [798, 23] width 9 height 14
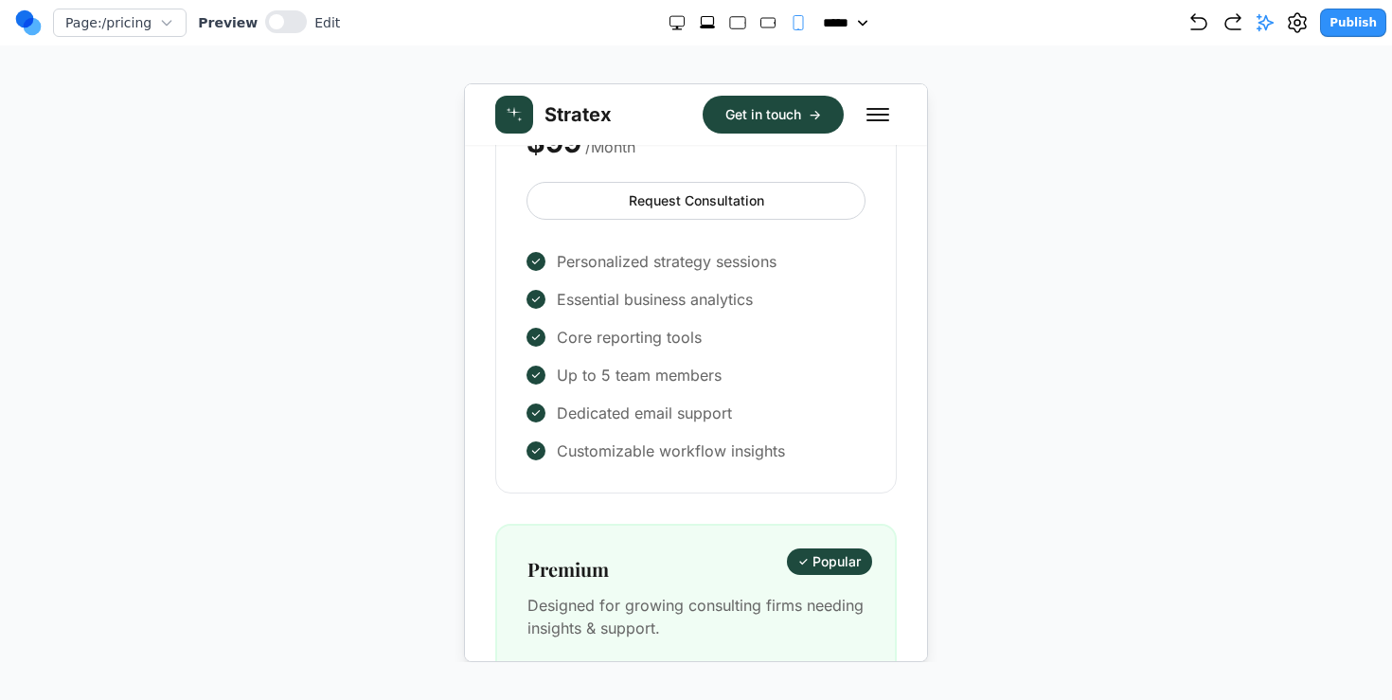
scroll to position [21, 0]
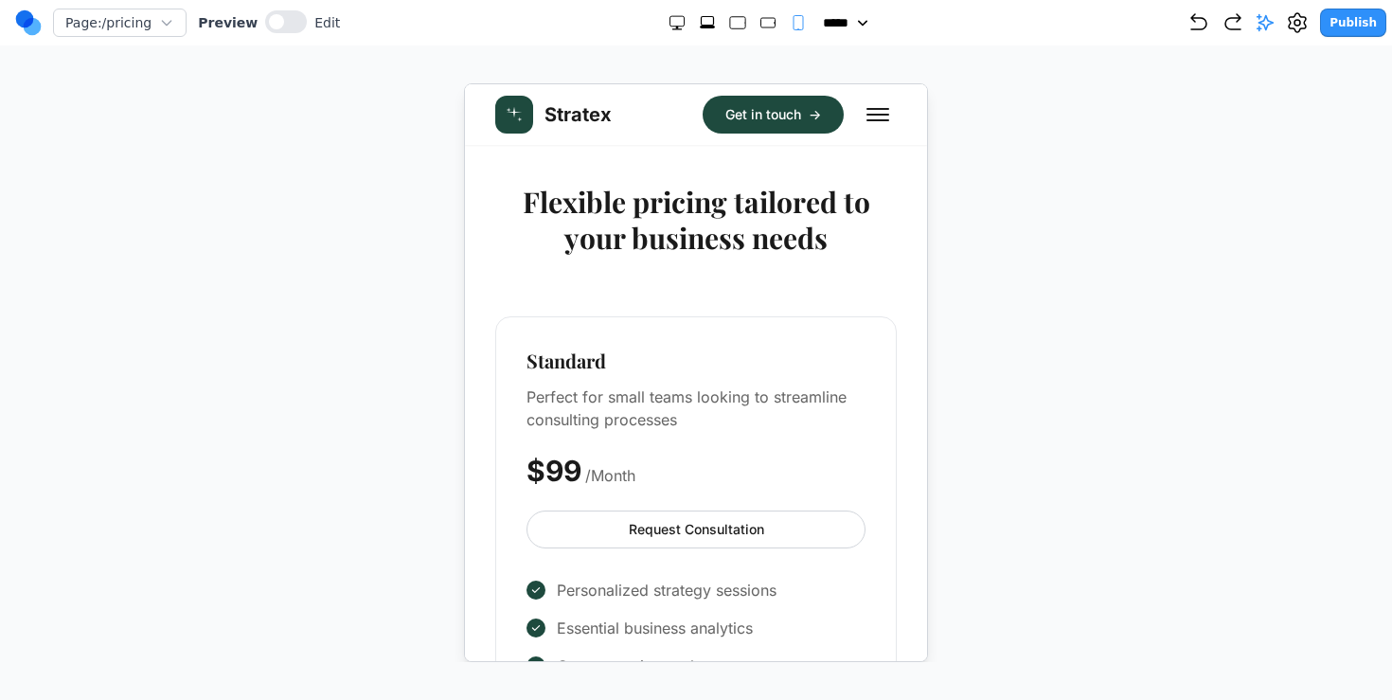
click at [668, 29] on icon "Double Extra Large" at bounding box center [677, 22] width 19 height 19
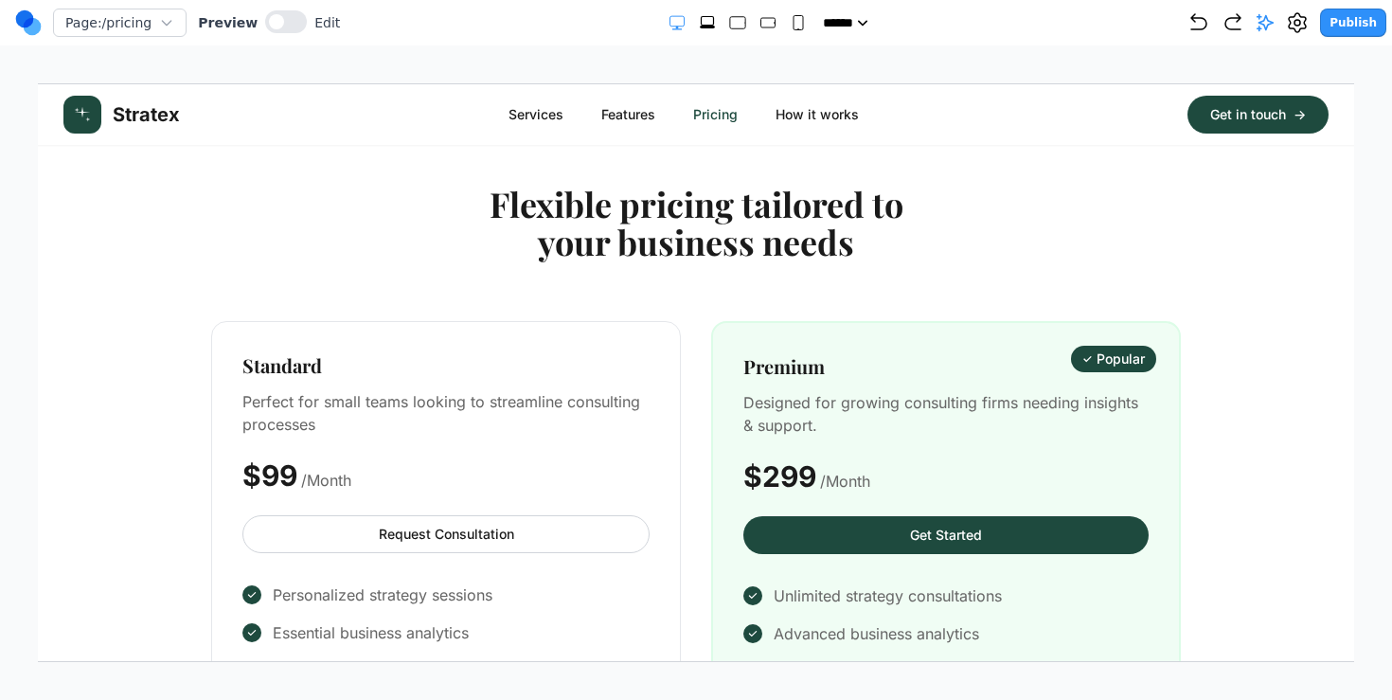
click at [701, 23] on rect "Extra Large" at bounding box center [707, 21] width 12 height 9
select select "**"
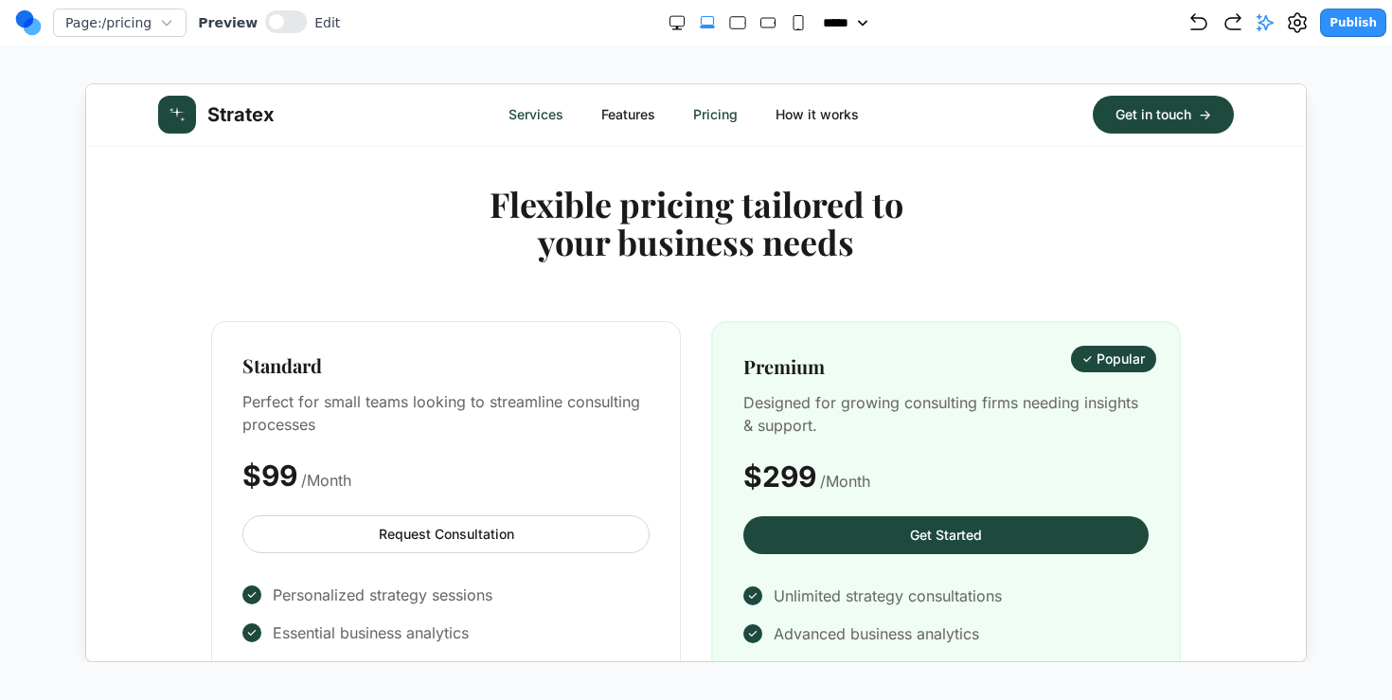
click at [512, 113] on link "Services" at bounding box center [535, 113] width 55 height 19
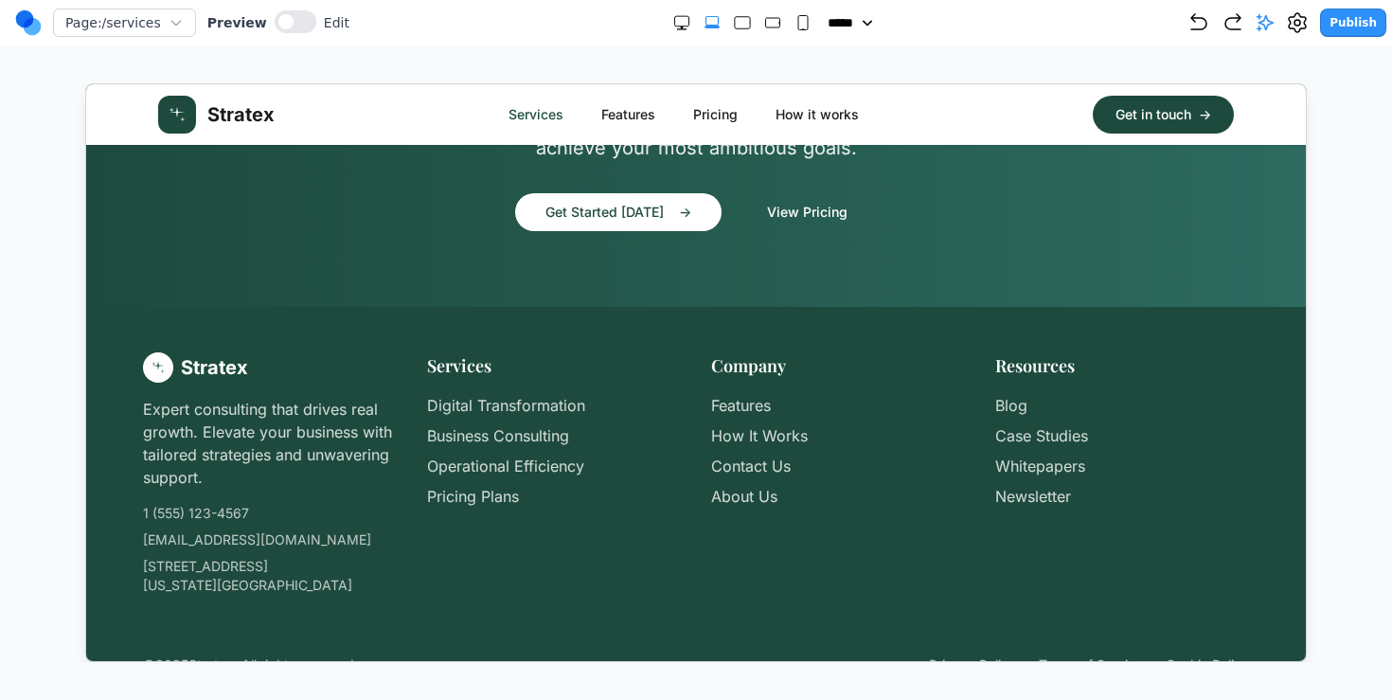
scroll to position [2687, 0]
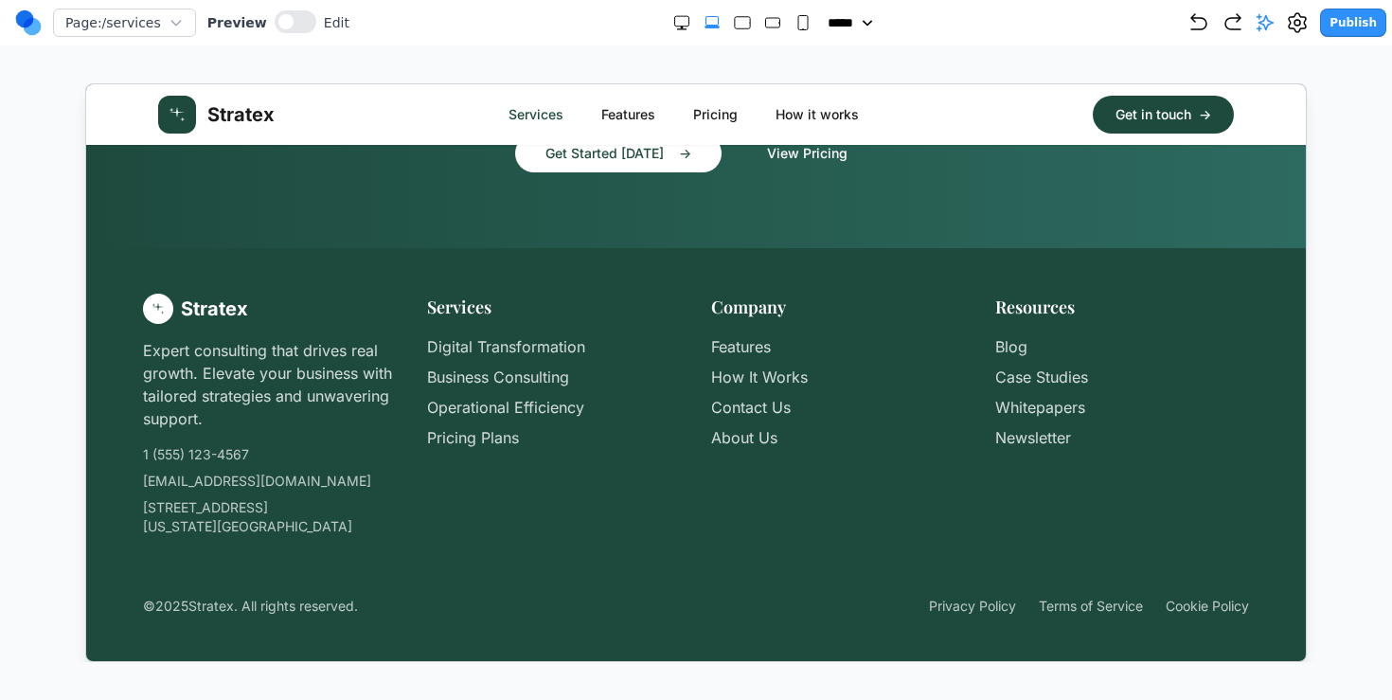
click at [264, 95] on link "Stratex" at bounding box center [215, 114] width 117 height 38
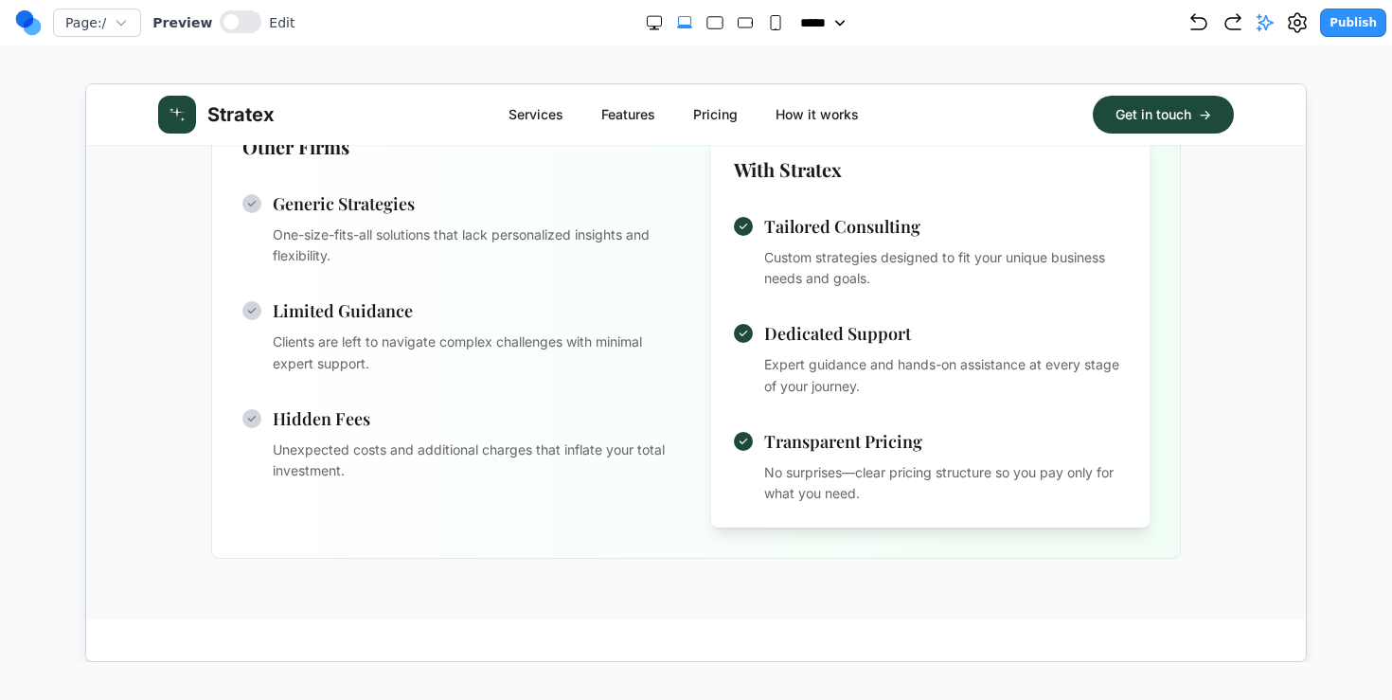
scroll to position [487, 0]
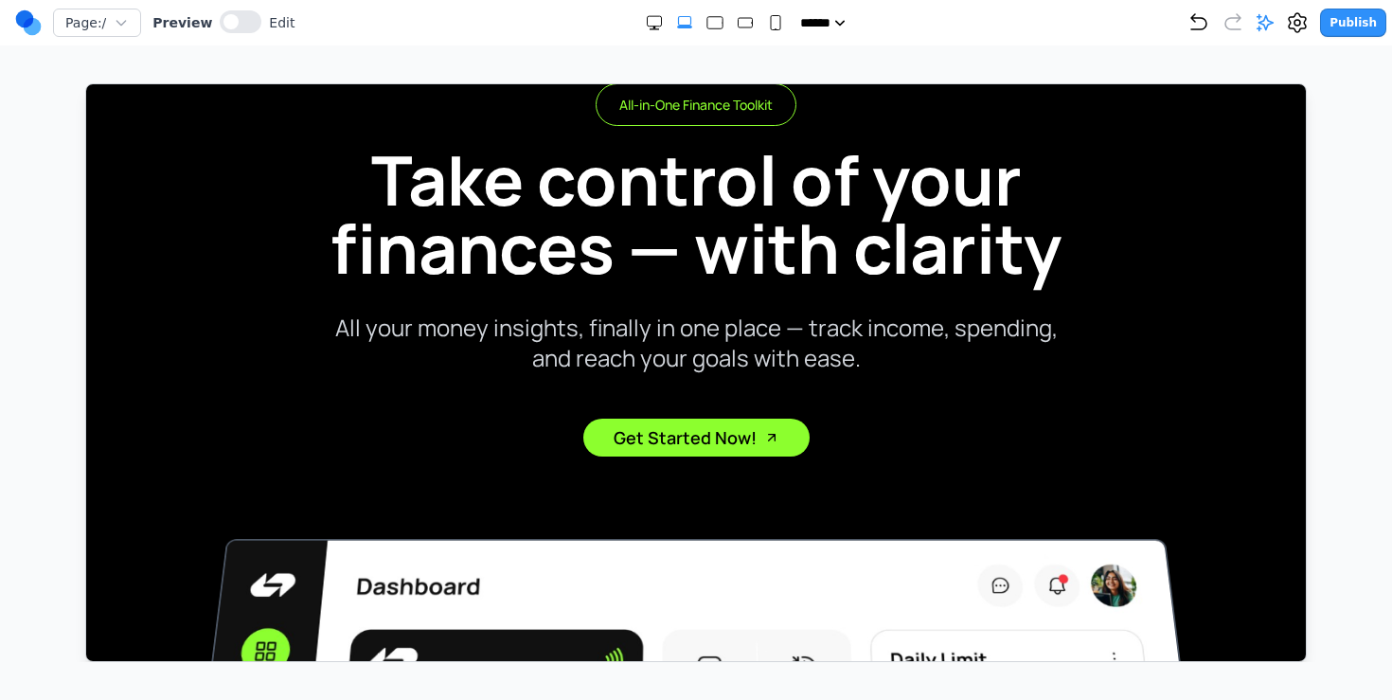
scroll to position [75, 0]
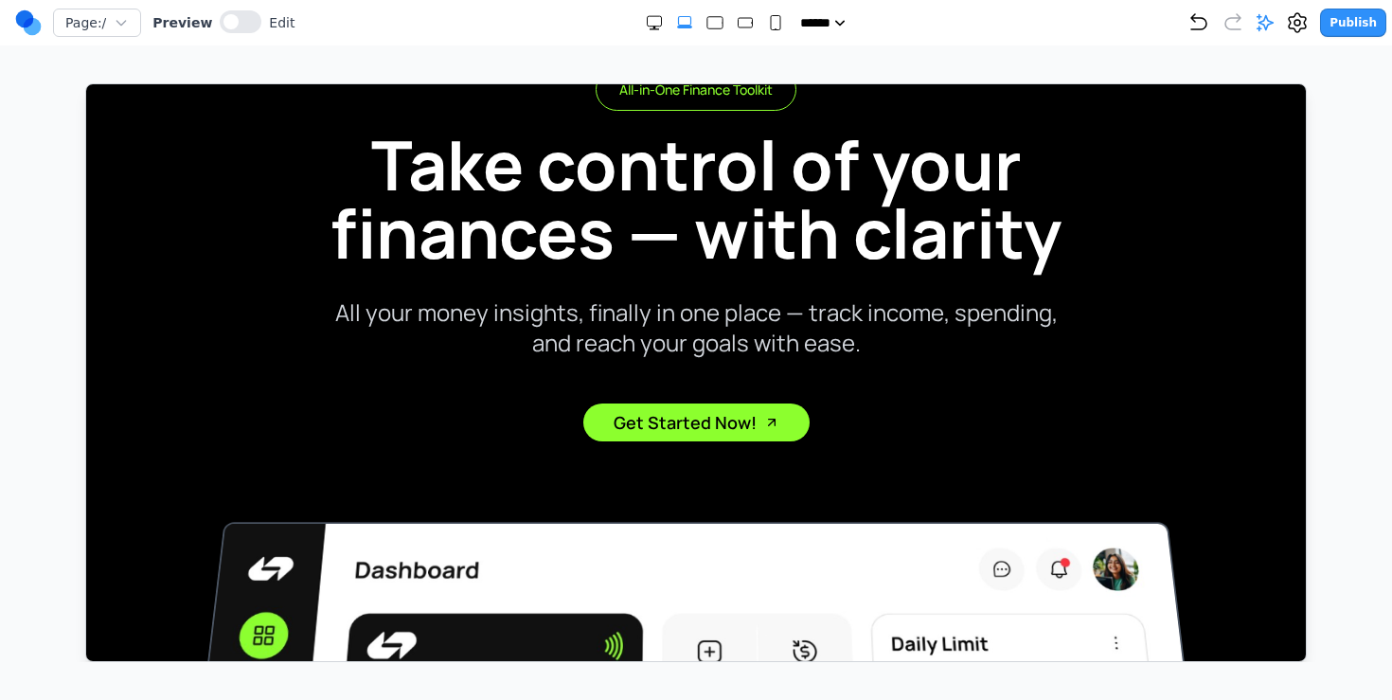
click at [712, 213] on h1 "Take control of your finances — with clarity" at bounding box center [695, 198] width 849 height 136
click at [235, 17] on button at bounding box center [241, 21] width 42 height 23
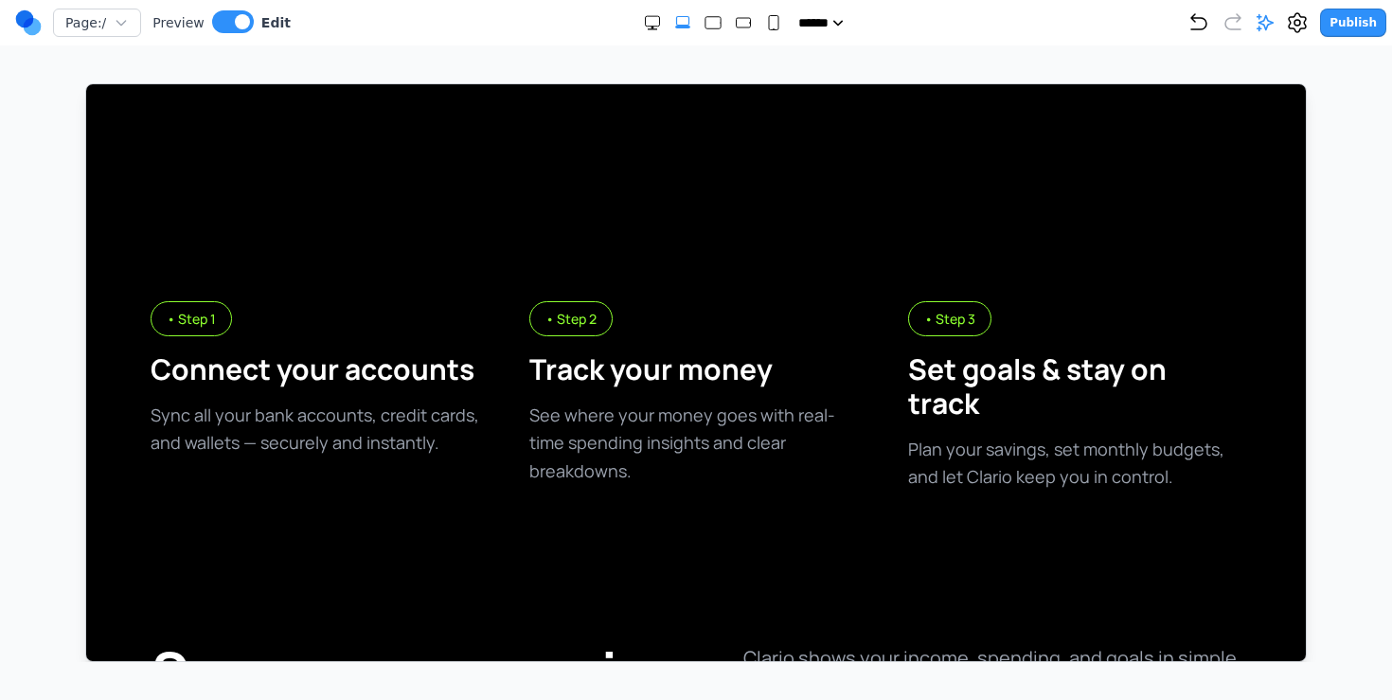
scroll to position [1479, 0]
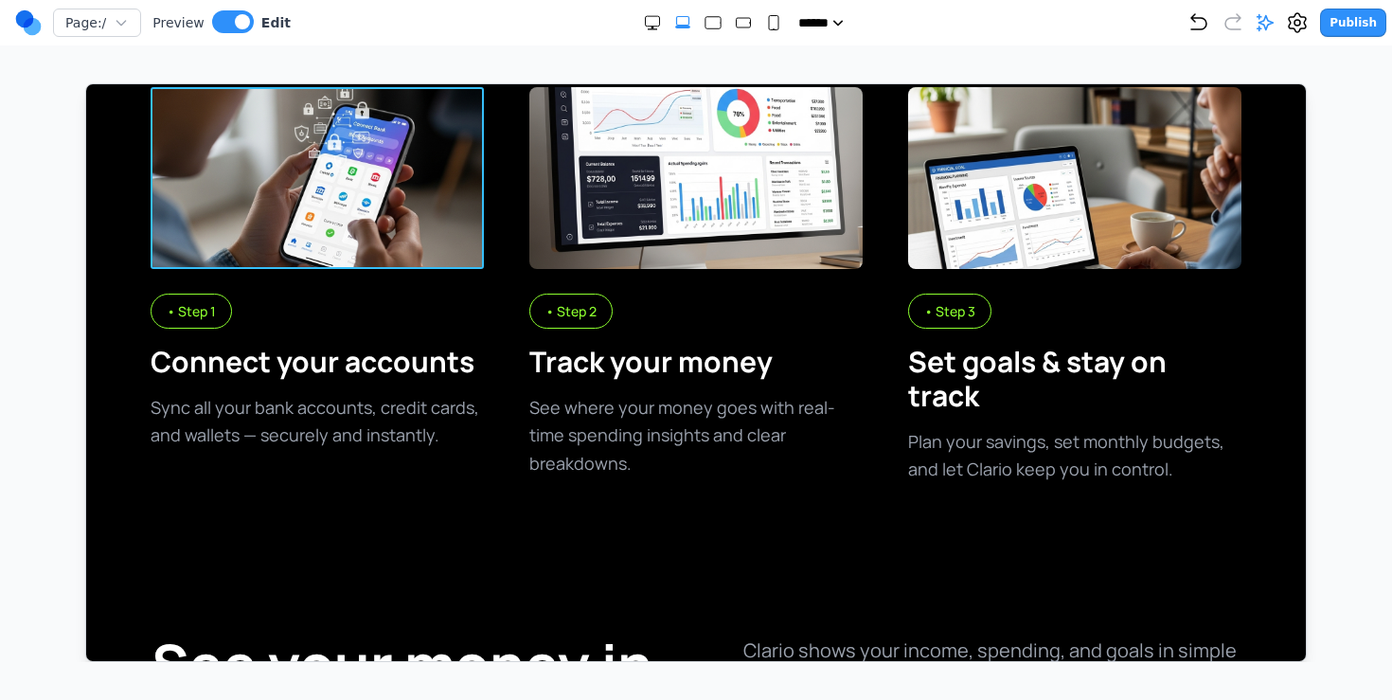
click at [393, 253] on img at bounding box center [316, 177] width 333 height 182
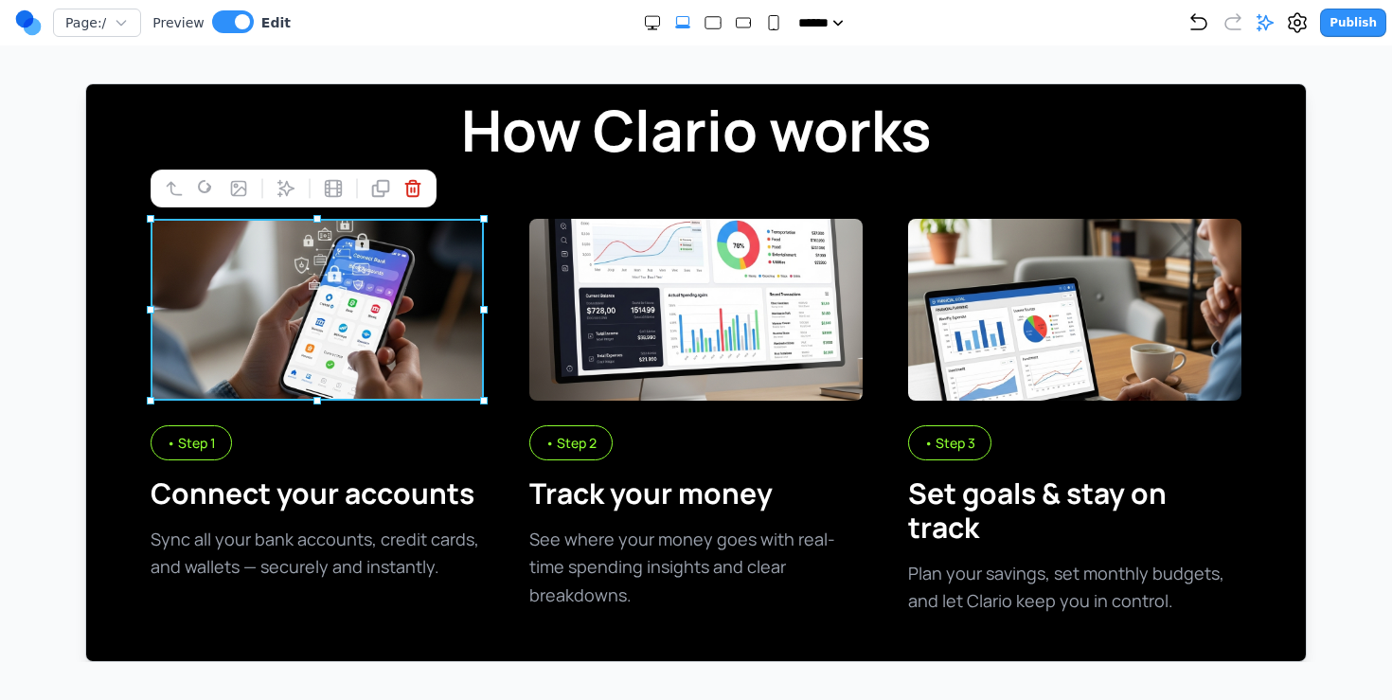
scroll to position [1318, 0]
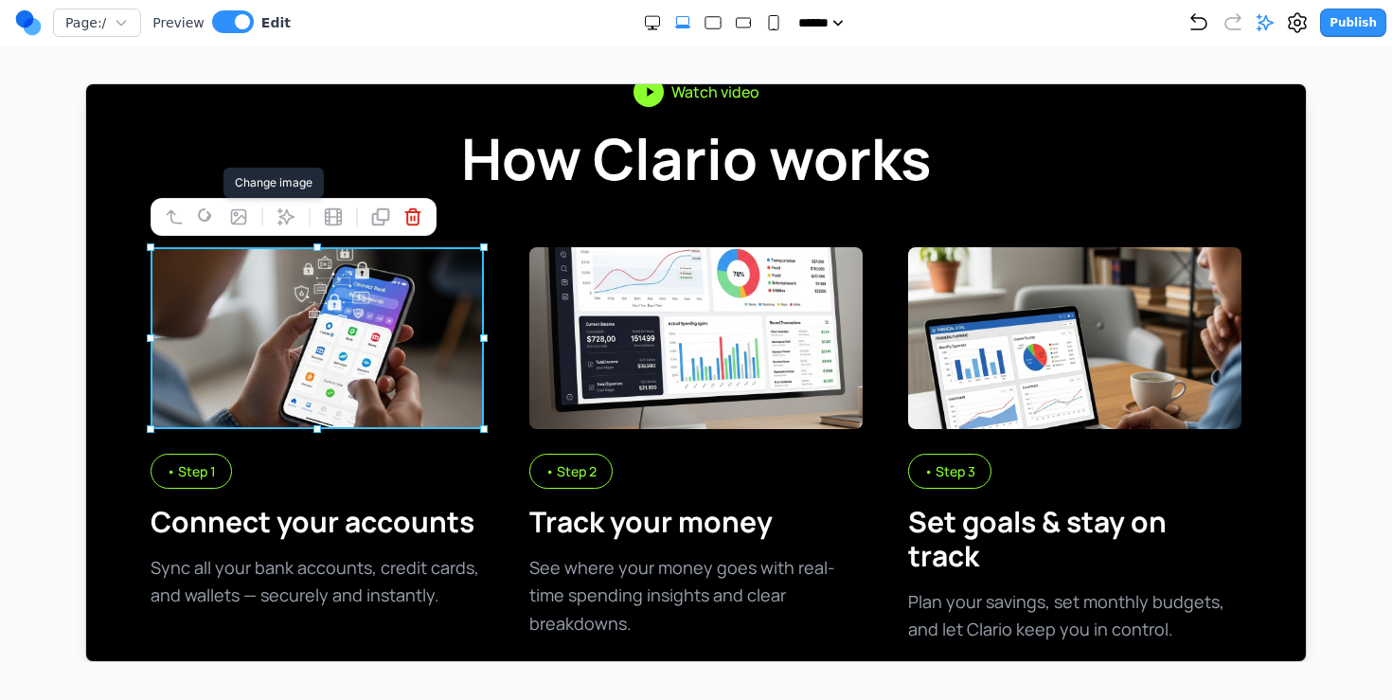
click at [238, 213] on icon at bounding box center [237, 215] width 19 height 19
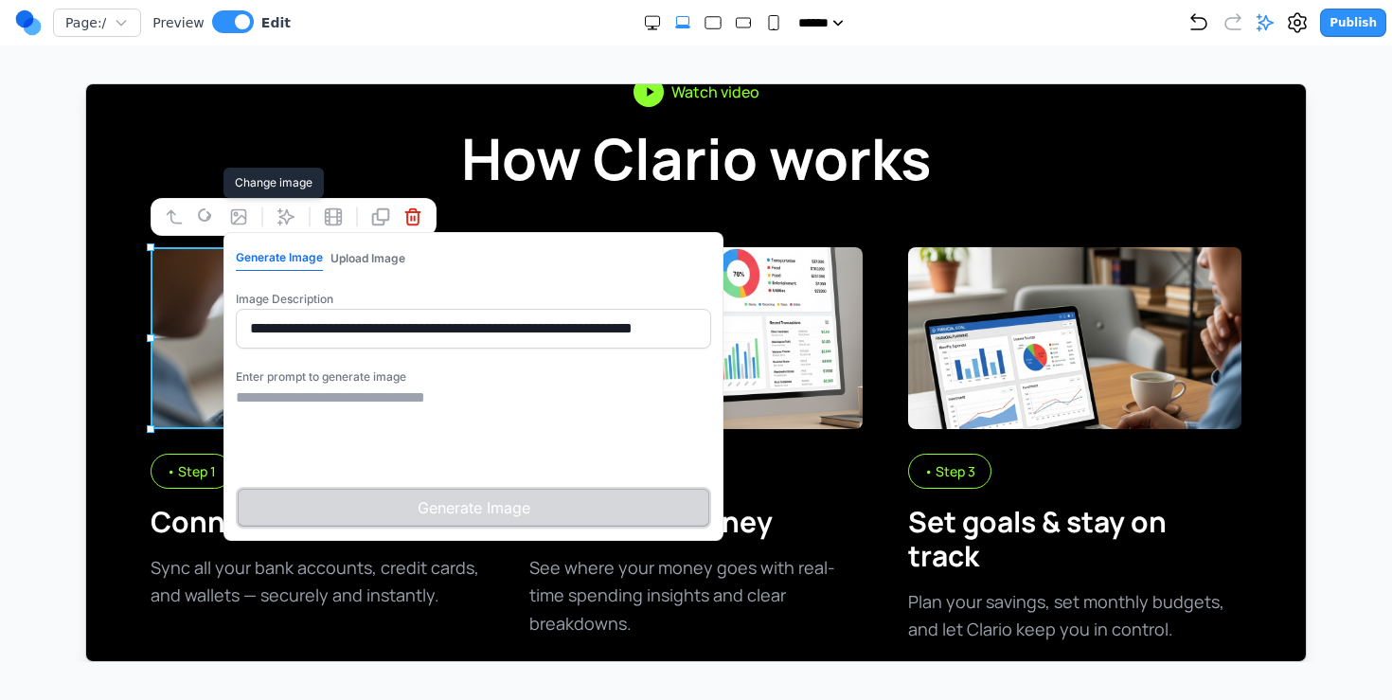
click at [383, 257] on button "Upload Image" at bounding box center [367, 257] width 75 height 25
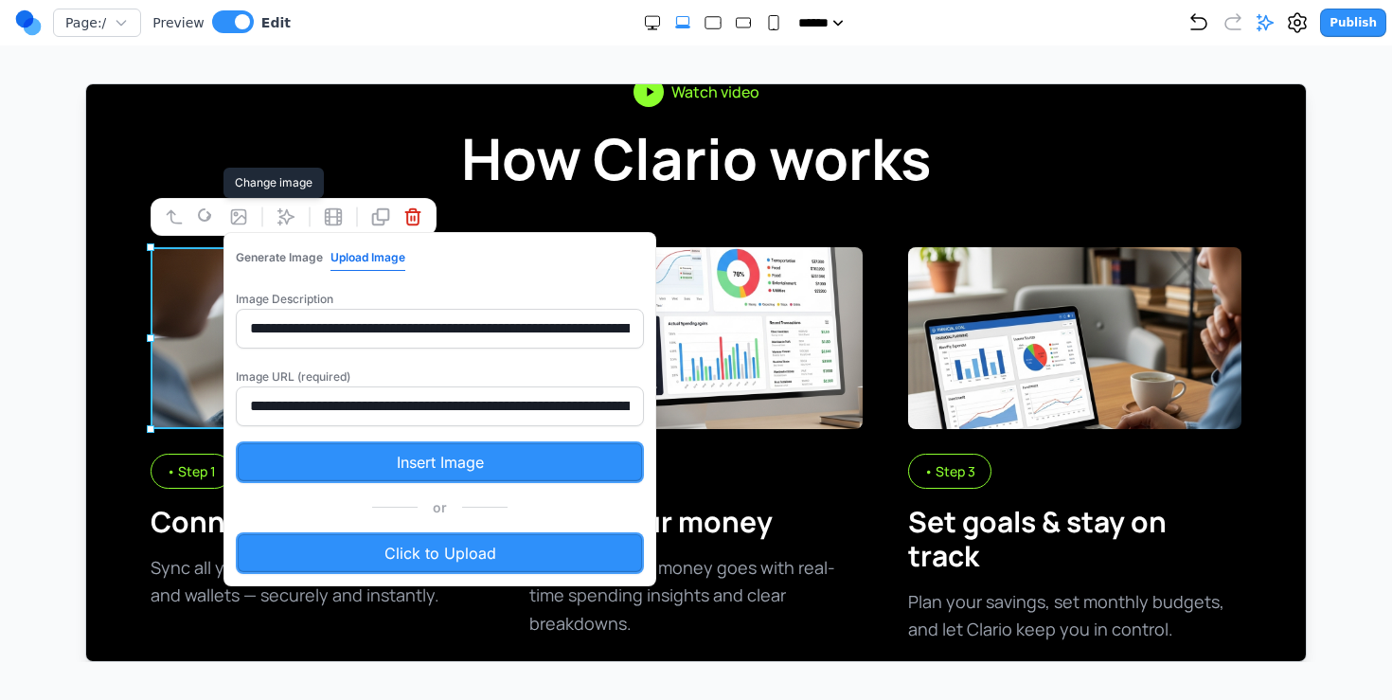
click at [379, 408] on input "**********" at bounding box center [439, 406] width 408 height 40
click at [520, 414] on input "**********" at bounding box center [439, 406] width 408 height 40
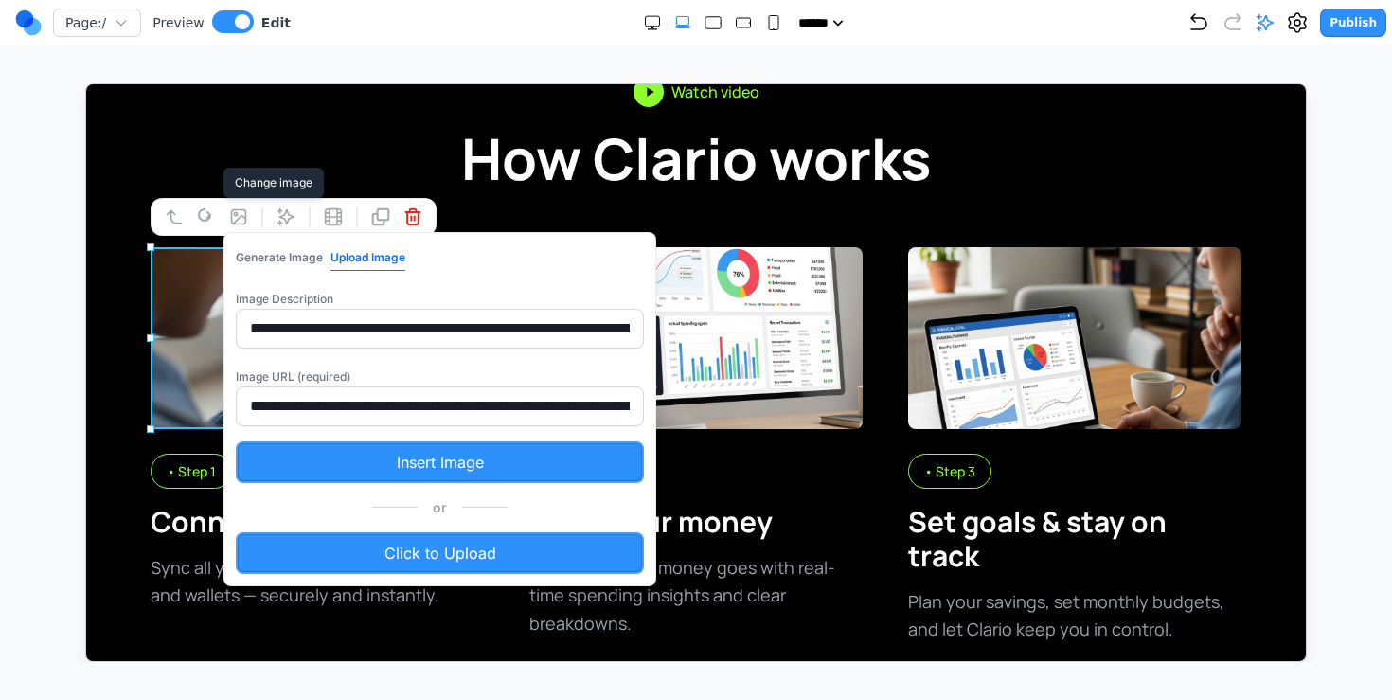
click at [496, 405] on input "**********" at bounding box center [439, 406] width 408 height 40
click at [512, 403] on input "**********" at bounding box center [439, 406] width 408 height 40
click at [257, 266] on button "Generate Image" at bounding box center [278, 256] width 87 height 25
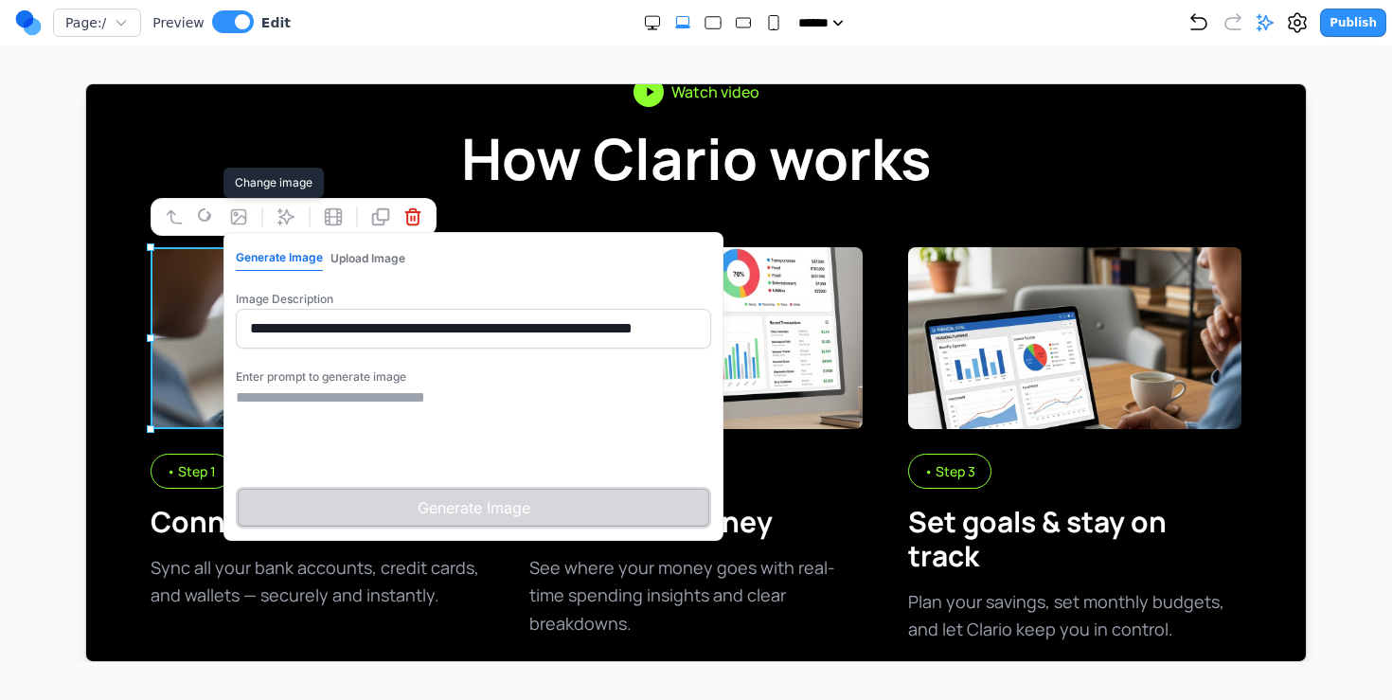
click at [345, 415] on textarea at bounding box center [472, 433] width 475 height 95
click at [368, 247] on button "Upload Image" at bounding box center [367, 257] width 75 height 25
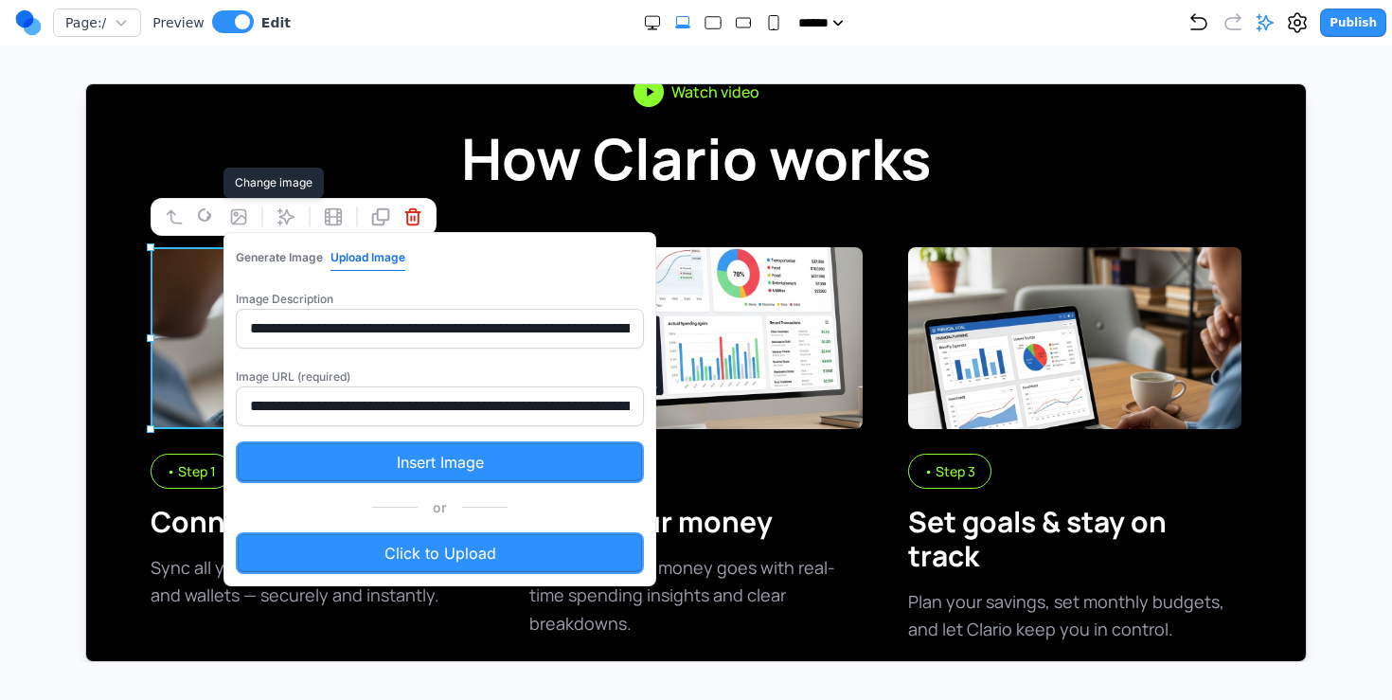
click at [385, 409] on input "**********" at bounding box center [439, 406] width 408 height 40
click at [494, 393] on input "**********" at bounding box center [439, 406] width 408 height 40
click at [278, 311] on input "**********" at bounding box center [439, 328] width 408 height 40
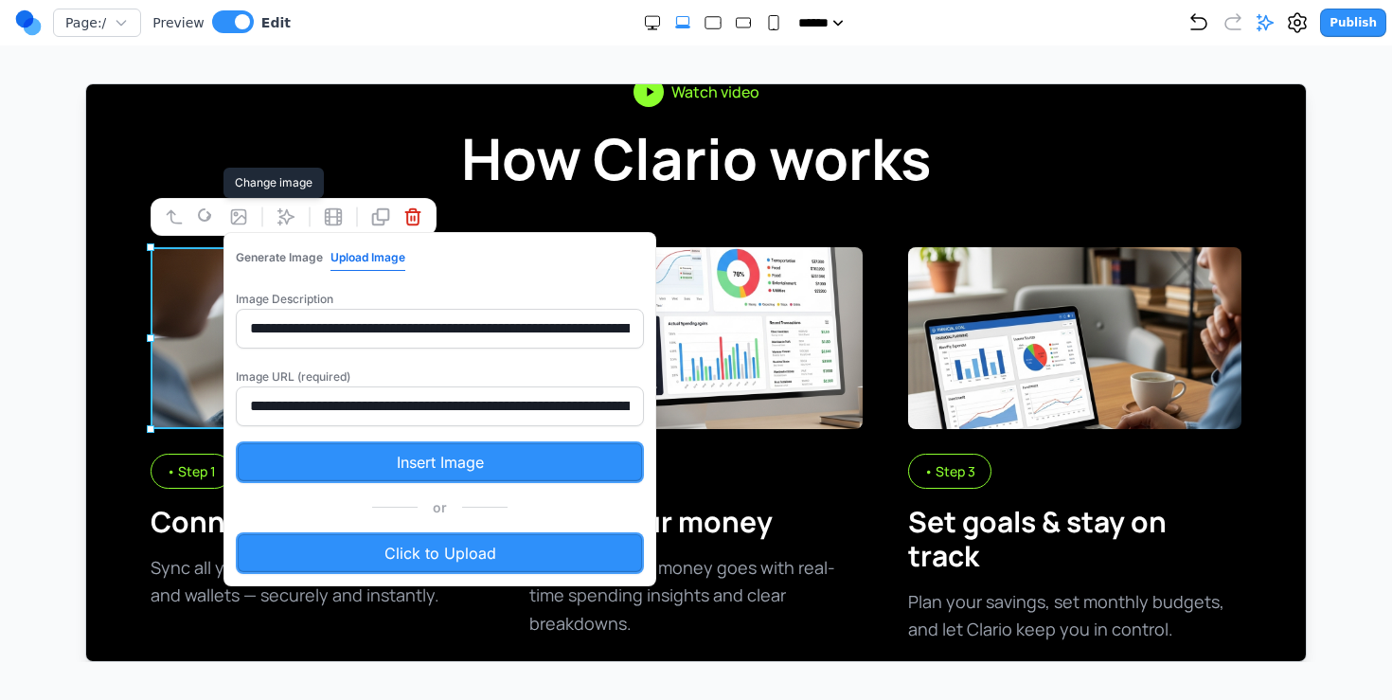
click at [278, 311] on input "**********" at bounding box center [439, 328] width 408 height 40
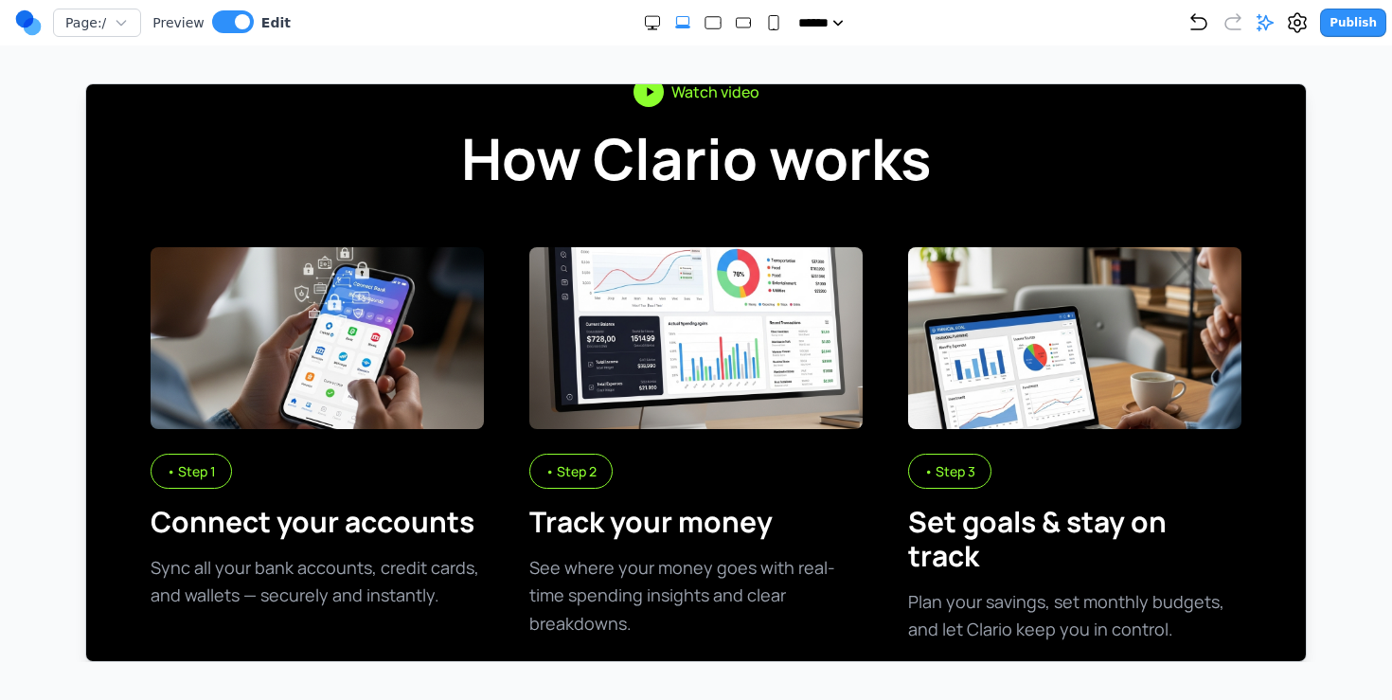
click at [950, 232] on div "Watch video How Clario works • Step 1 Connect your accounts Sync all your bank …" at bounding box center [695, 359] width 1190 height 567
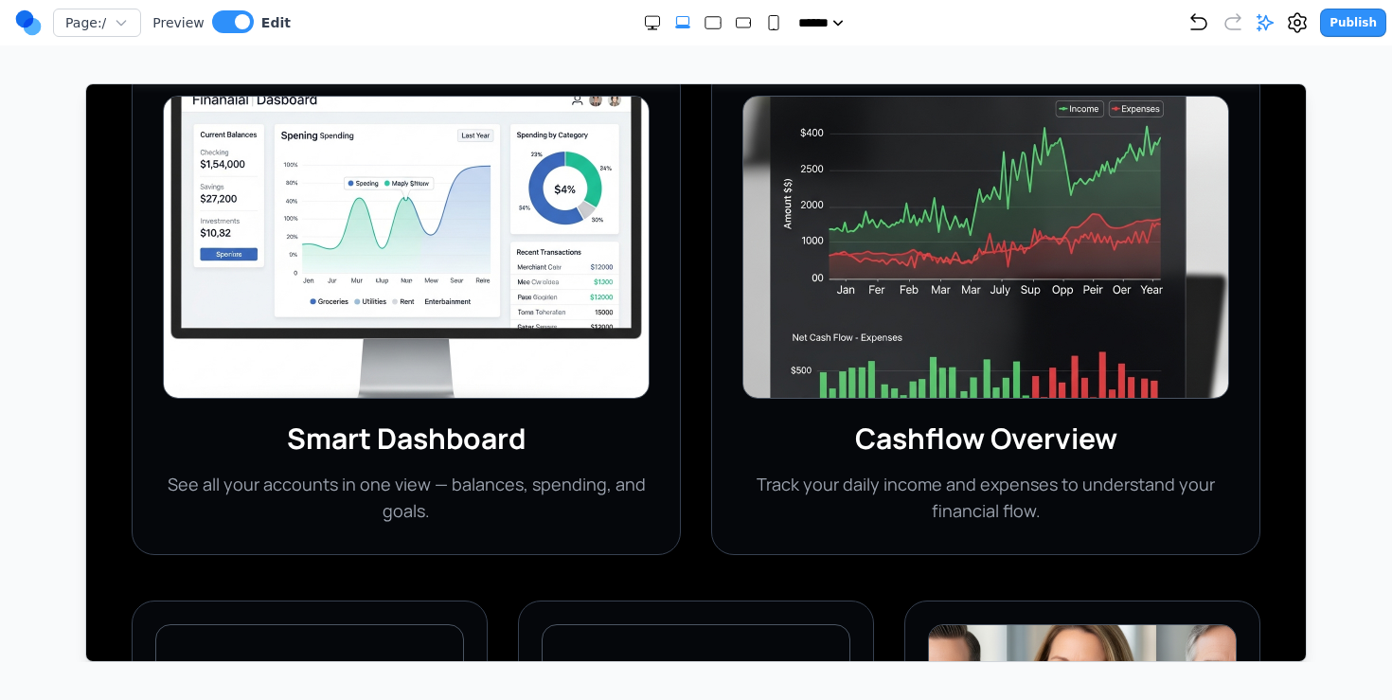
scroll to position [2212, 0]
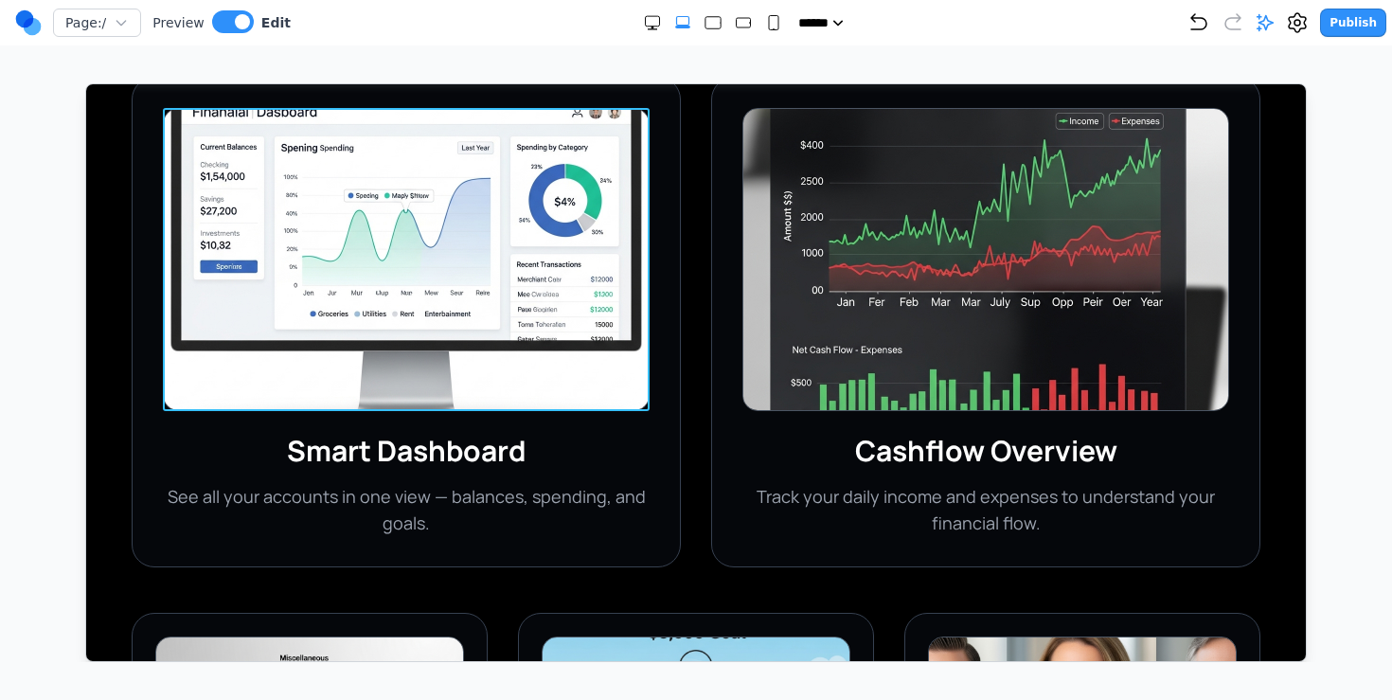
click at [504, 276] on img at bounding box center [405, 258] width 487 height 303
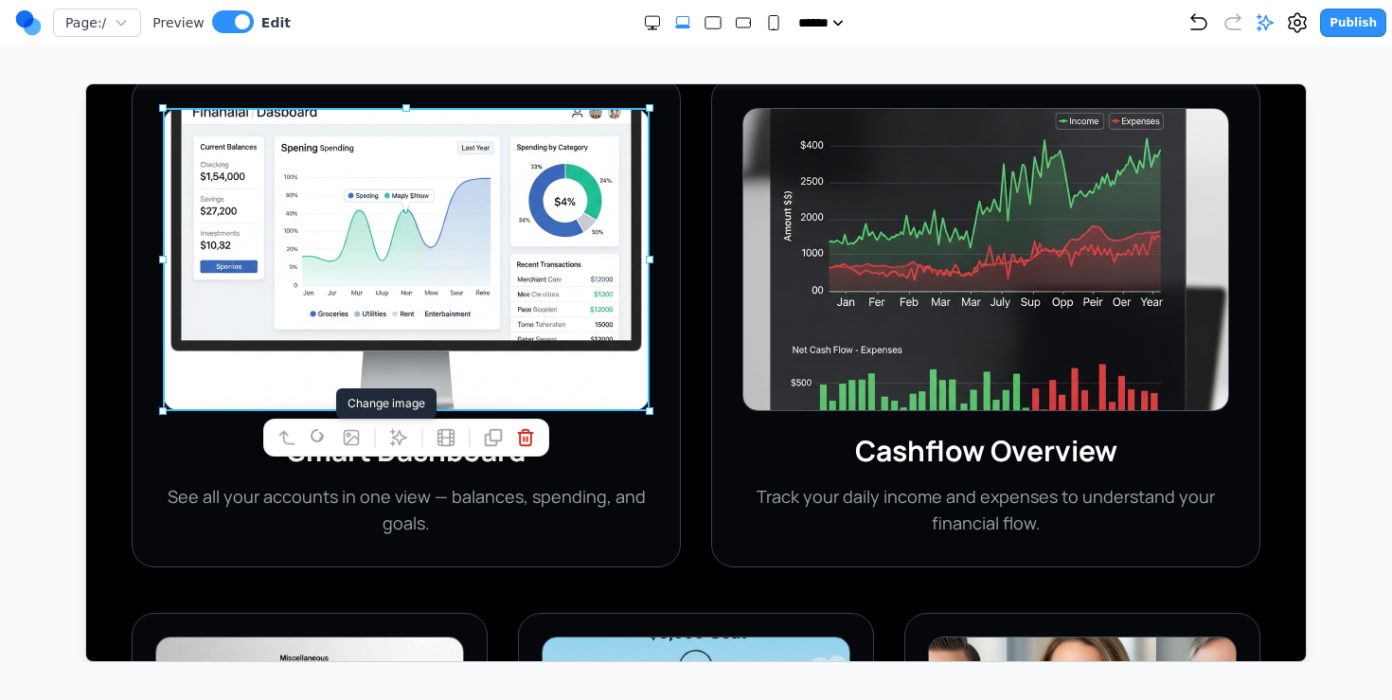
click at [357, 437] on icon at bounding box center [351, 436] width 14 height 14
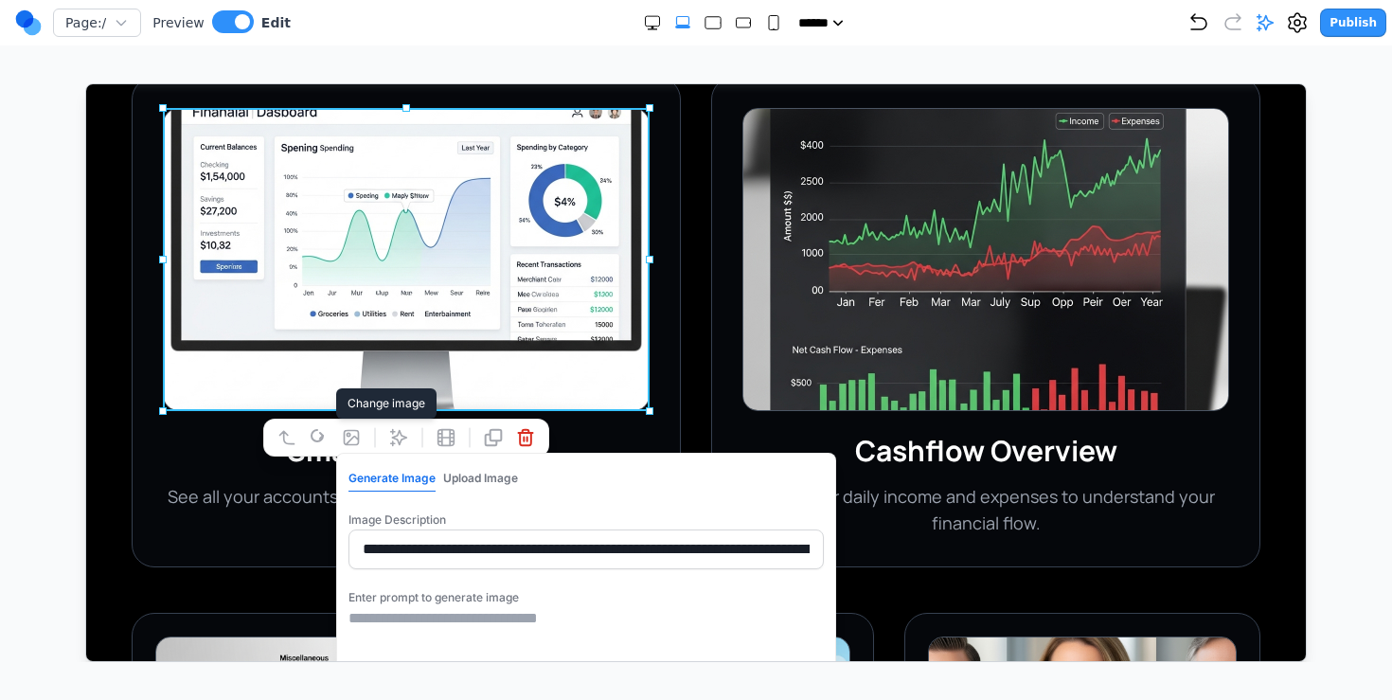
click at [486, 465] on div "Generate Image Upload Image" at bounding box center [433, 478] width 170 height 26
click at [482, 471] on button "Upload Image" at bounding box center [479, 477] width 75 height 25
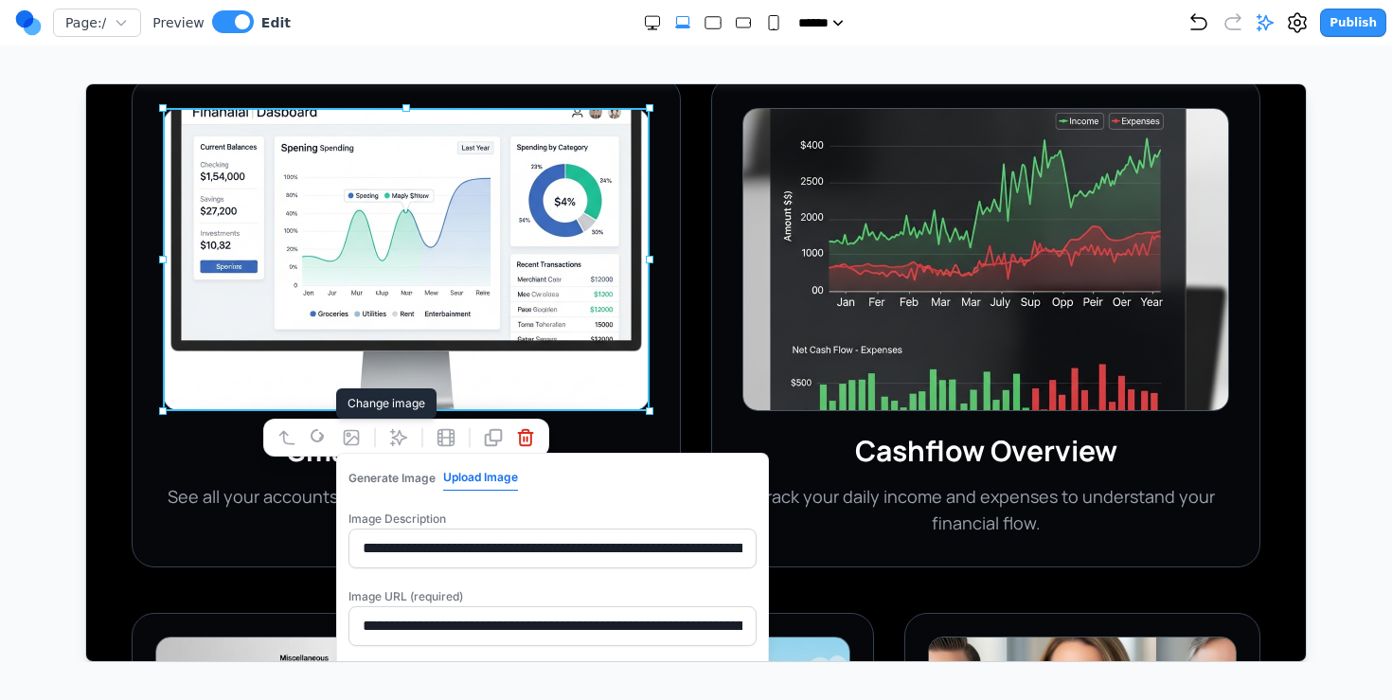
click at [465, 541] on input "**********" at bounding box center [552, 548] width 408 height 40
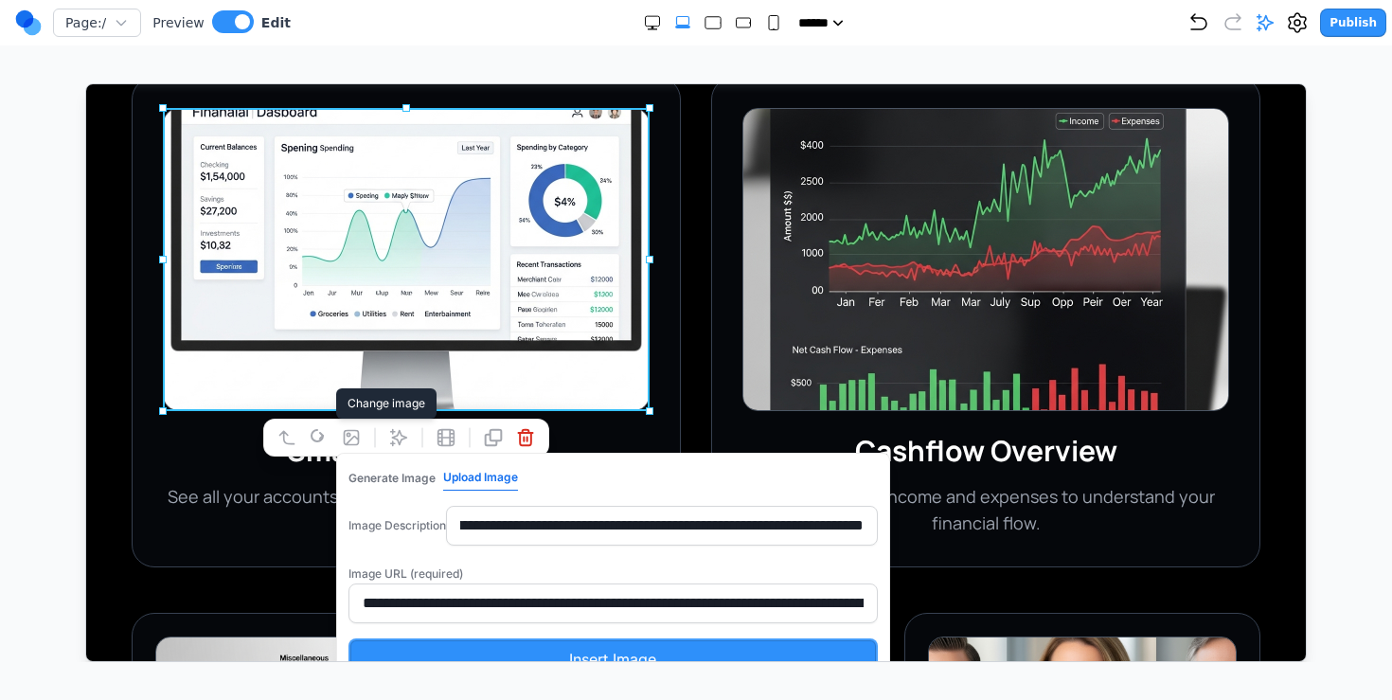
scroll to position [0, 191]
drag, startPoint x: 465, startPoint y: 541, endPoint x: 779, endPoint y: 560, distance: 314.1
click at [779, 545] on div "**********" at bounding box center [612, 525] width 529 height 40
click at [710, 398] on div "Cashflow Overview Track your daily income and expenses to understand your finan…" at bounding box center [984, 321] width 549 height 491
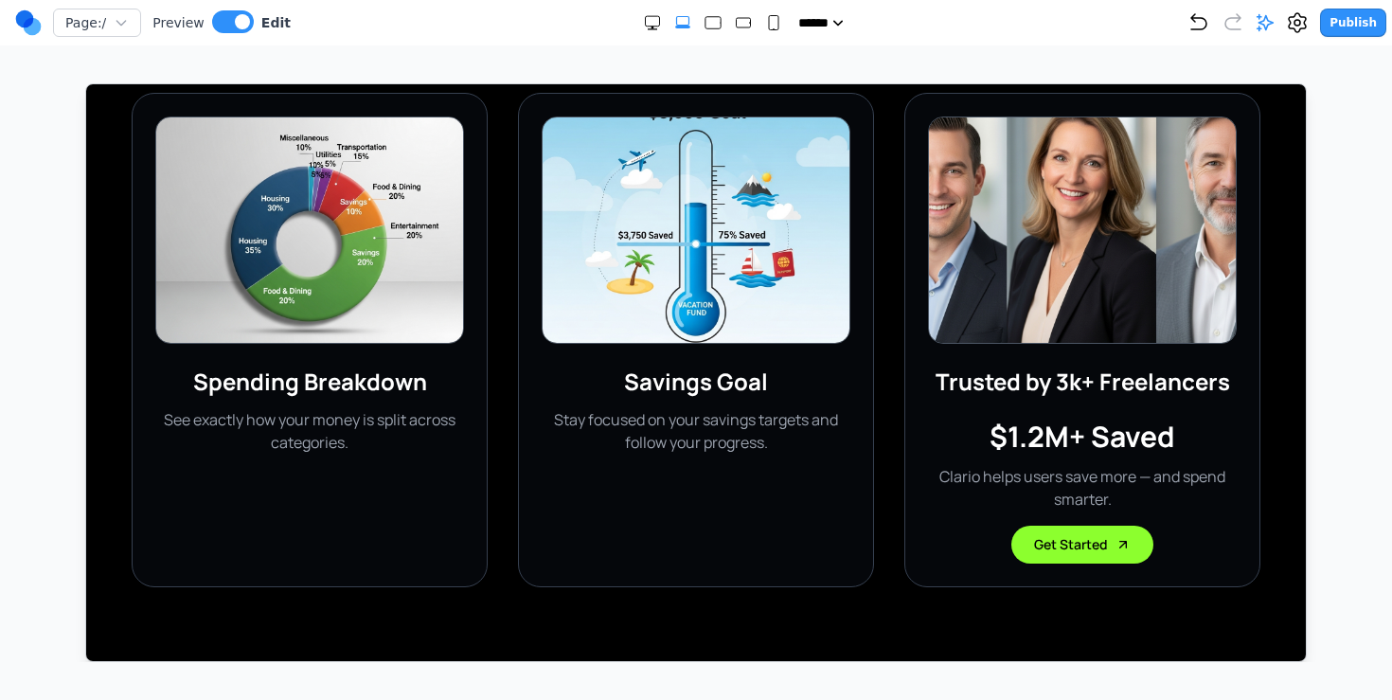
scroll to position [2803, 0]
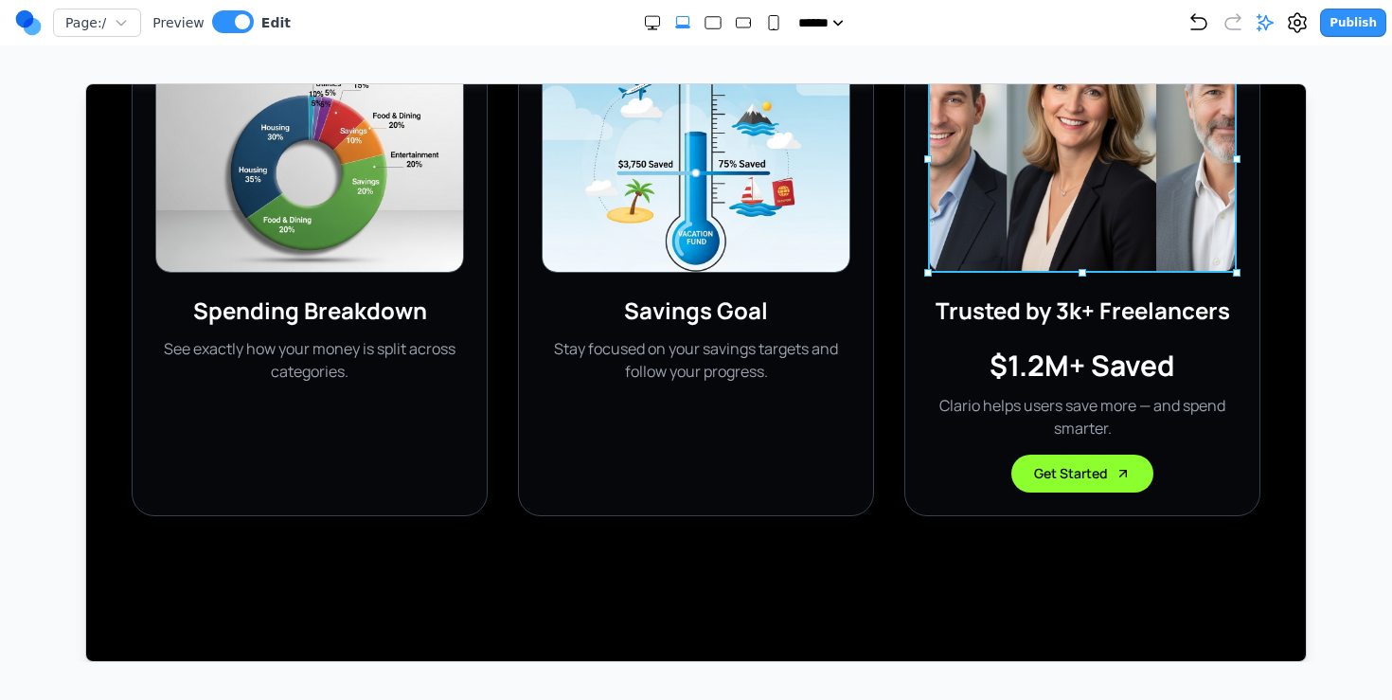
click at [1055, 193] on img at bounding box center [1081, 158] width 309 height 227
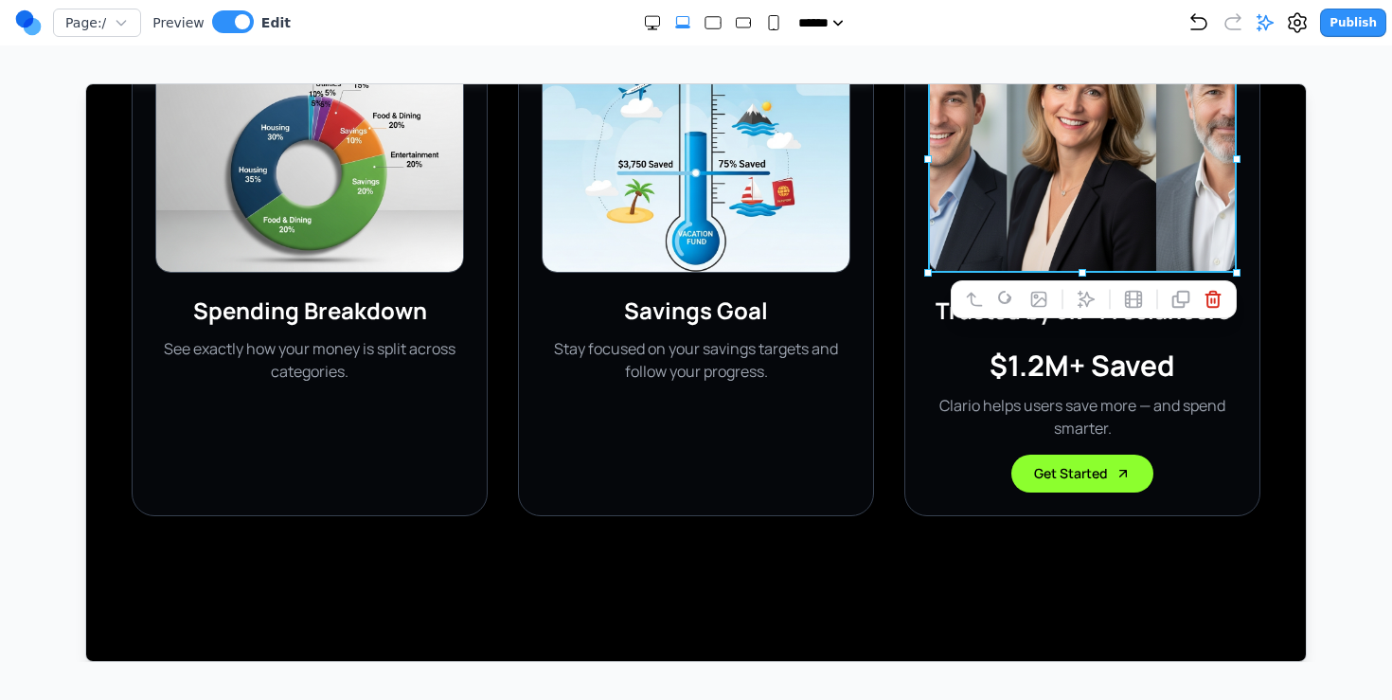
click at [749, 192] on img at bounding box center [695, 158] width 309 height 227
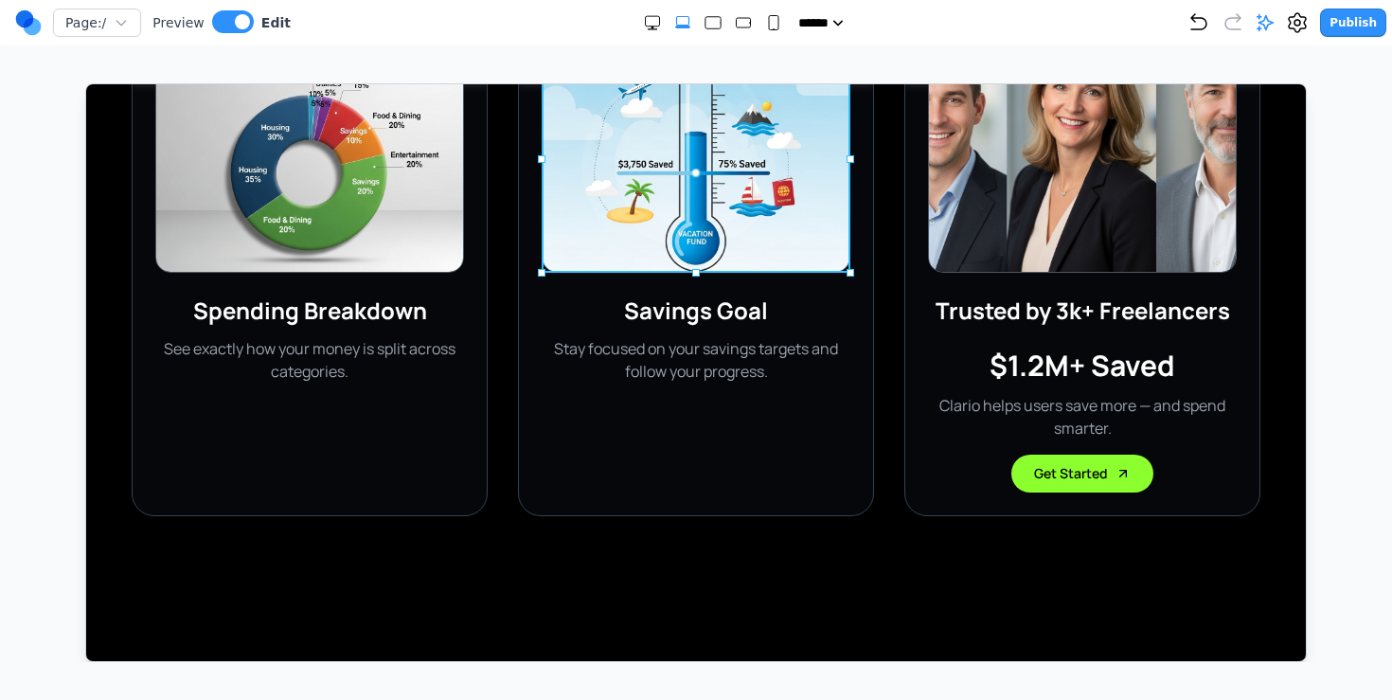
click at [741, 194] on img at bounding box center [695, 158] width 309 height 227
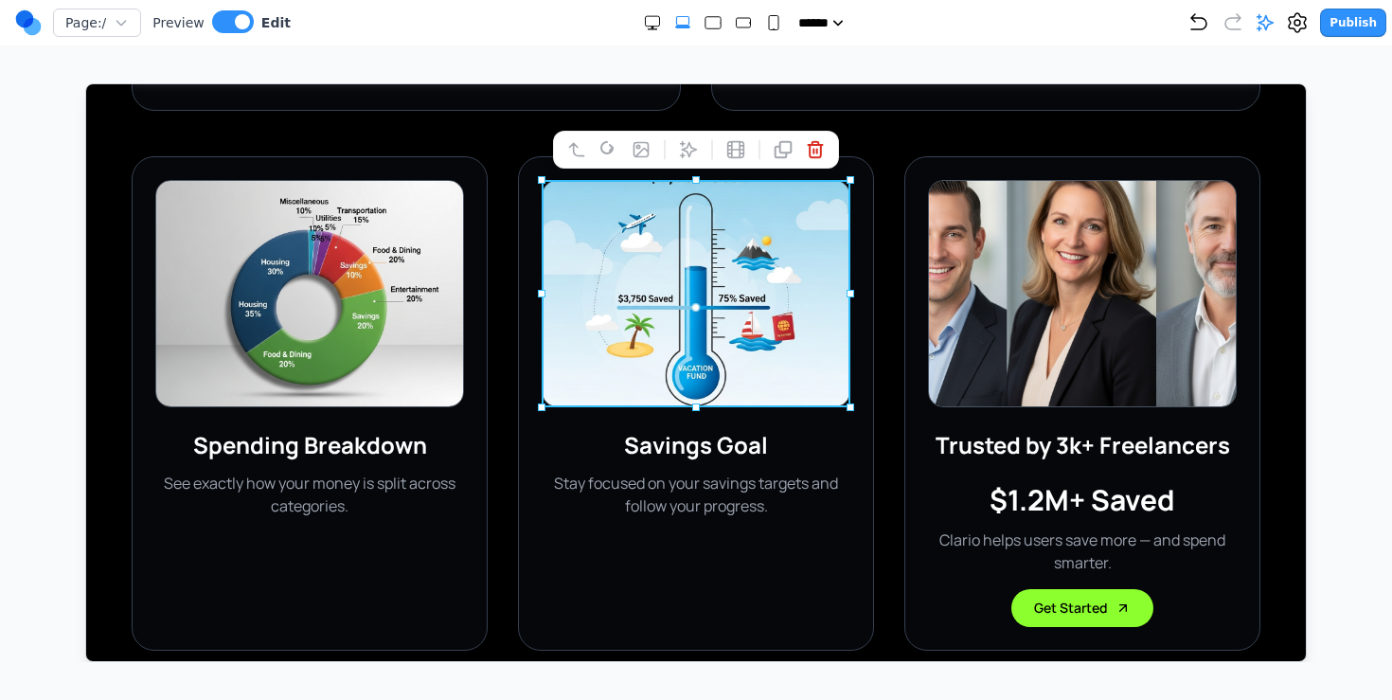
scroll to position [2669, 0]
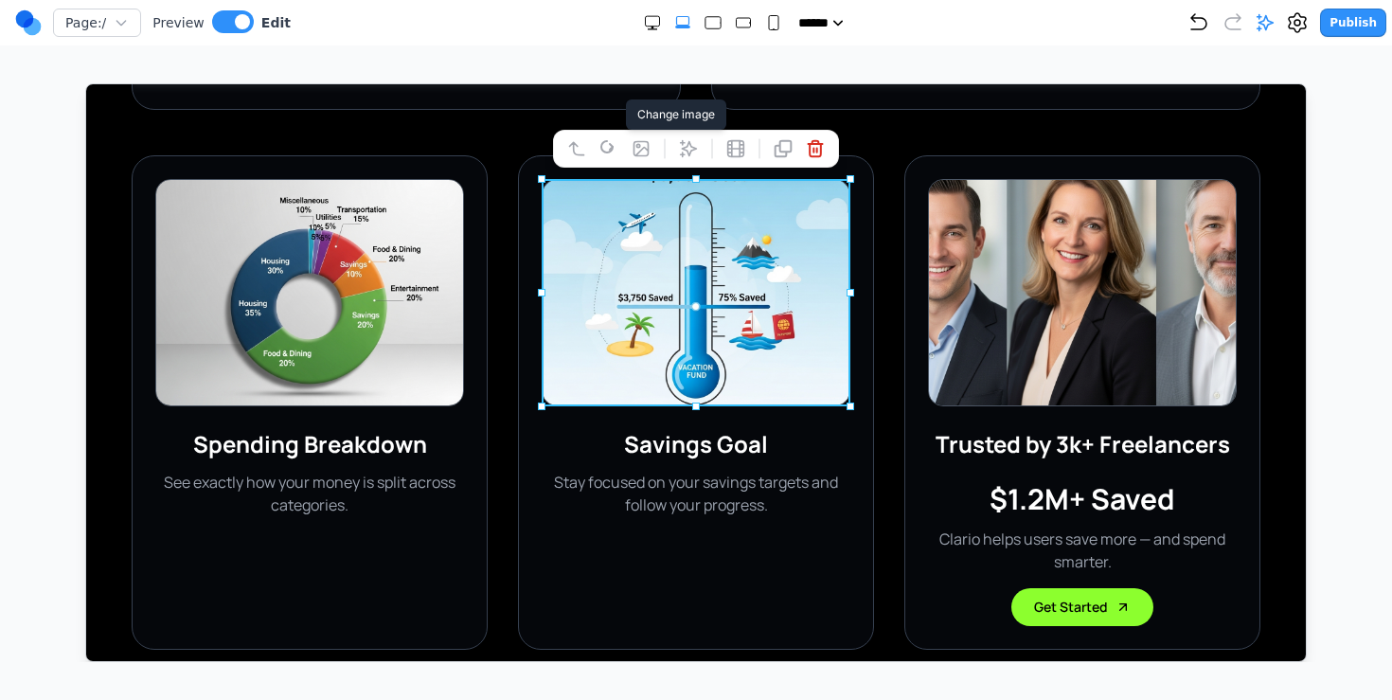
click at [636, 146] on icon at bounding box center [641, 147] width 14 height 14
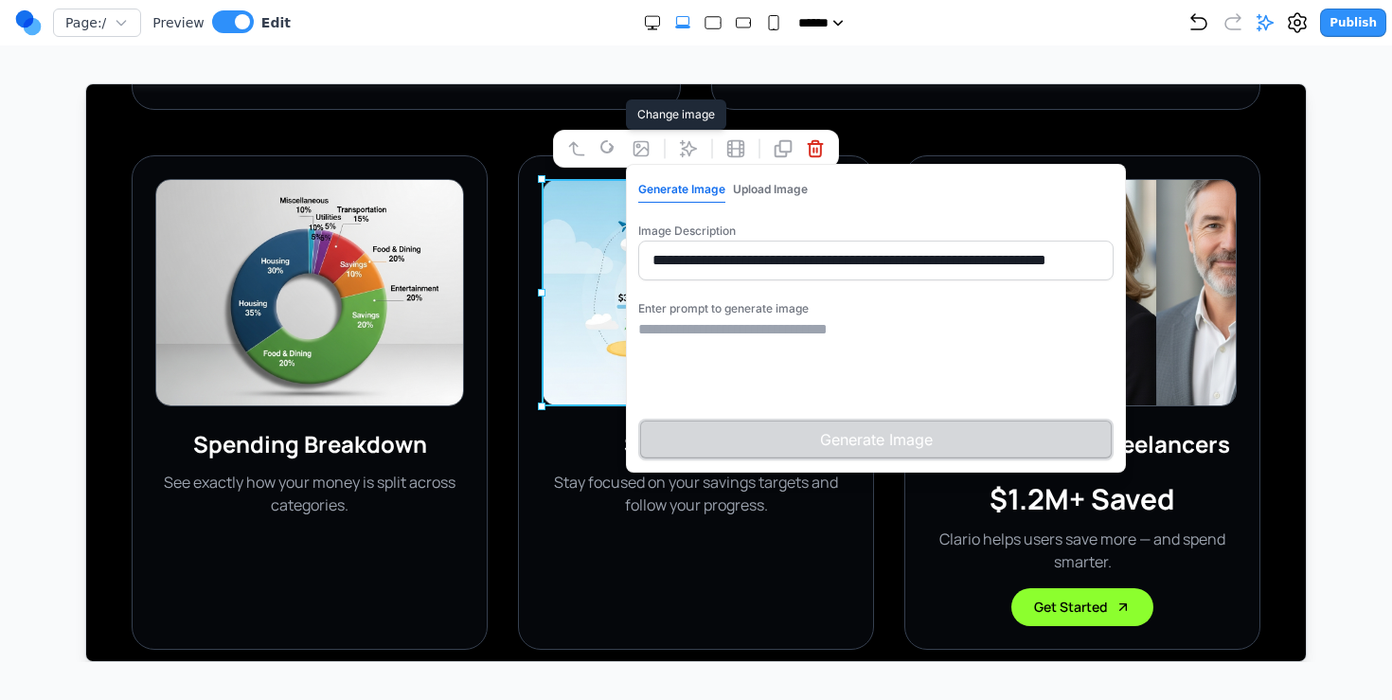
drag, startPoint x: 690, startPoint y: 253, endPoint x: 1046, endPoint y: 282, distance: 357.3
click at [1046, 282] on div "**********" at bounding box center [875, 317] width 500 height 309
click at [959, 235] on div "**********" at bounding box center [874, 248] width 475 height 63
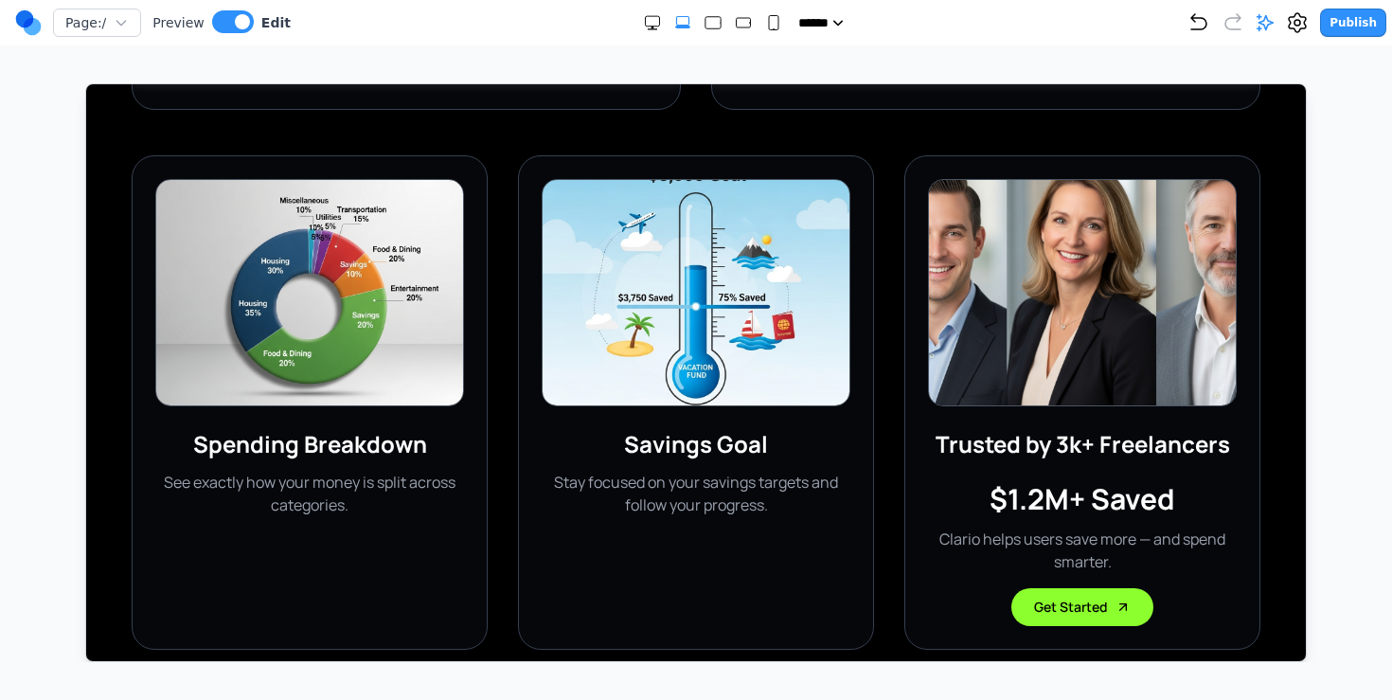
click at [475, 156] on div "Spending Breakdown See exactly how your money is split across categories." at bounding box center [309, 401] width 356 height 494
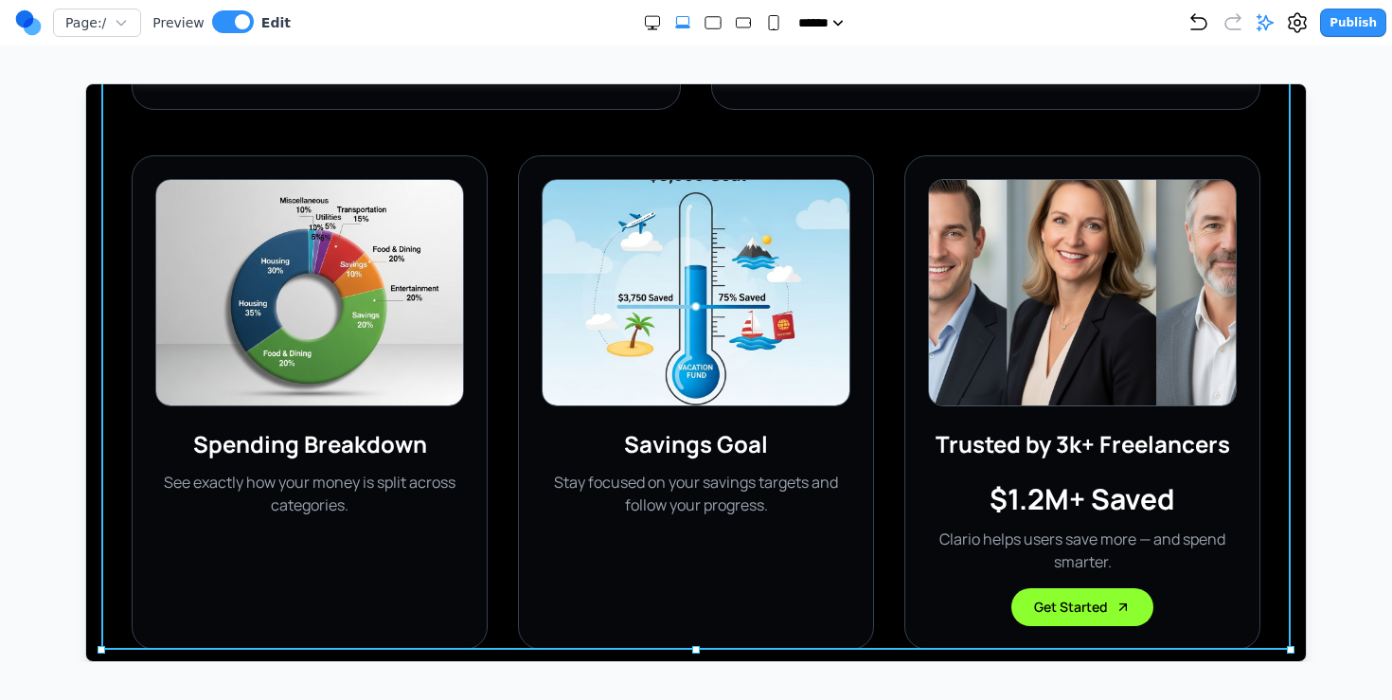
click at [523, 143] on div "See your money in real time, clearly. Clario shows your income, spending, and g…" at bounding box center [695, 46] width 1190 height 1205
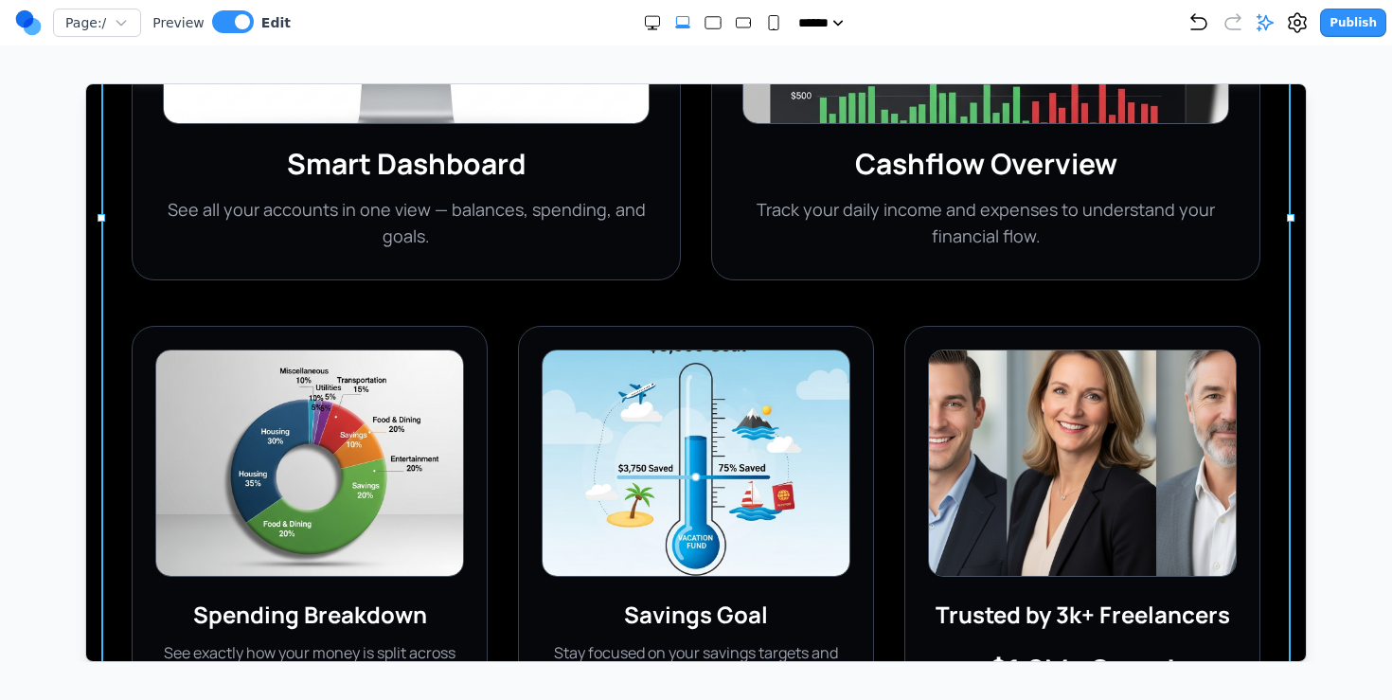
click at [623, 439] on img at bounding box center [695, 462] width 309 height 227
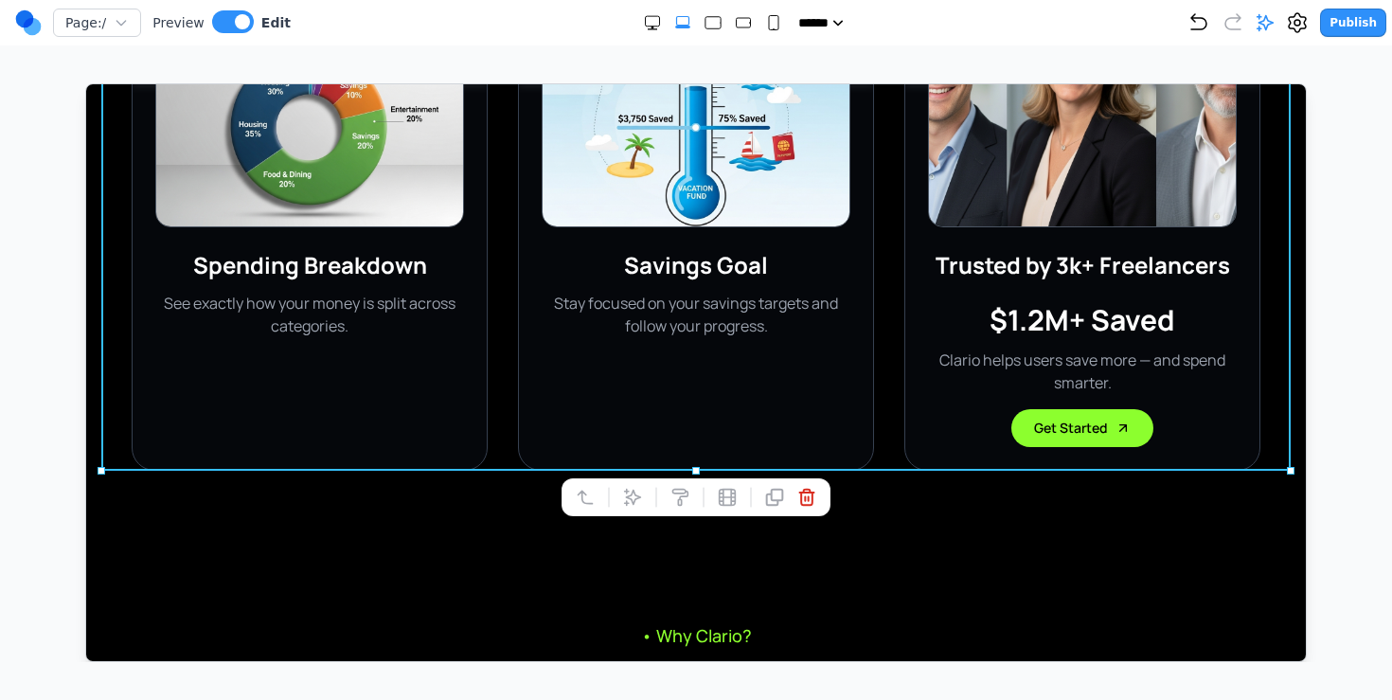
scroll to position [2853, 0]
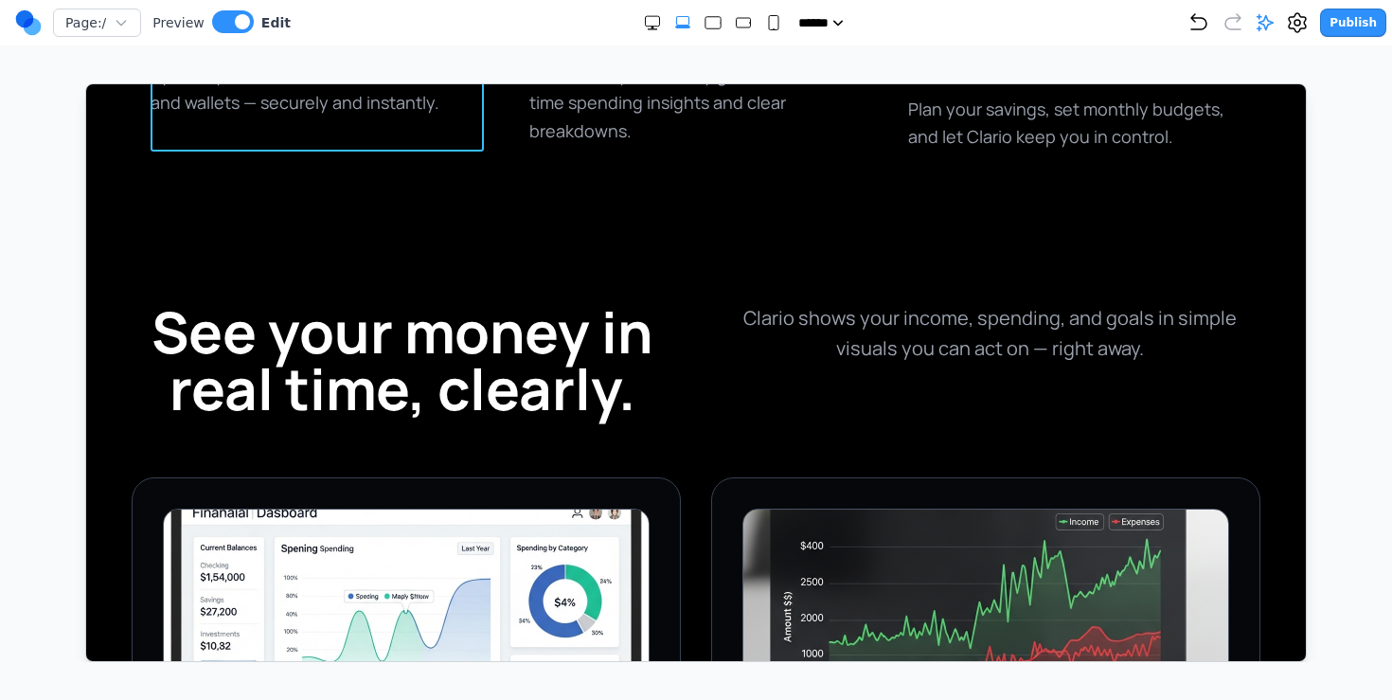
scroll to position [1530, 0]
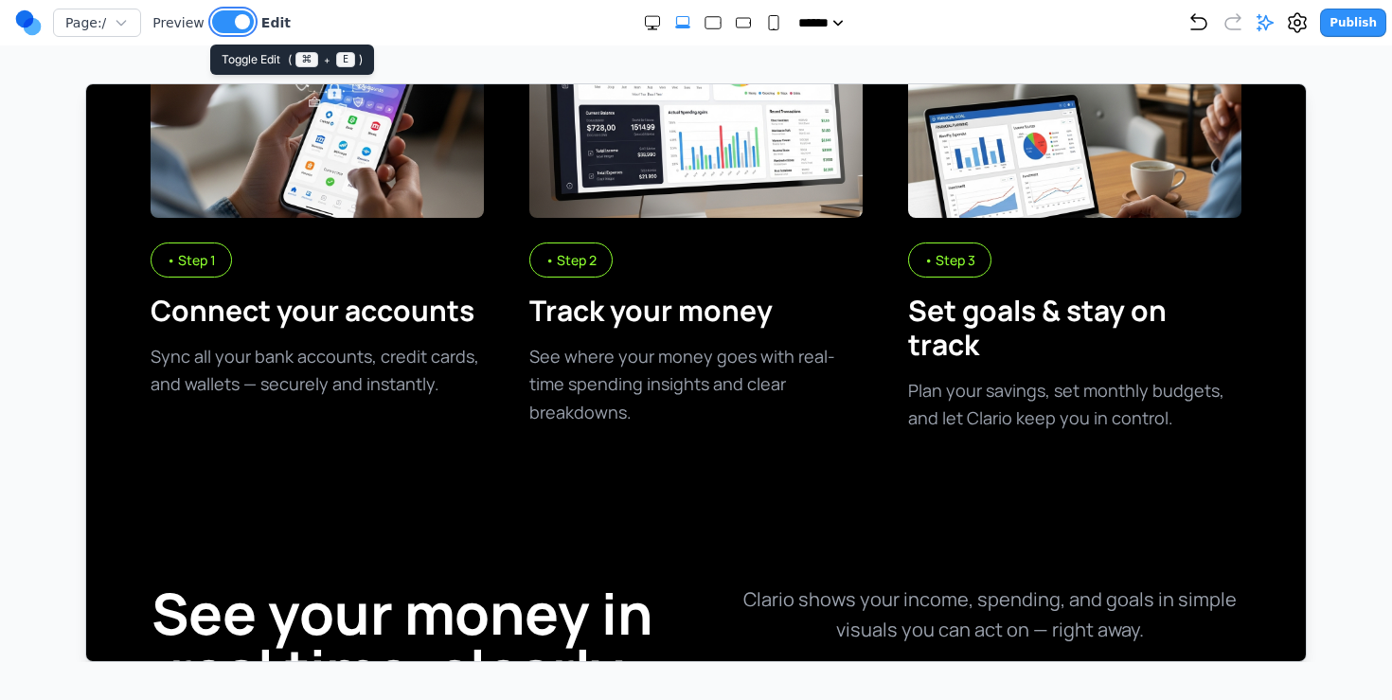
click at [232, 23] on button at bounding box center [233, 21] width 42 height 23
click at [736, 27] on icon "Medium" at bounding box center [745, 22] width 19 height 19
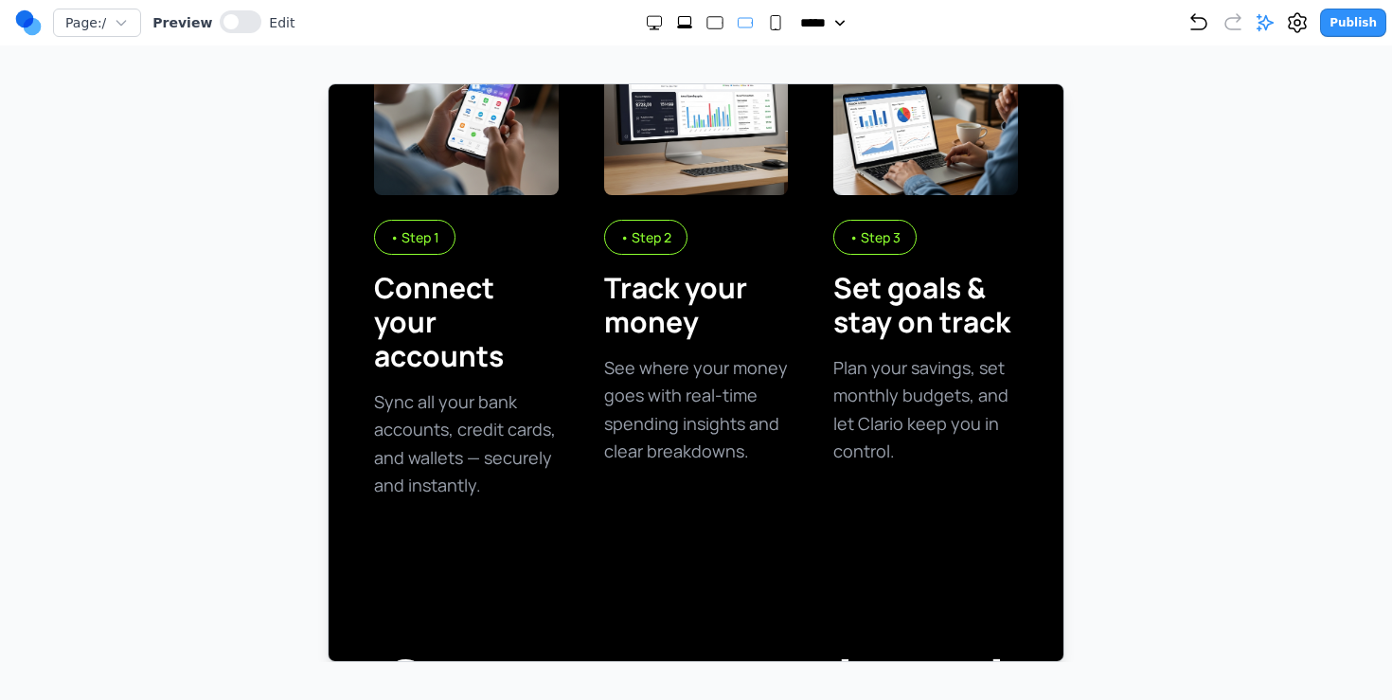
scroll to position [1507, 0]
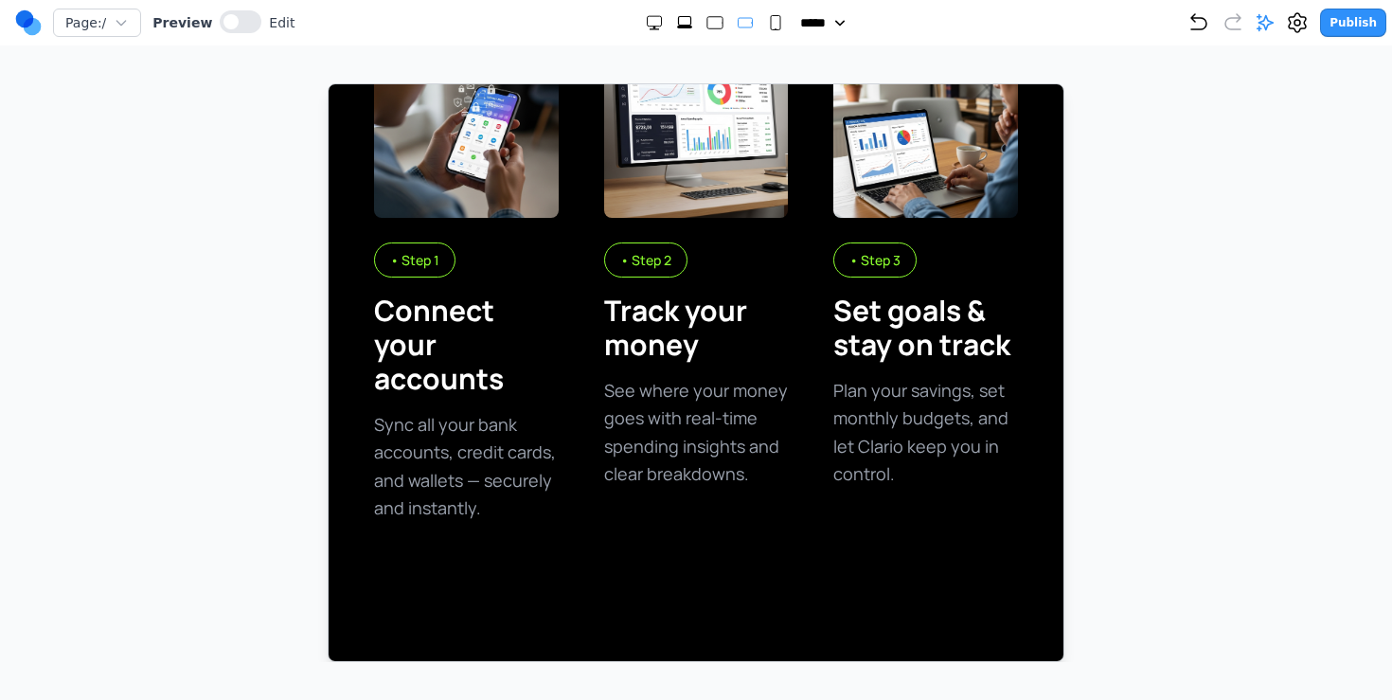
click at [755, 25] on div at bounding box center [715, 22] width 140 height 19
click at [771, 24] on rect "Small" at bounding box center [775, 23] width 9 height 14
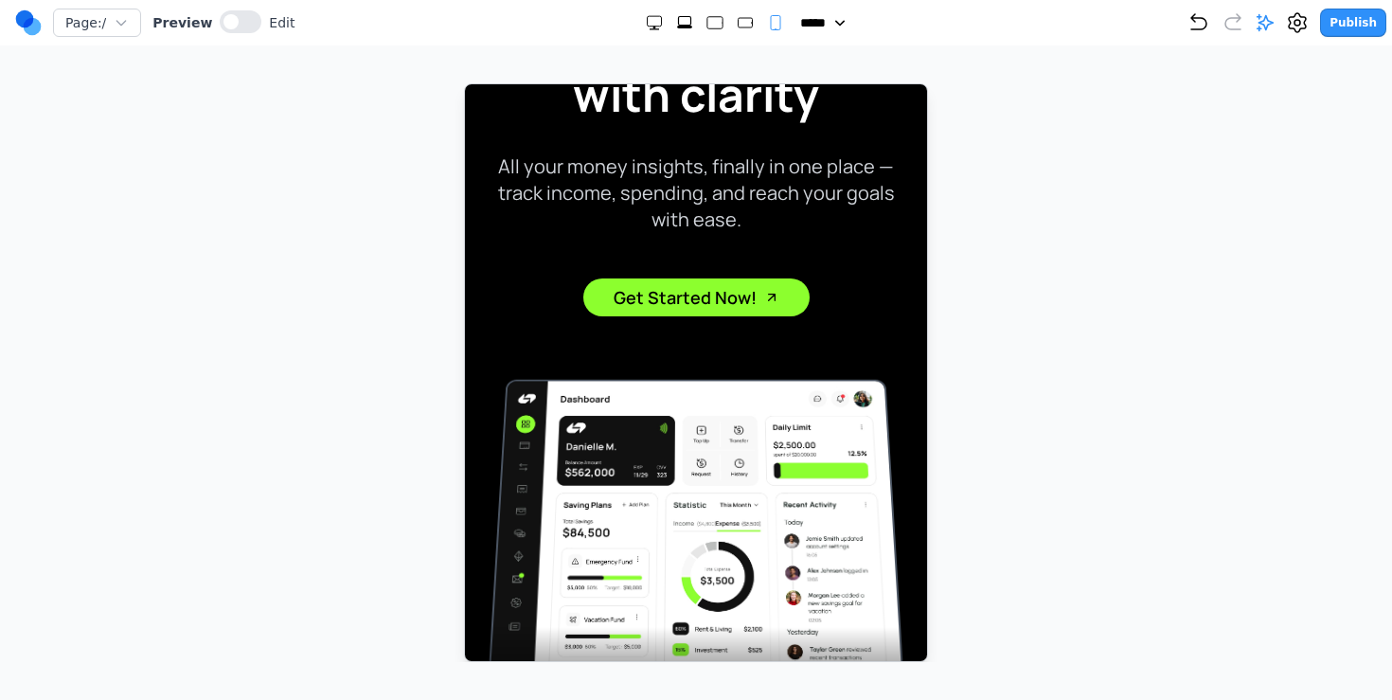
scroll to position [0, 0]
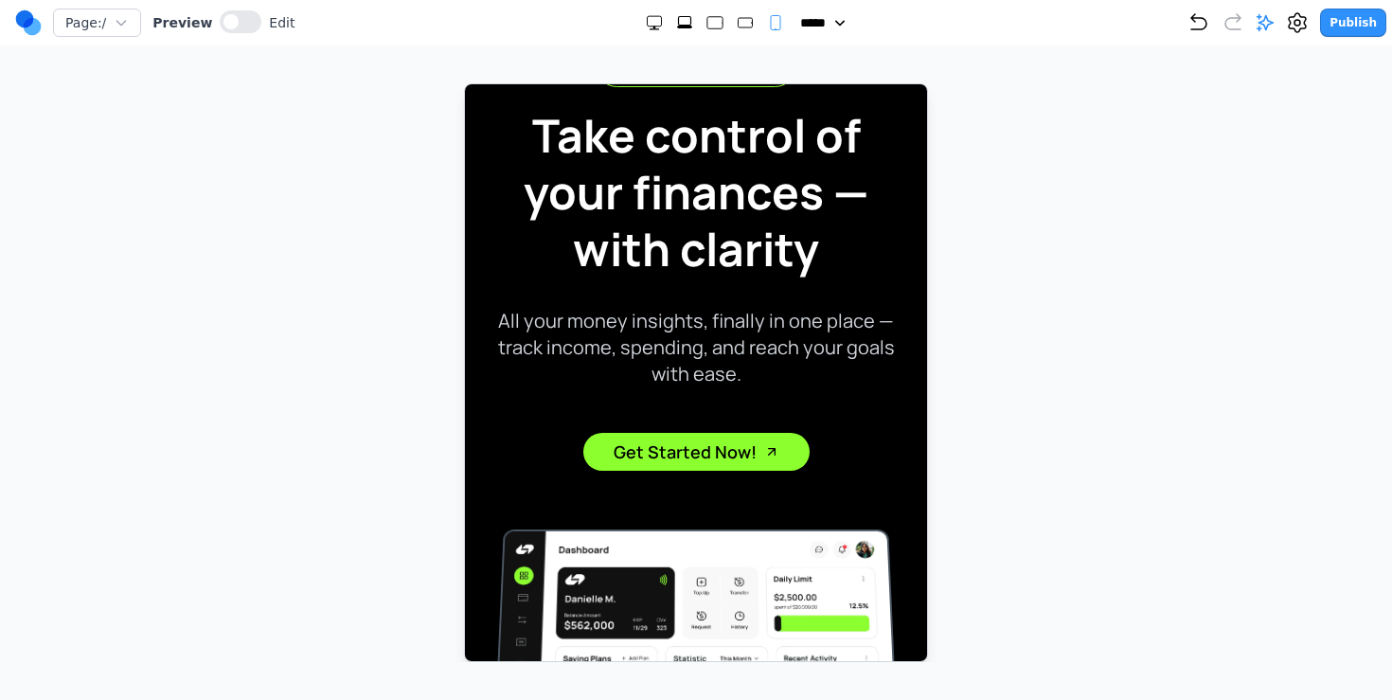
click at [717, 153] on h1 "Take control of your finances — with clarity" at bounding box center [695, 191] width 432 height 170
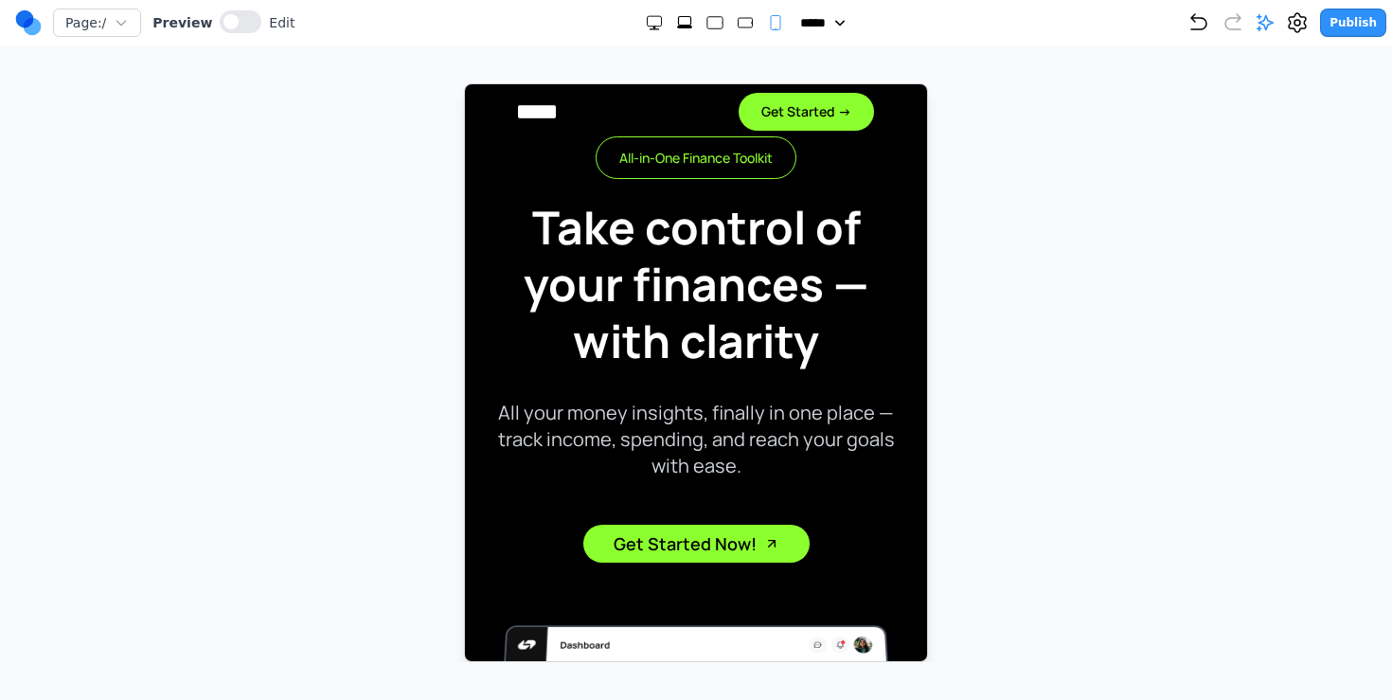
scroll to position [8, 0]
click at [700, 153] on span "All-in-One Finance Toolkit" at bounding box center [695, 155] width 201 height 43
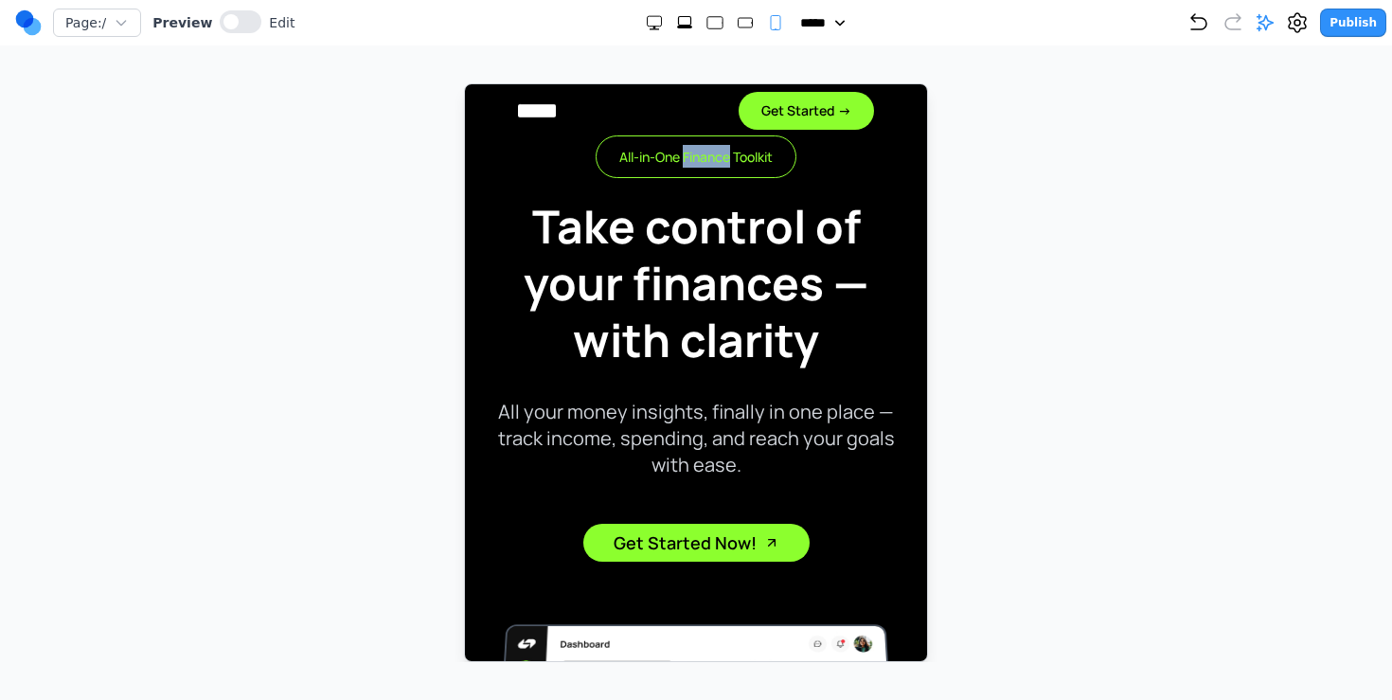
click at [700, 153] on span "All-in-One Finance Toolkit" at bounding box center [695, 155] width 201 height 43
click at [706, 14] on icon "Large" at bounding box center [715, 22] width 19 height 19
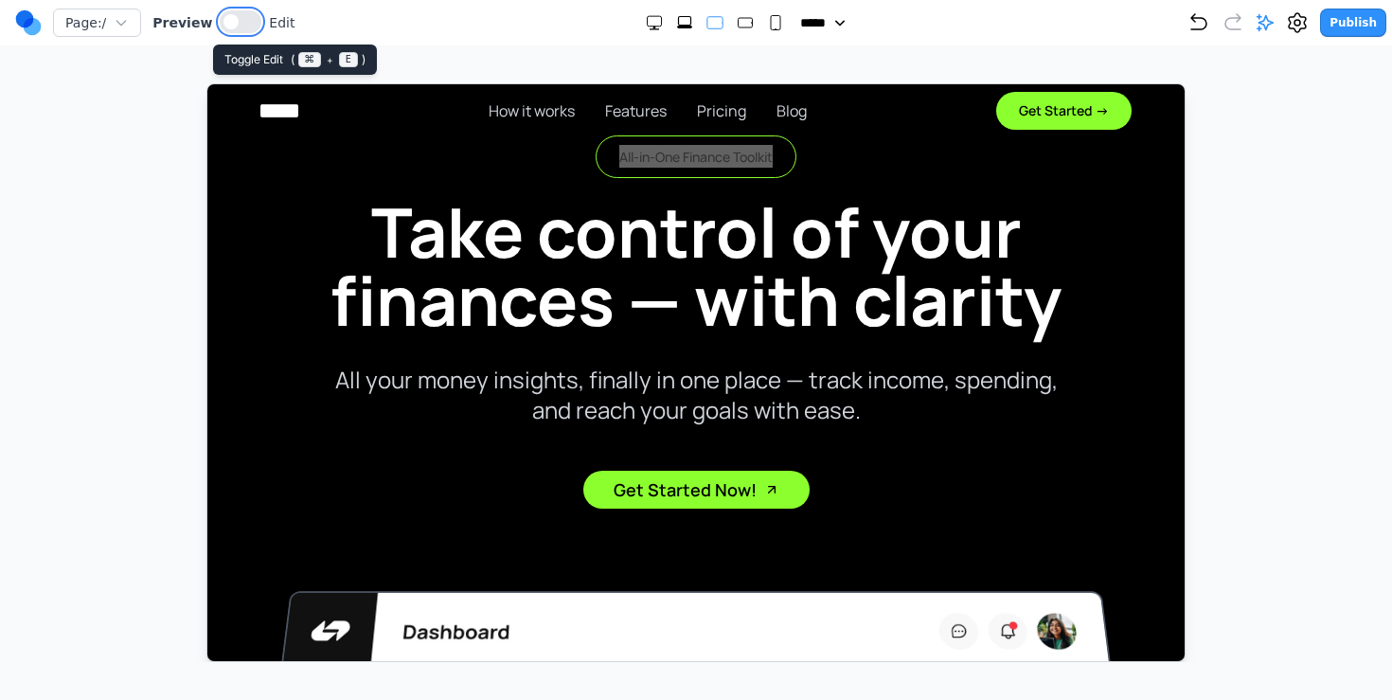
click at [234, 14] on button at bounding box center [241, 21] width 42 height 23
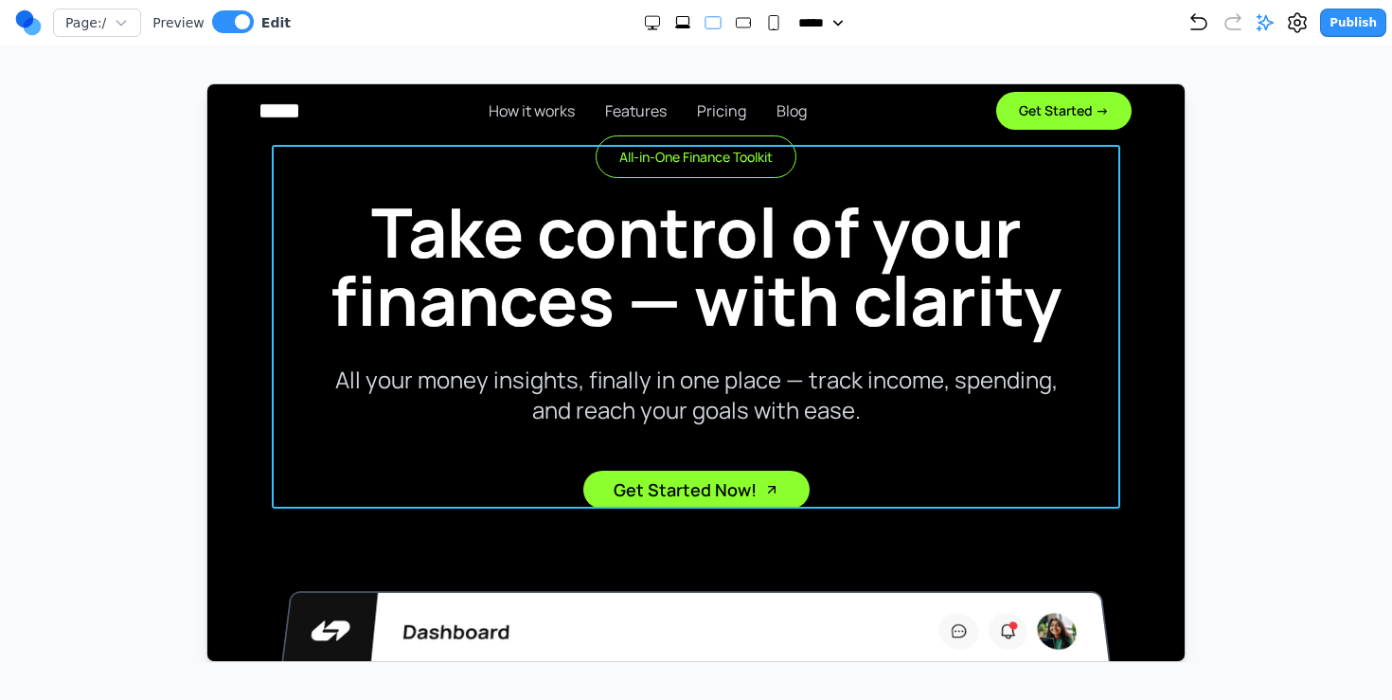
click at [453, 156] on div "All-in-One Finance Toolkit Take control of your finances — with clarity All you…" at bounding box center [695, 326] width 849 height 364
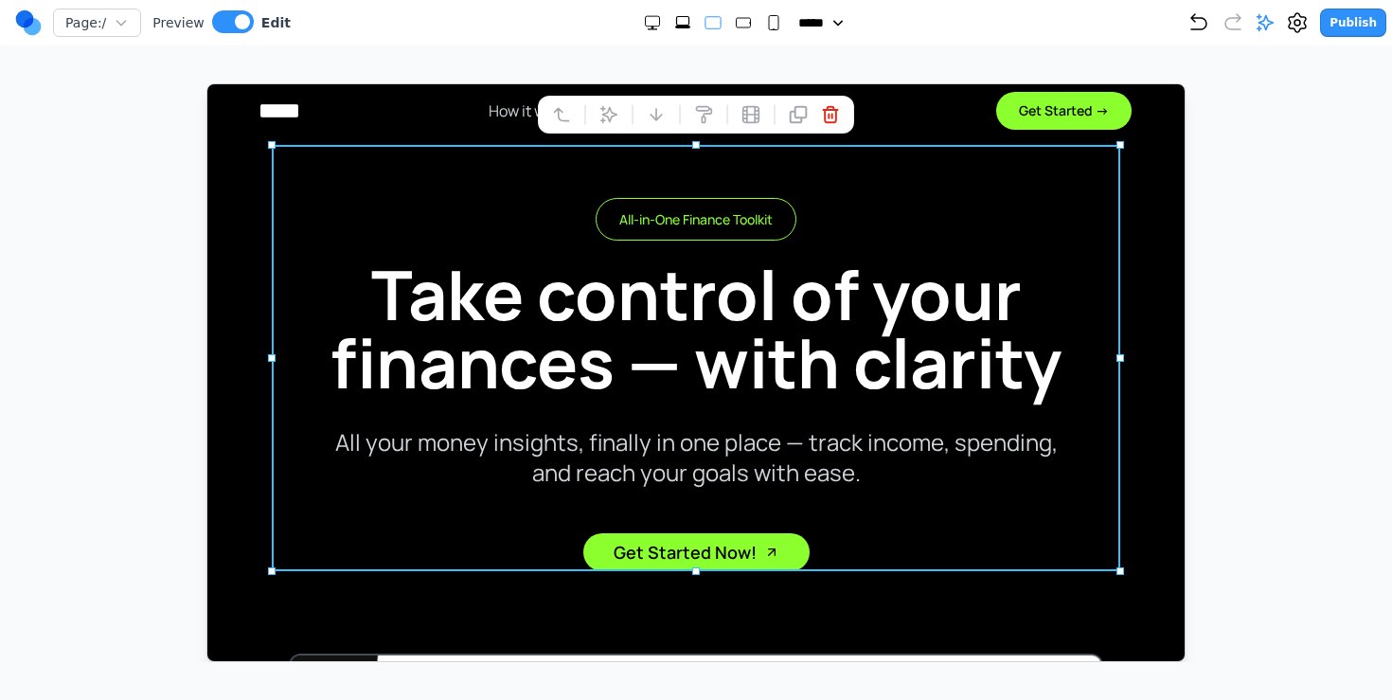
drag, startPoint x: 487, startPoint y: 62, endPoint x: 704, endPoint y: 77, distance: 217.4
click at [781, 30] on div "***** ***** ****** ****** ******" at bounding box center [739, 22] width 897 height 19
click at [769, 25] on rect "Small" at bounding box center [773, 23] width 9 height 14
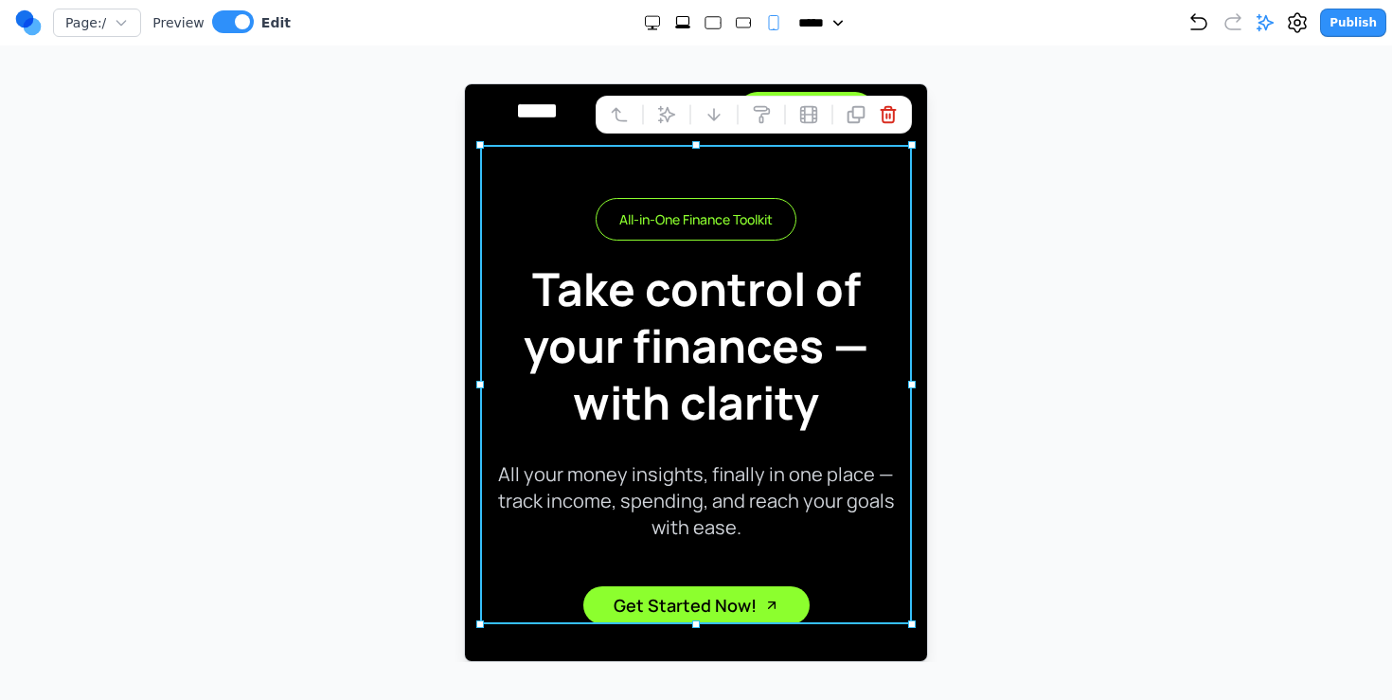
click at [734, 25] on icon "Medium" at bounding box center [743, 22] width 19 height 19
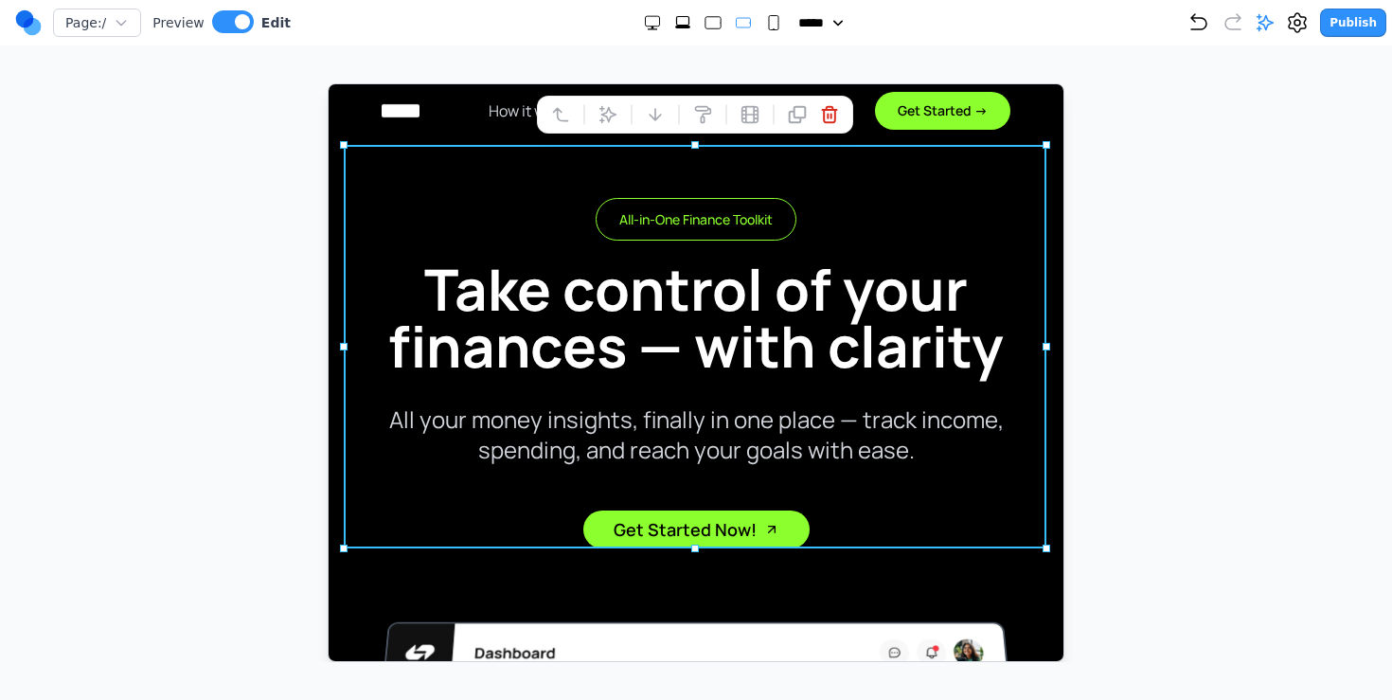
click at [717, 25] on div at bounding box center [713, 22] width 140 height 19
click at [769, 28] on rect "Small" at bounding box center [773, 23] width 9 height 14
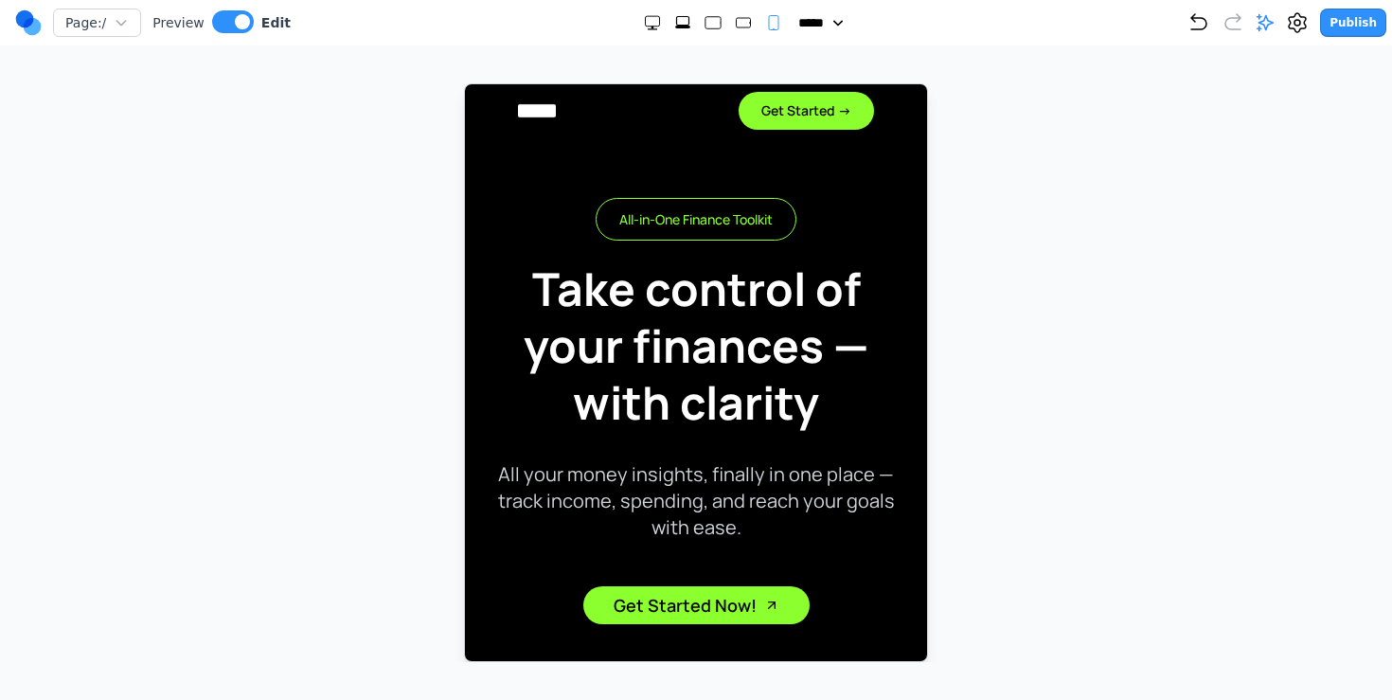
click at [1108, 124] on div at bounding box center [696, 372] width 1317 height 579
click at [534, 104] on rect at bounding box center [536, 109] width 38 height 12
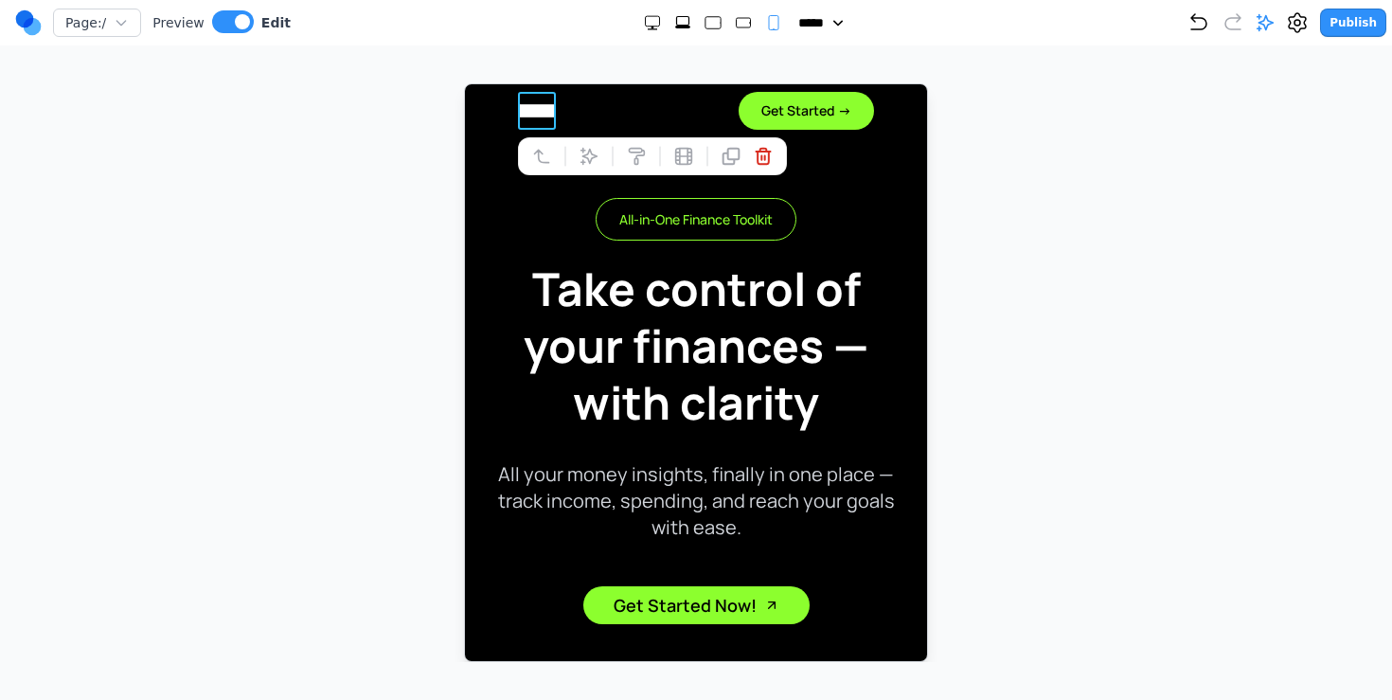
click at [921, 138] on header "How it works Features Pricing Blog Get Started →" at bounding box center [695, 110] width 462 height 68
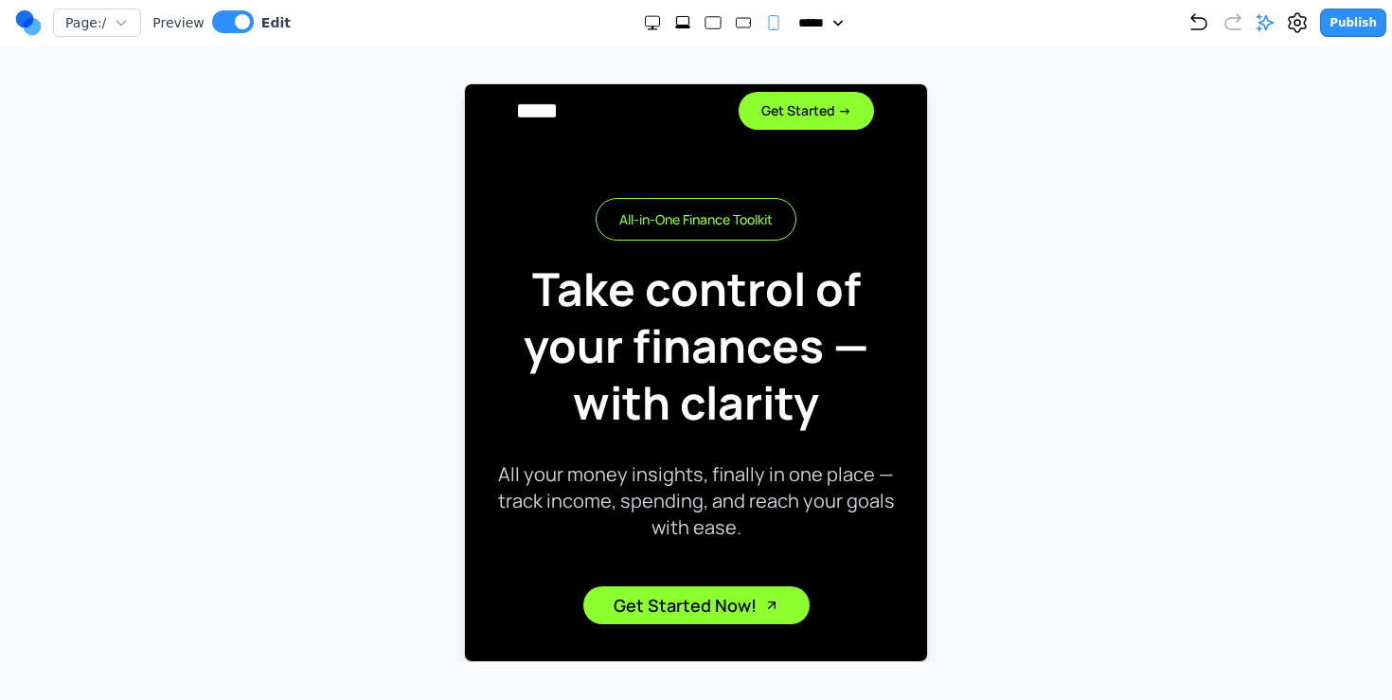
click at [705, 22] on rect "Large" at bounding box center [712, 23] width 15 height 12
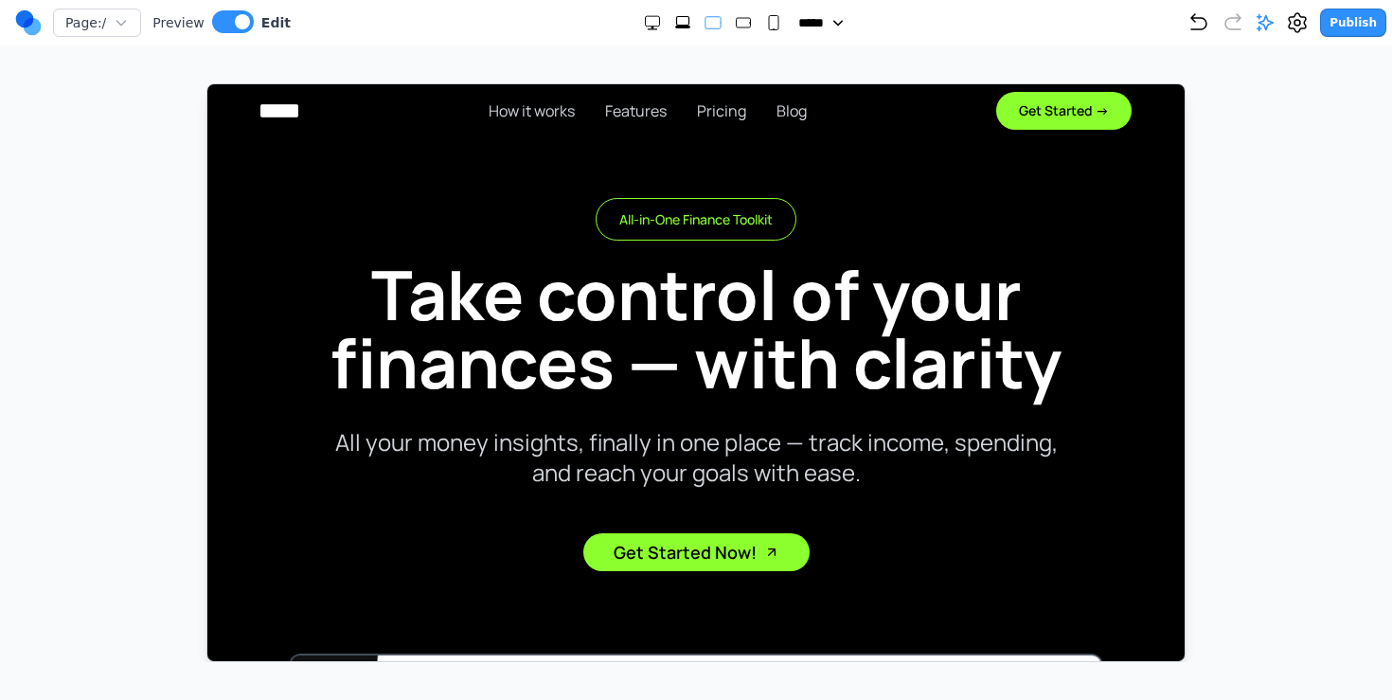
click at [658, 19] on div at bounding box center [713, 22] width 140 height 19
click at [764, 19] on icon "Small" at bounding box center [773, 22] width 19 height 19
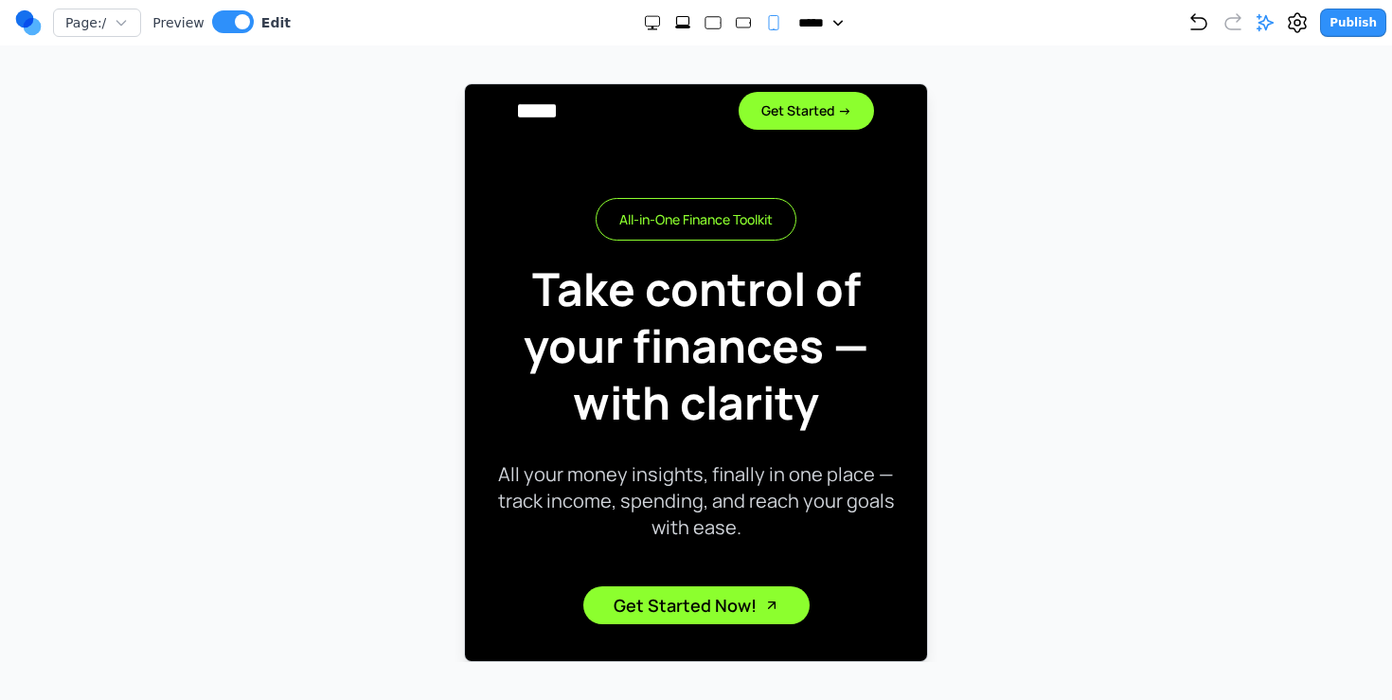
click at [736, 21] on rect "Medium" at bounding box center [743, 22] width 14 height 9
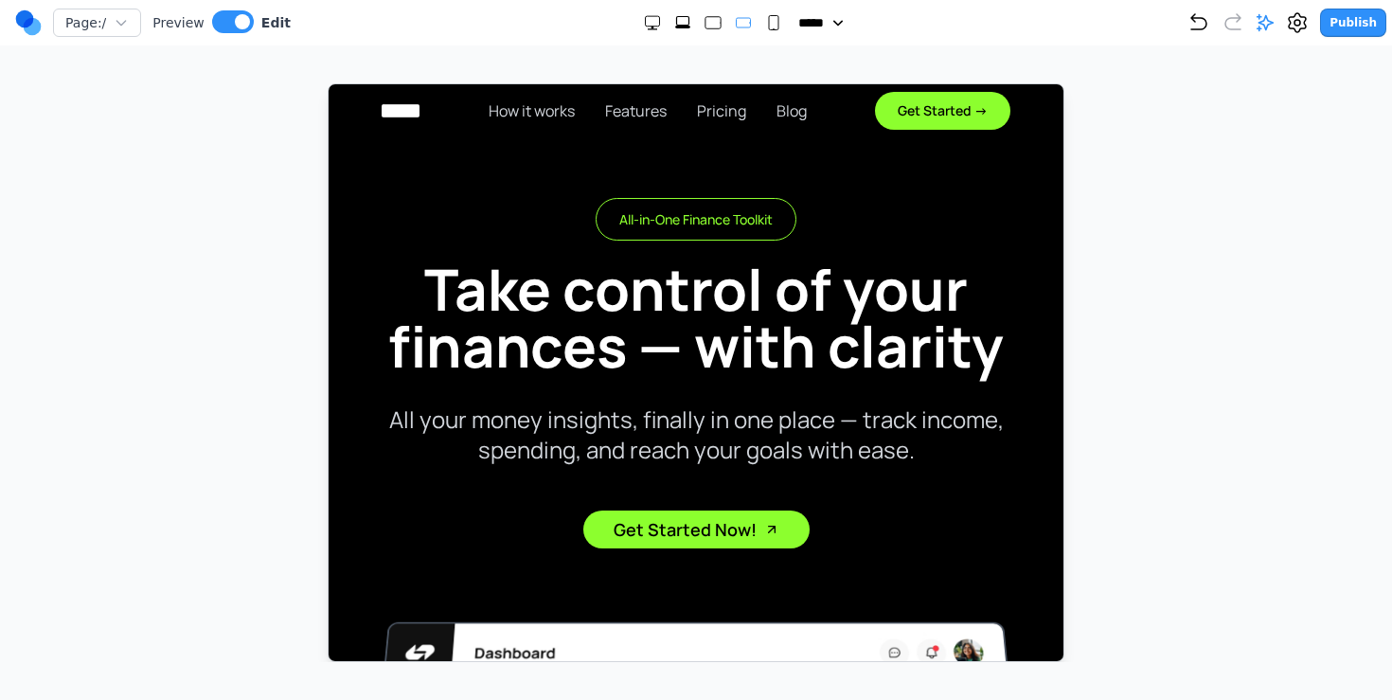
click at [676, 21] on icon "Extra Large" at bounding box center [682, 22] width 19 height 19
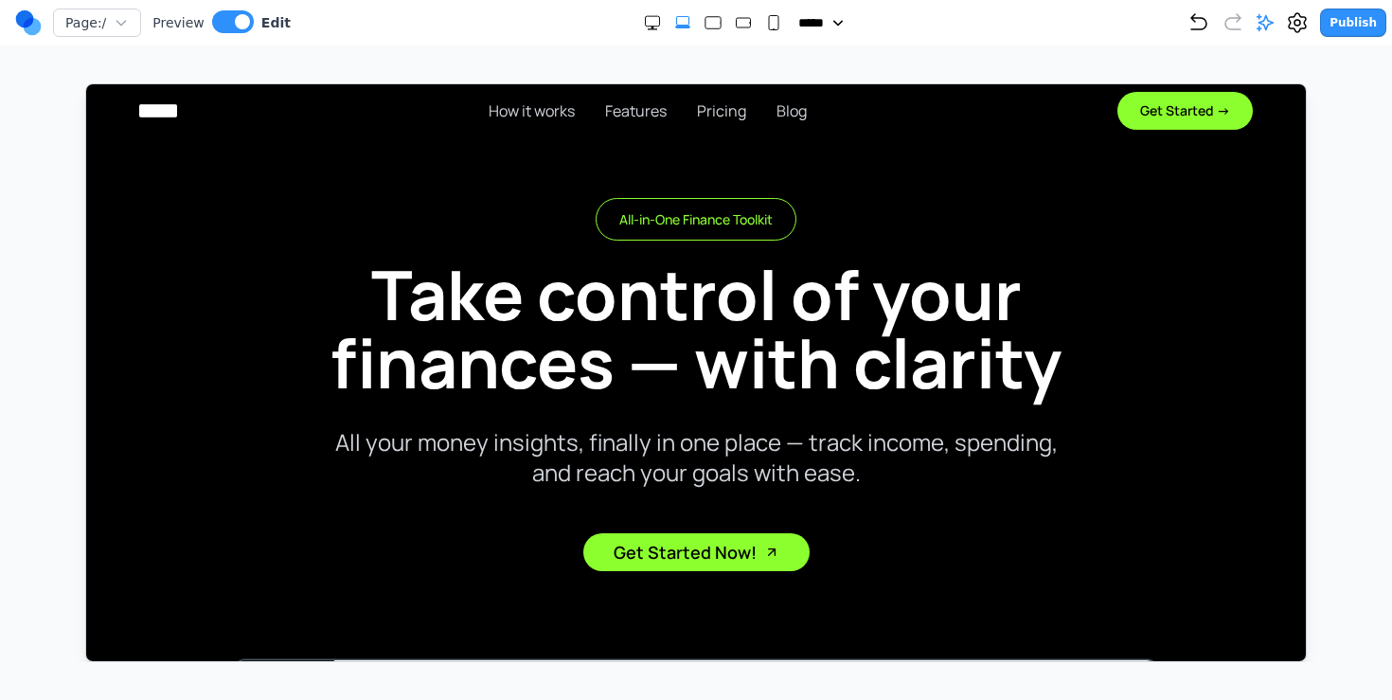
click at [643, 19] on icon "Double Extra Large" at bounding box center [652, 22] width 19 height 19
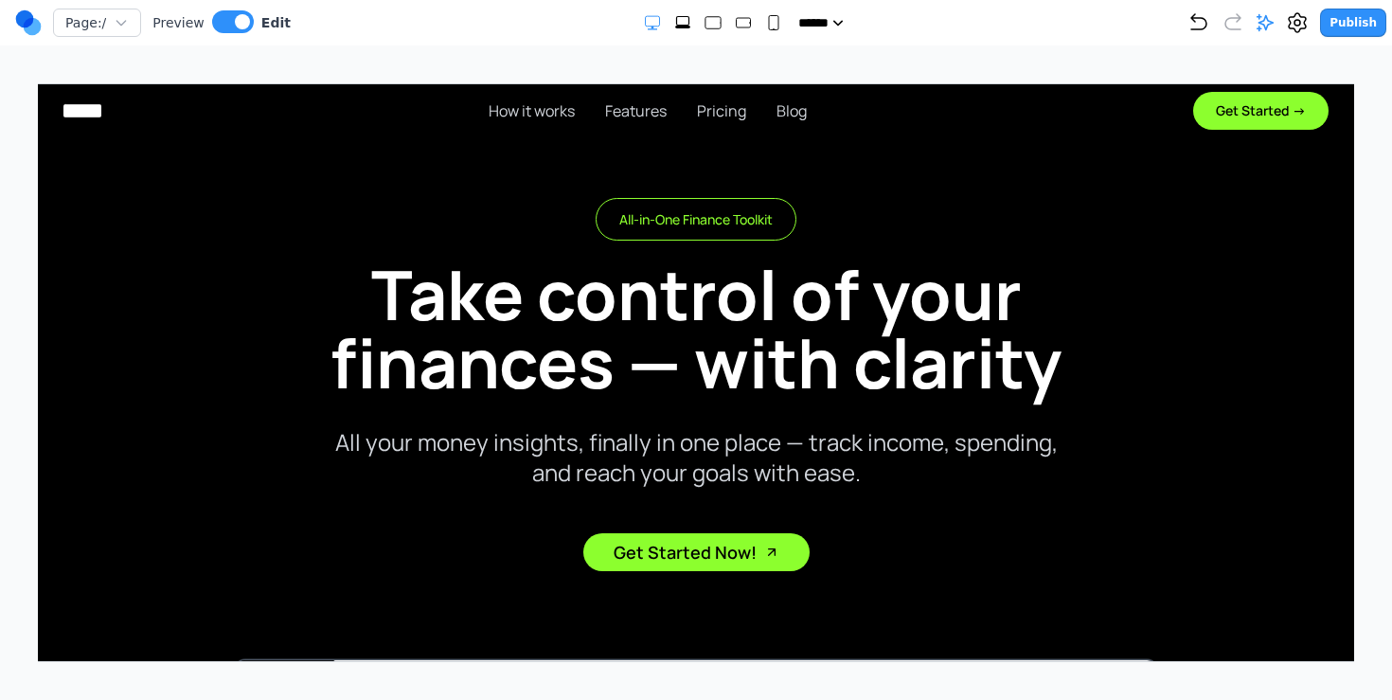
click at [664, 24] on div at bounding box center [713, 22] width 140 height 19
click at [694, 24] on div at bounding box center [713, 22] width 140 height 19
click at [704, 14] on icon "Large" at bounding box center [713, 22] width 19 height 19
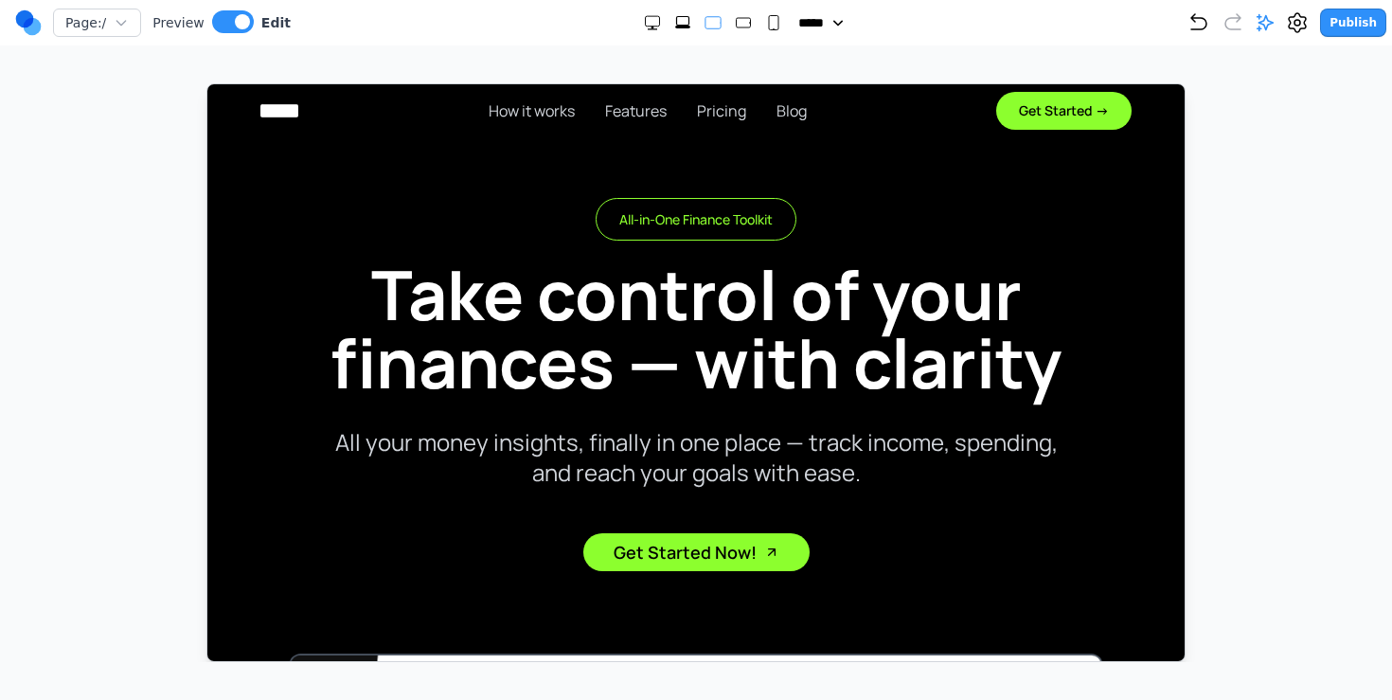
click at [674, 21] on icon "Extra Large" at bounding box center [682, 22] width 19 height 19
select select "**"
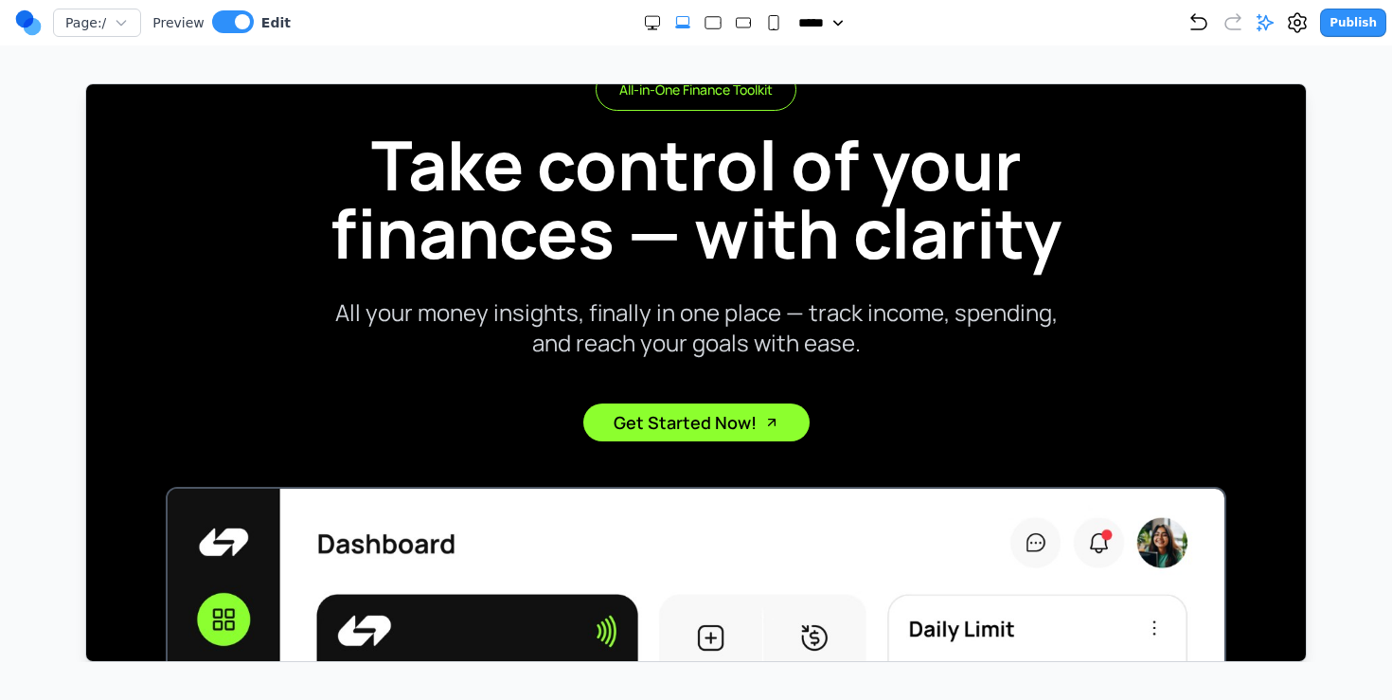
scroll to position [0, 0]
